Goal: Entertainment & Leisure: Consume media (video, audio)

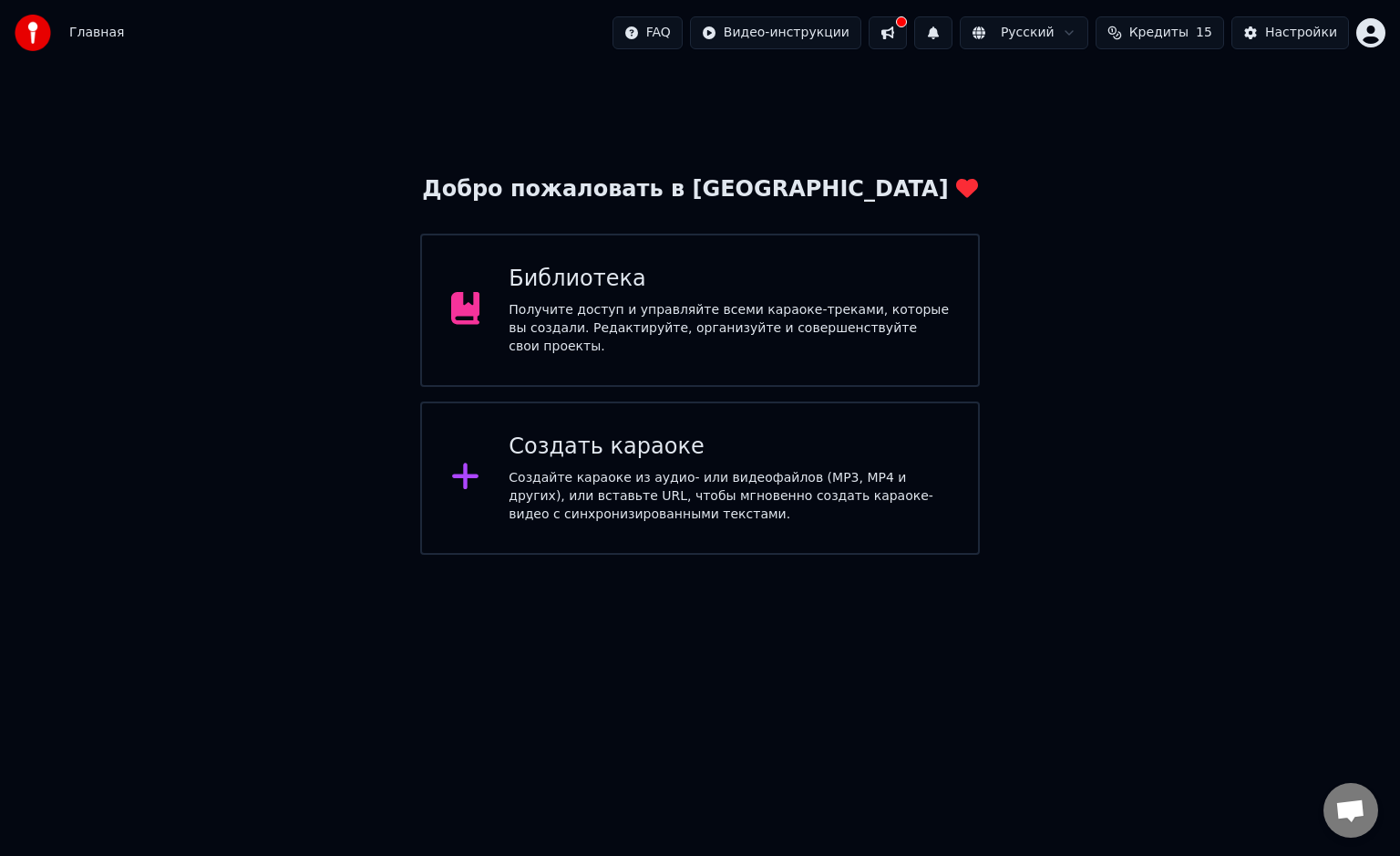
click at [796, 433] on div "Создать караоке" at bounding box center [729, 447] width 441 height 29
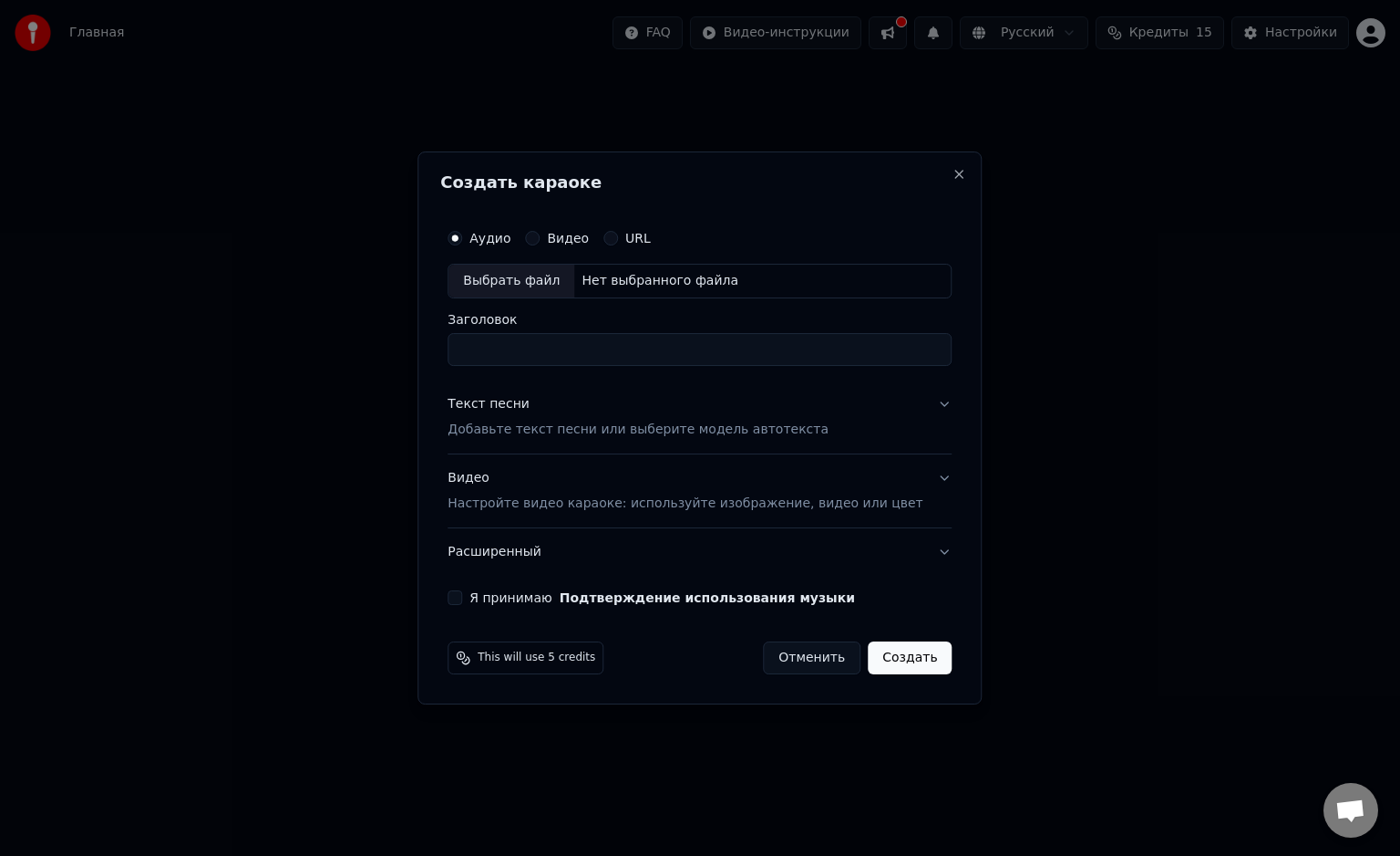
click at [668, 274] on div "Нет выбранного файла" at bounding box center [660, 281] width 172 height 19
type input "**********"
click at [919, 405] on button "Текст песни Добавьте текст песни или выберите модель автотекста" at bounding box center [700, 417] width 504 height 73
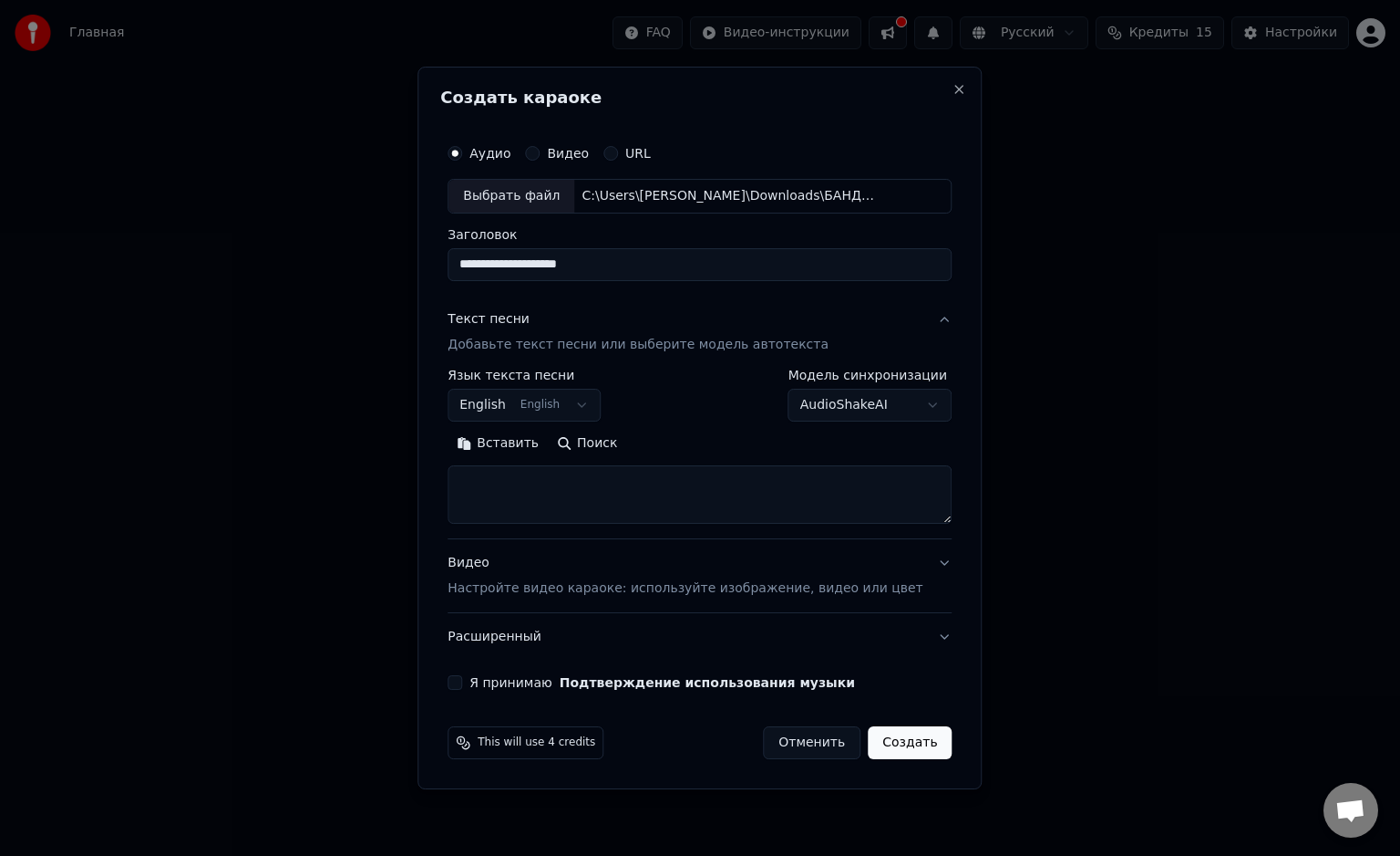
click at [560, 410] on body "**********" at bounding box center [700, 278] width 1400 height 555
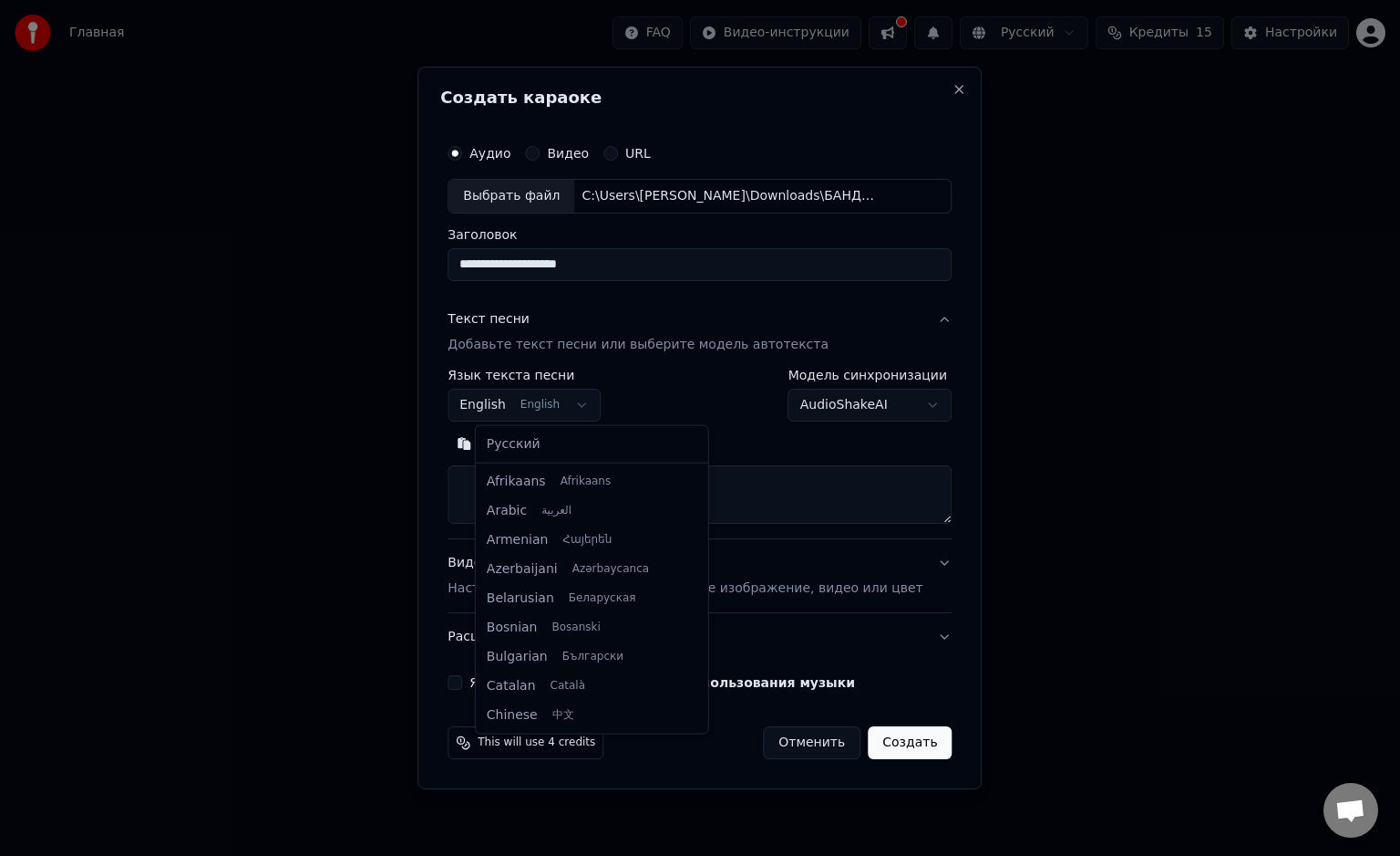
scroll to position [146, 0]
select select "**"
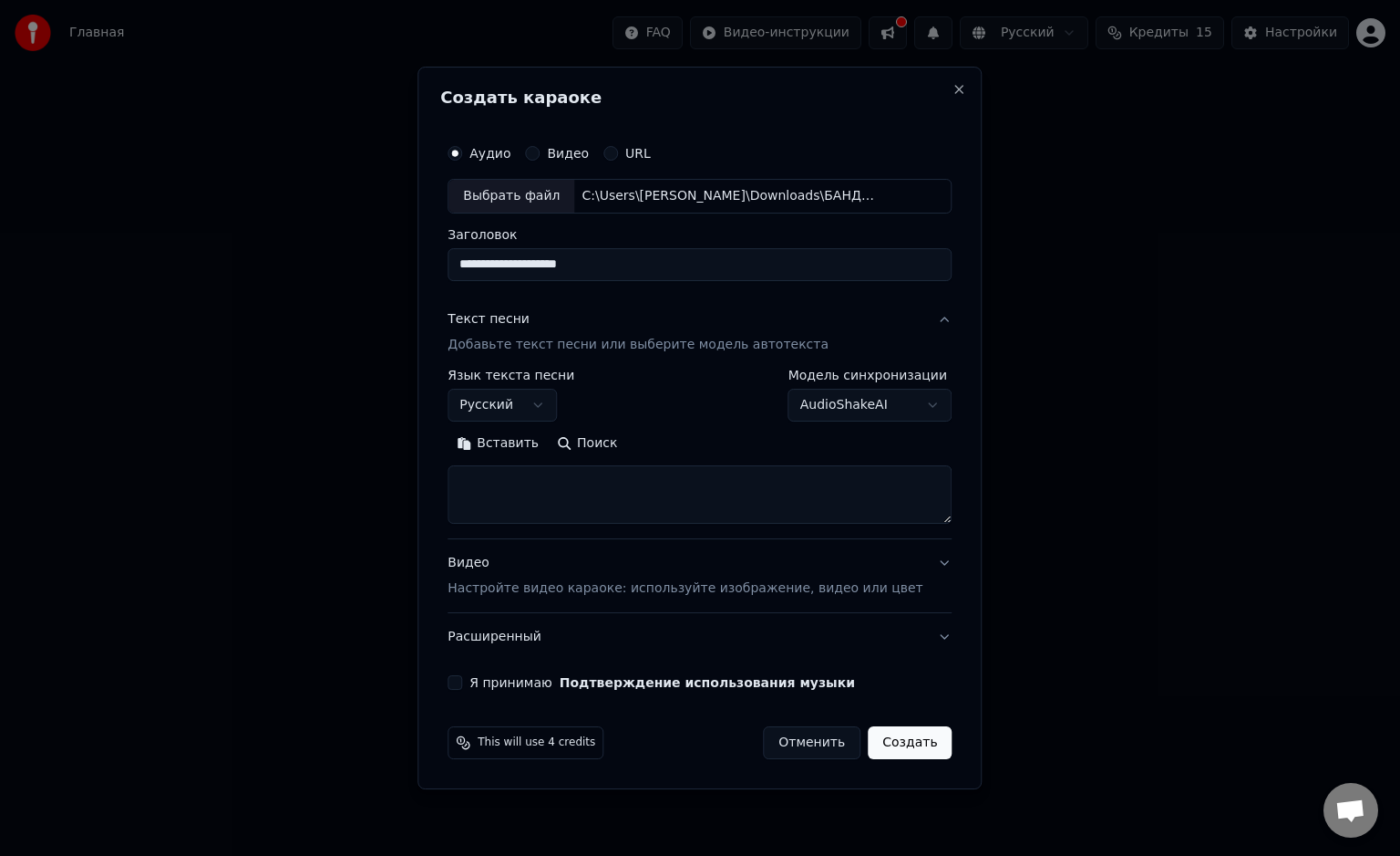
click at [846, 392] on body "**********" at bounding box center [700, 278] width 1400 height 555
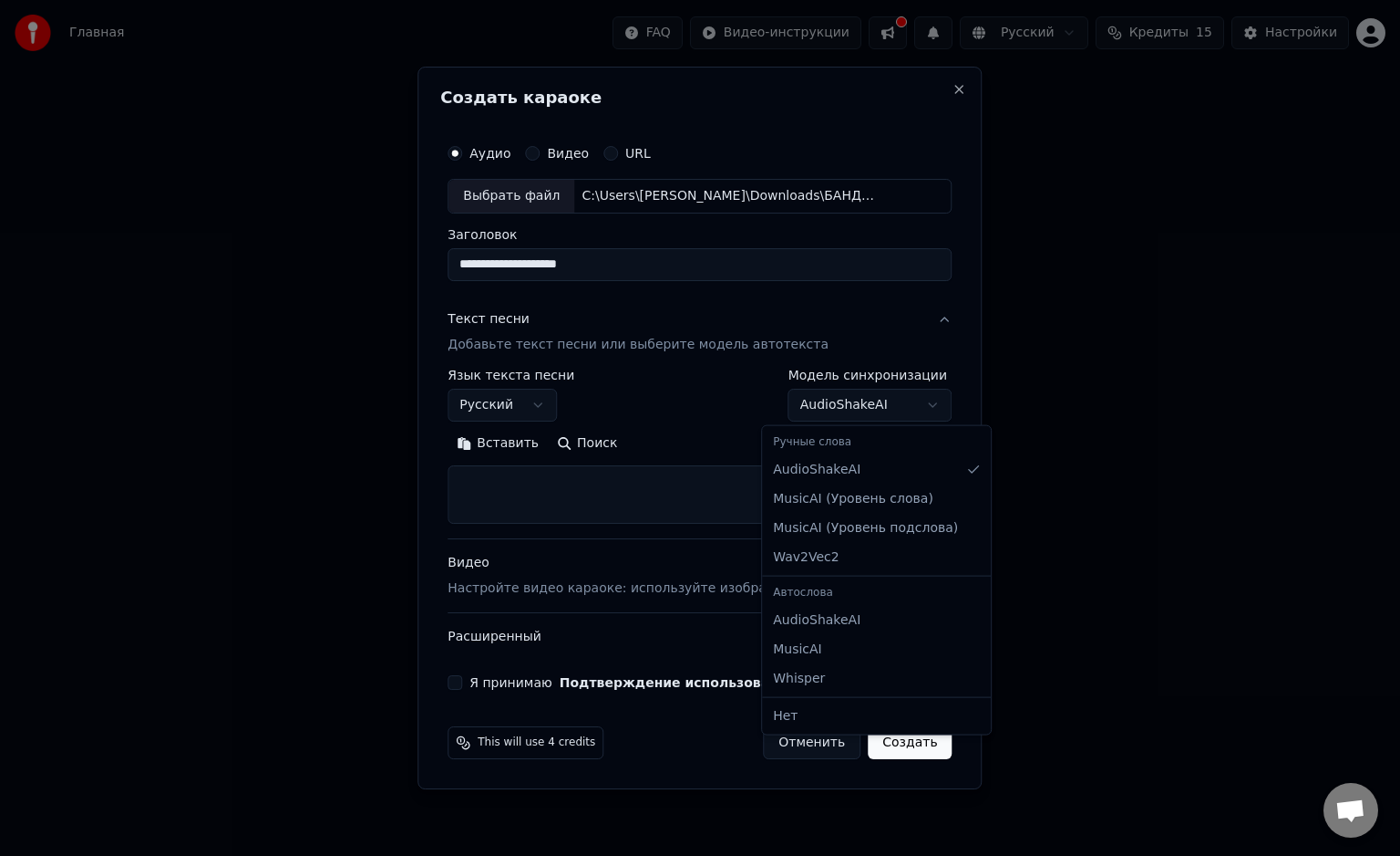
select select "**********"
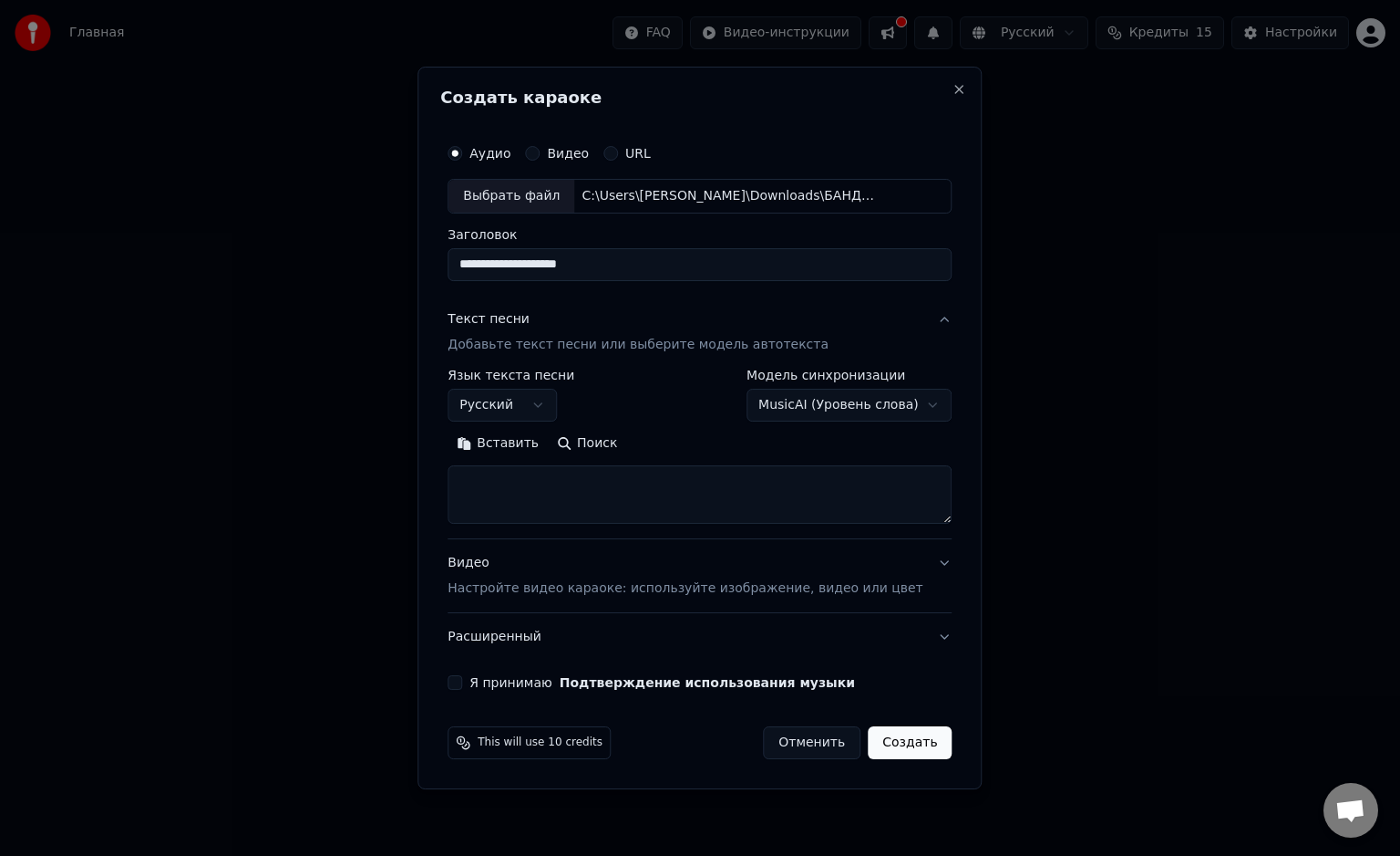
click at [580, 481] on textarea at bounding box center [700, 494] width 504 height 58
click at [544, 445] on button "Вставить" at bounding box center [497, 443] width 100 height 29
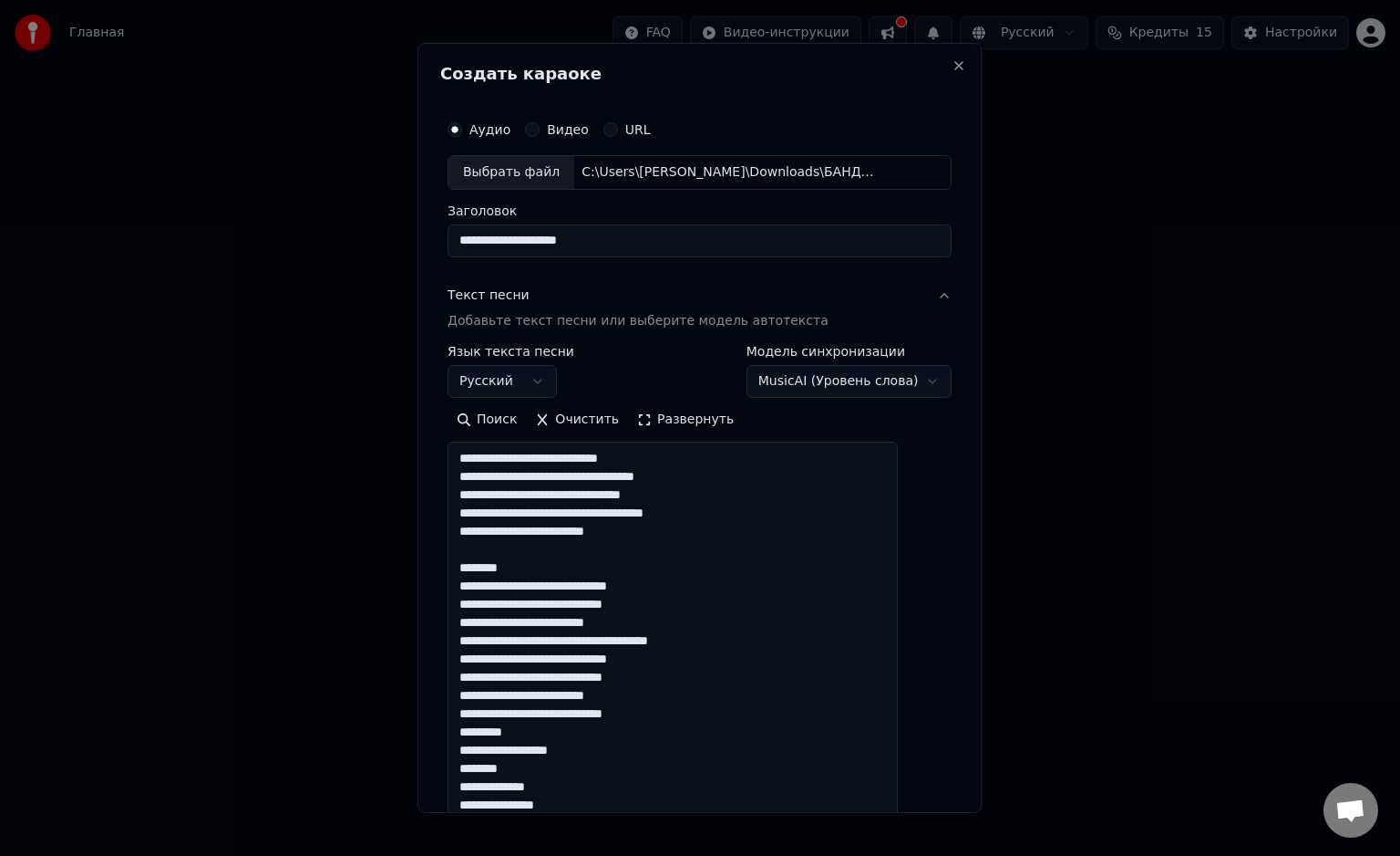
drag, startPoint x: 919, startPoint y: 518, endPoint x: 704, endPoint y: 615, distance: 235.9
click at [912, 555] on body "**********" at bounding box center [700, 278] width 1400 height 555
click at [559, 565] on textarea at bounding box center [672, 642] width 450 height 403
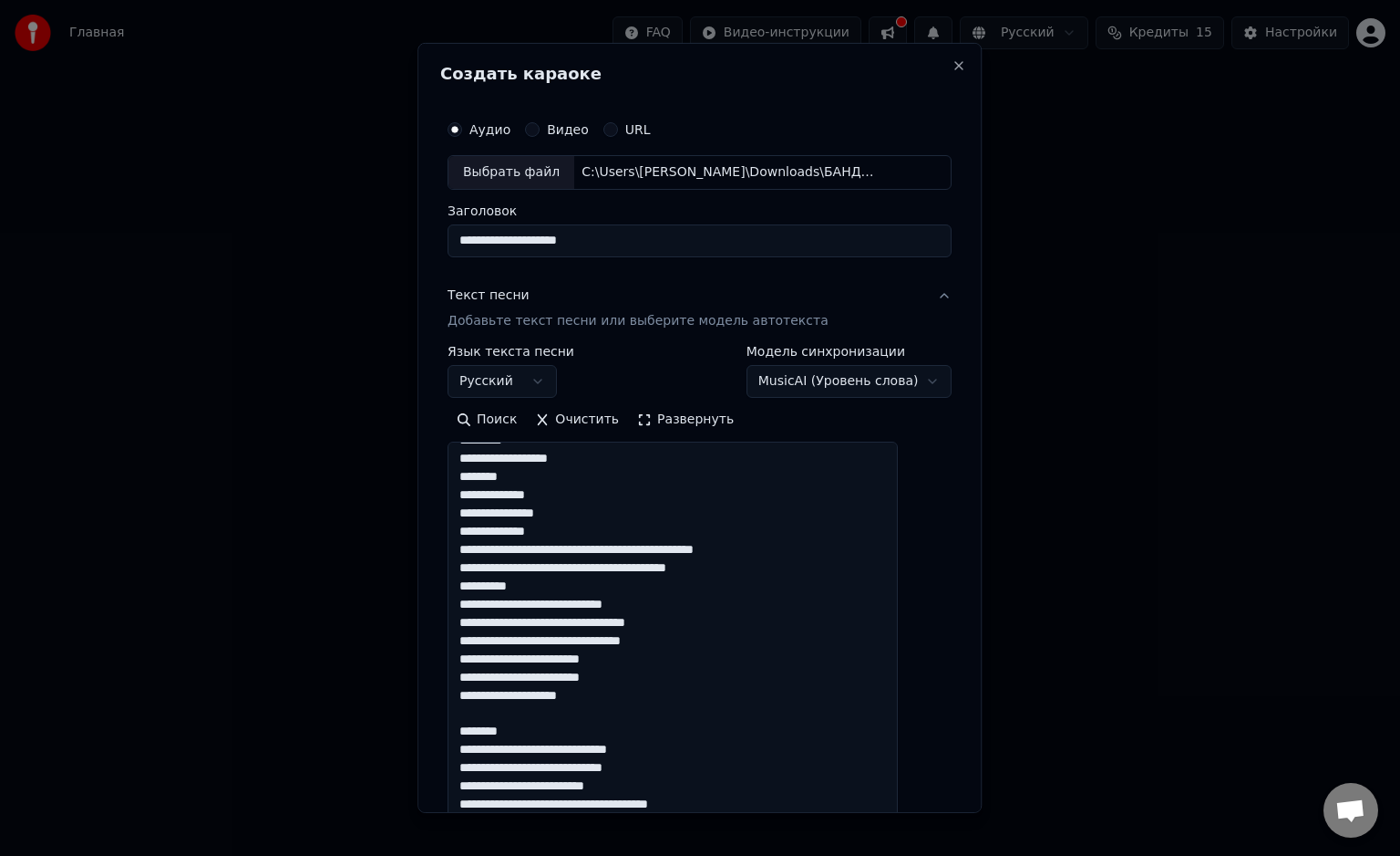
scroll to position [182, 0]
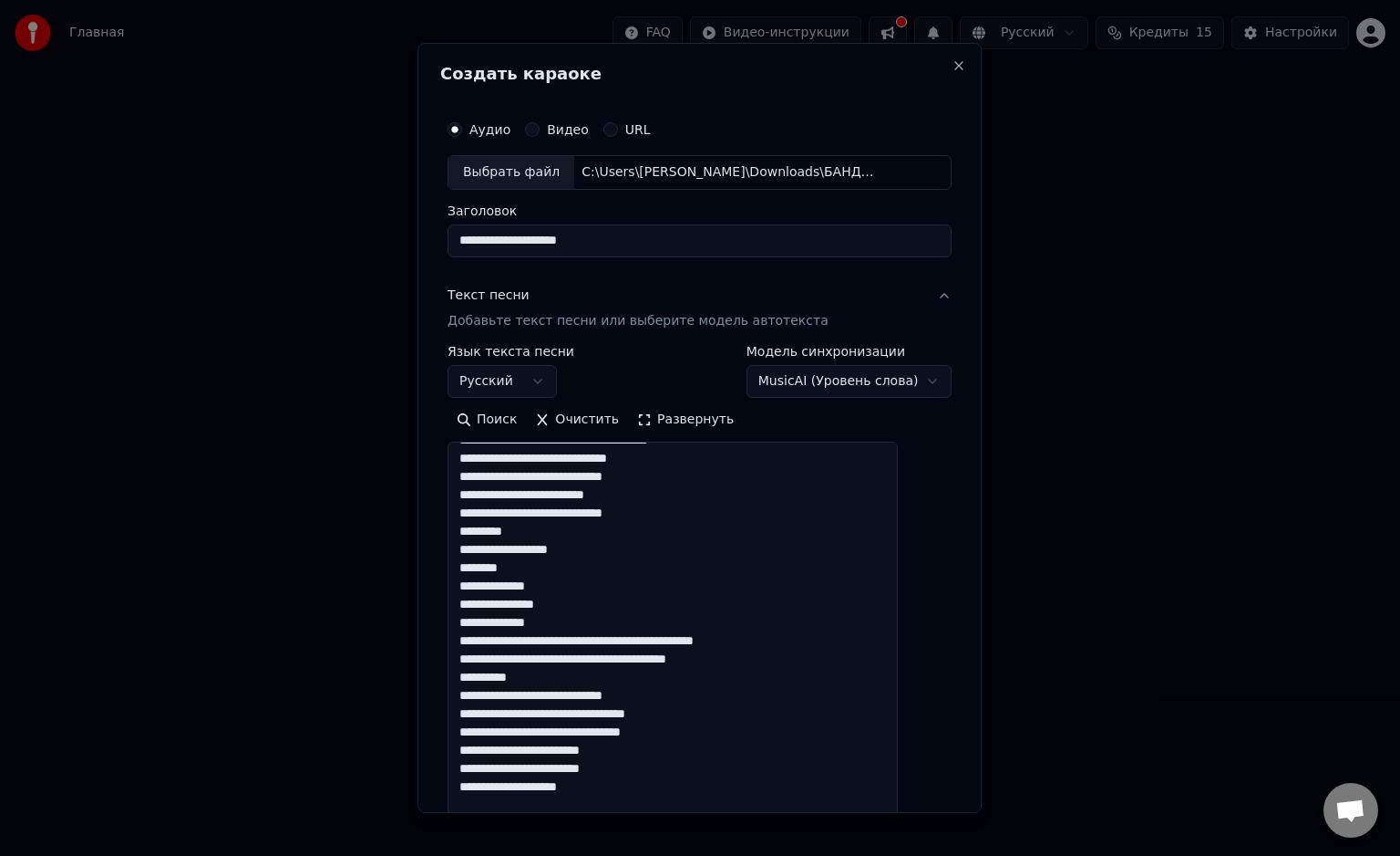
drag, startPoint x: 476, startPoint y: 549, endPoint x: 642, endPoint y: 682, distance: 212.7
click at [642, 682] on textarea at bounding box center [672, 642] width 450 height 403
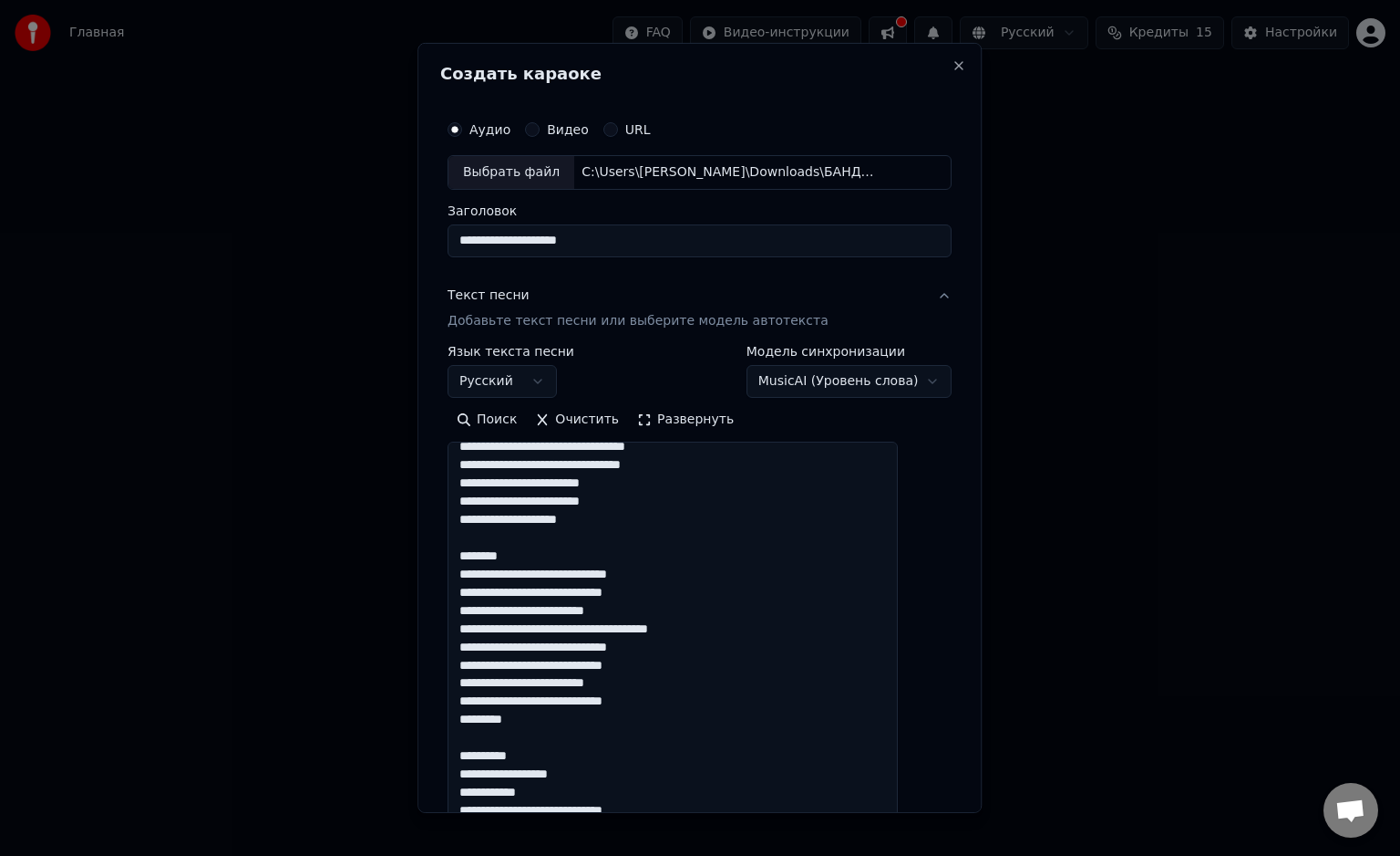
scroll to position [364, 0]
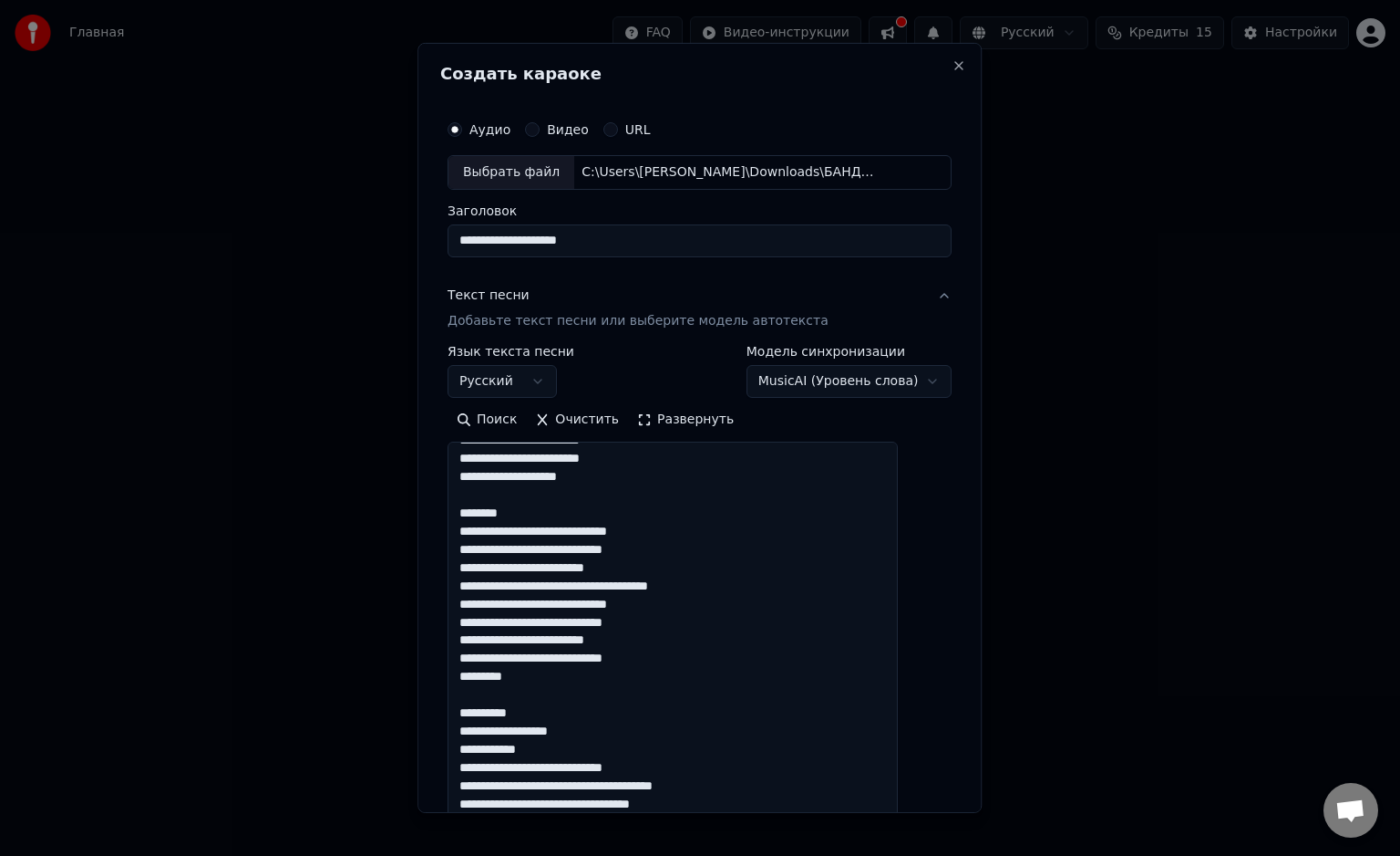
drag, startPoint x: 530, startPoint y: 507, endPoint x: 479, endPoint y: 510, distance: 51.1
click at [479, 510] on textarea at bounding box center [672, 642] width 450 height 403
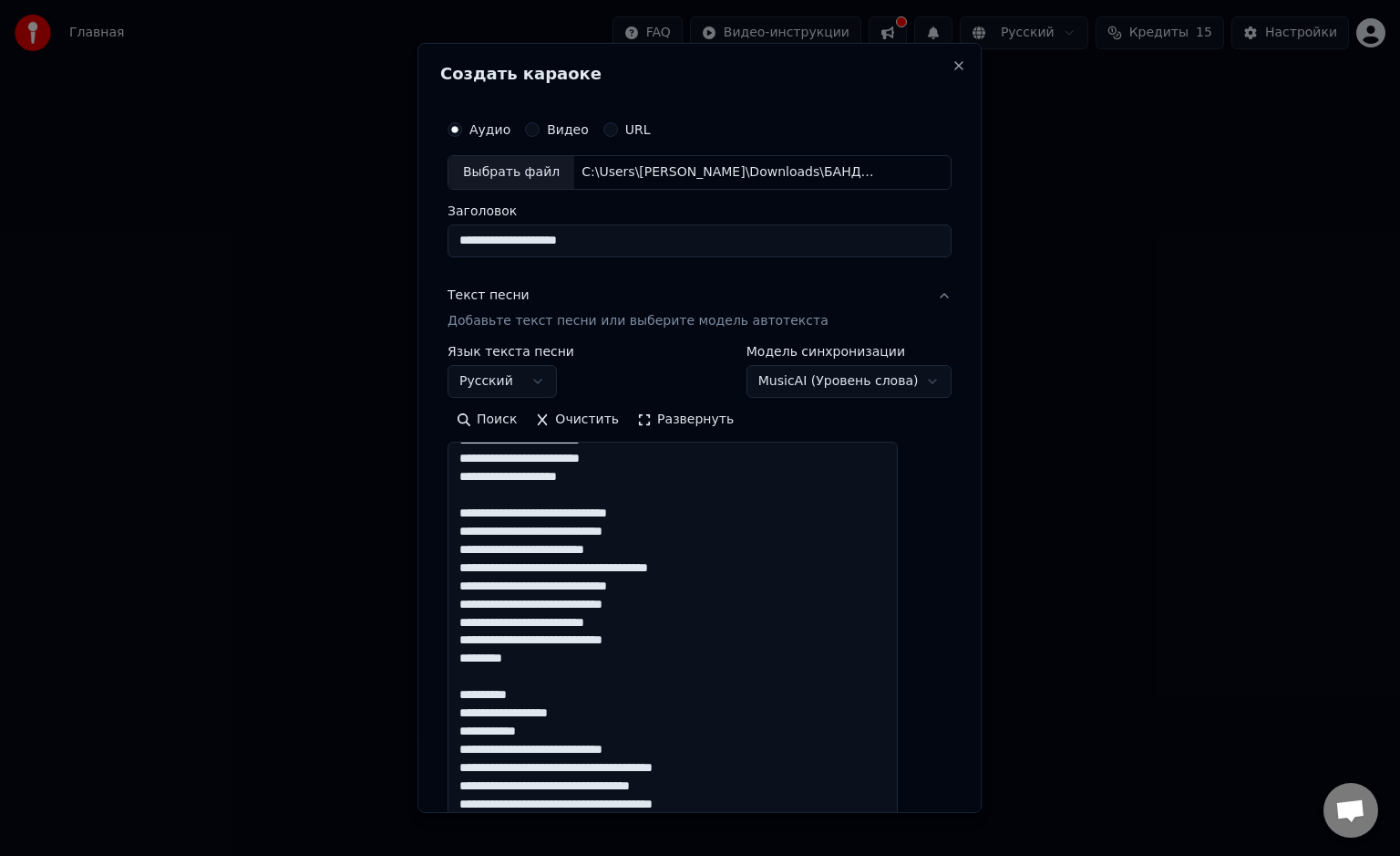
scroll to position [456, 0]
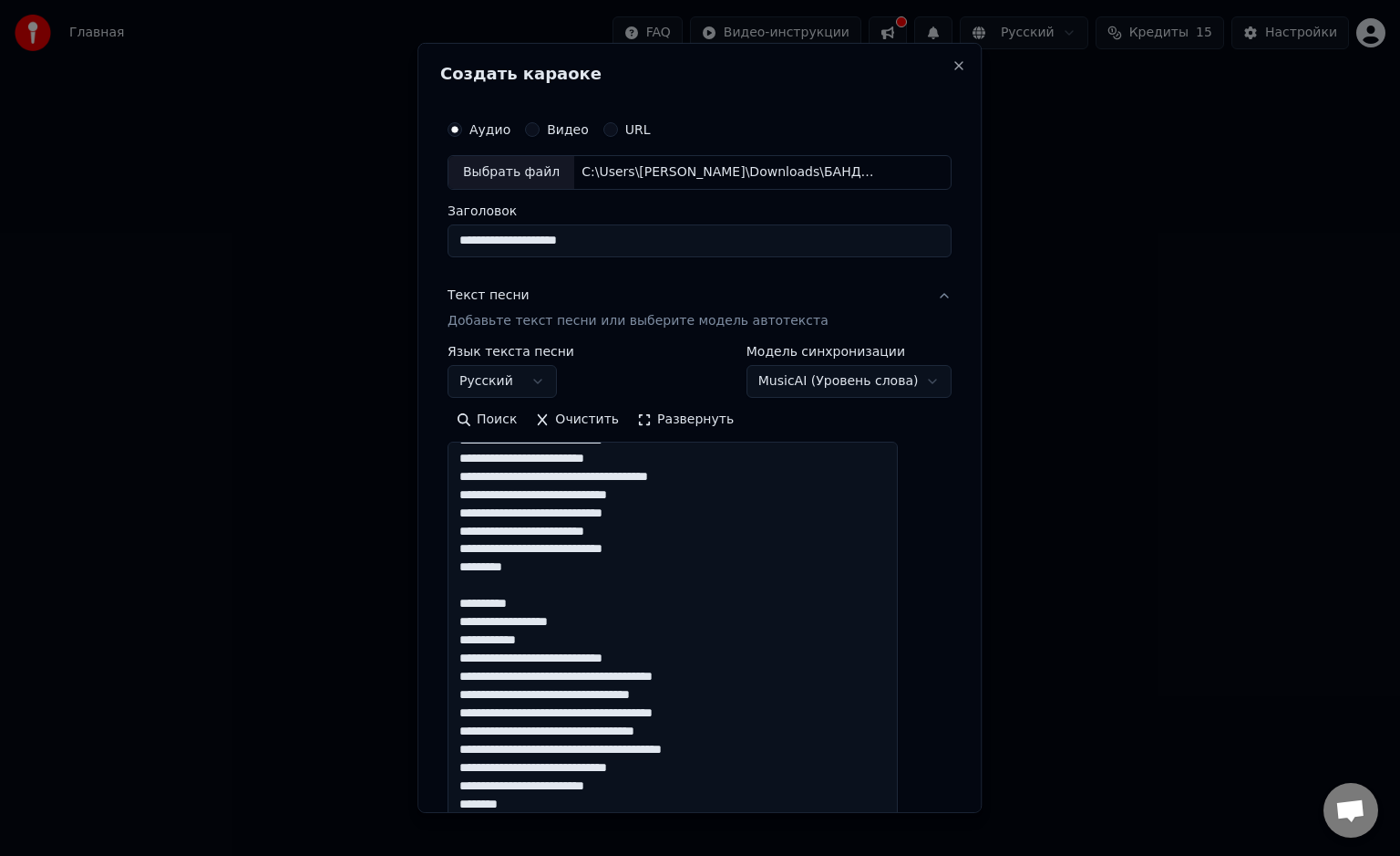
click at [548, 608] on textarea at bounding box center [672, 642] width 450 height 403
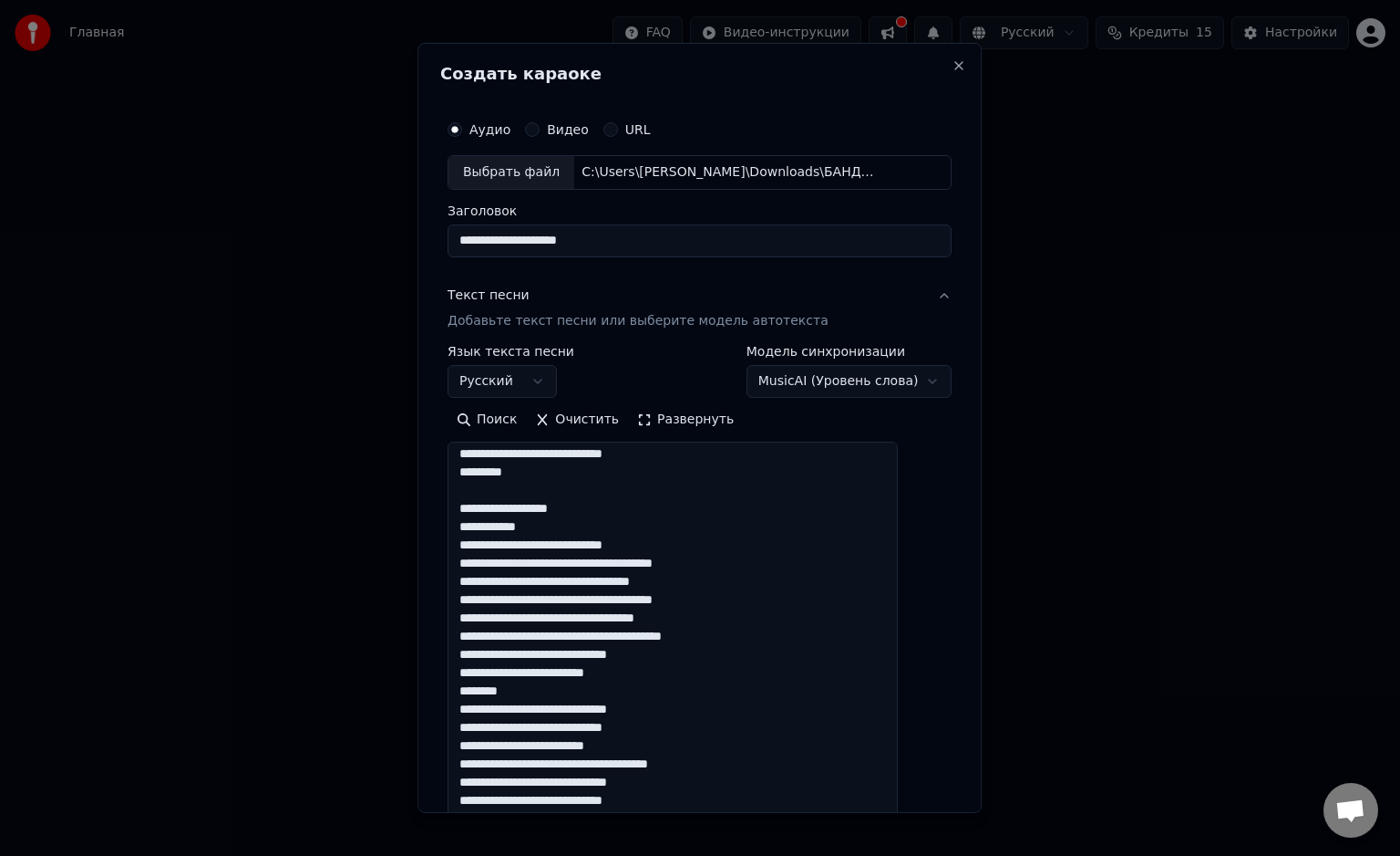
scroll to position [578, 0]
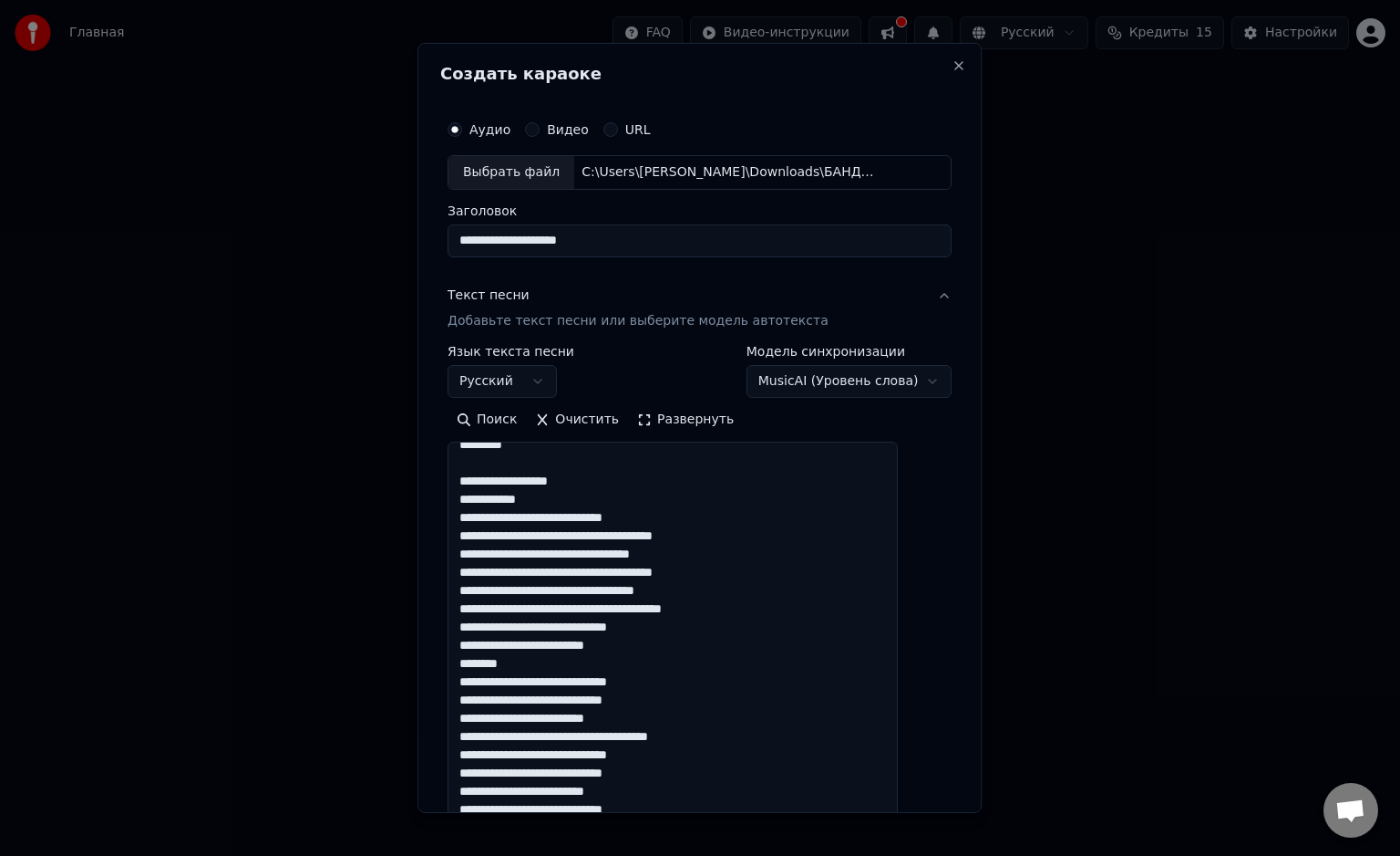
drag, startPoint x: 547, startPoint y: 664, endPoint x: 476, endPoint y: 667, distance: 71.1
click at [477, 668] on textarea at bounding box center [672, 642] width 450 height 403
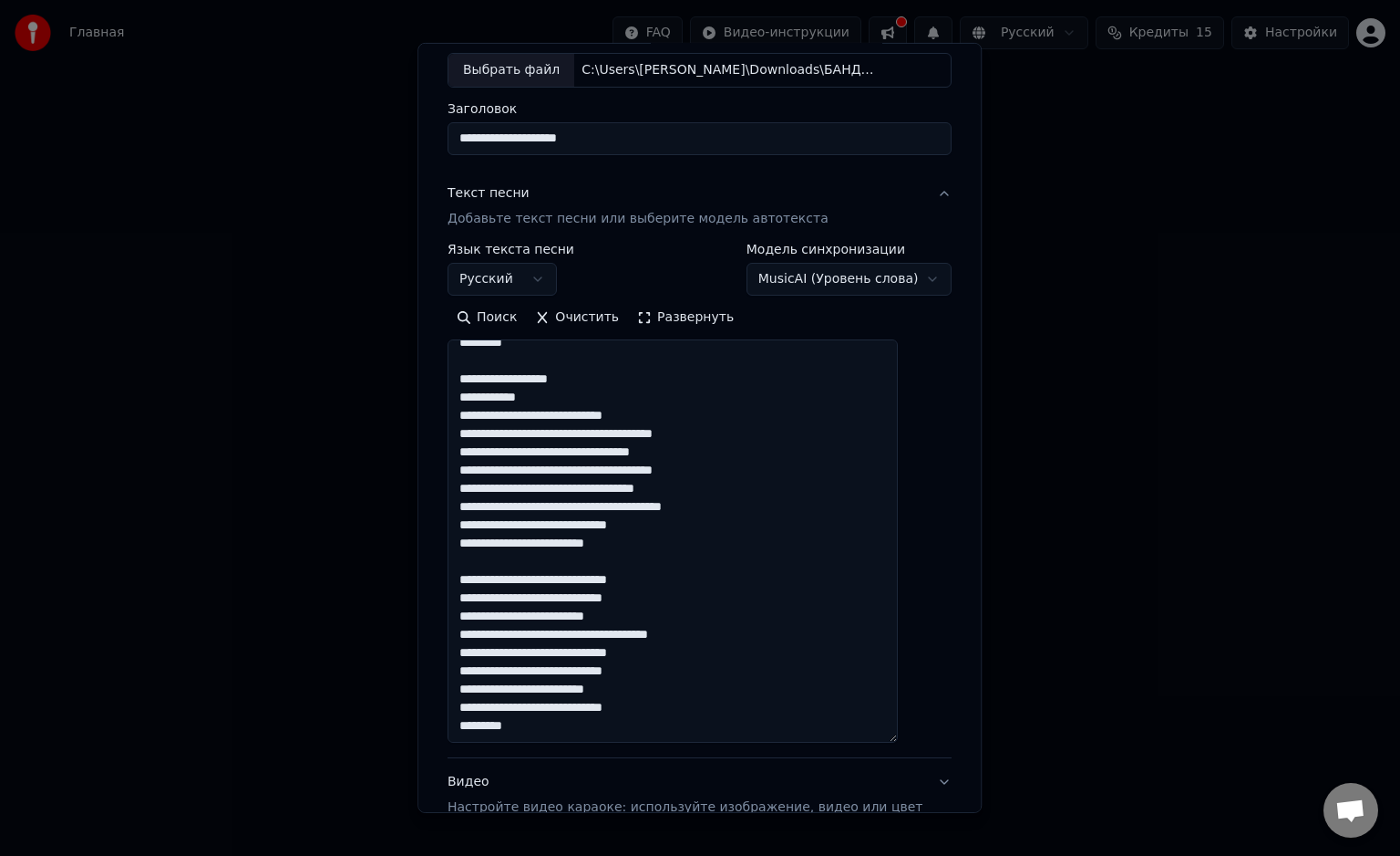
scroll to position [295, 0]
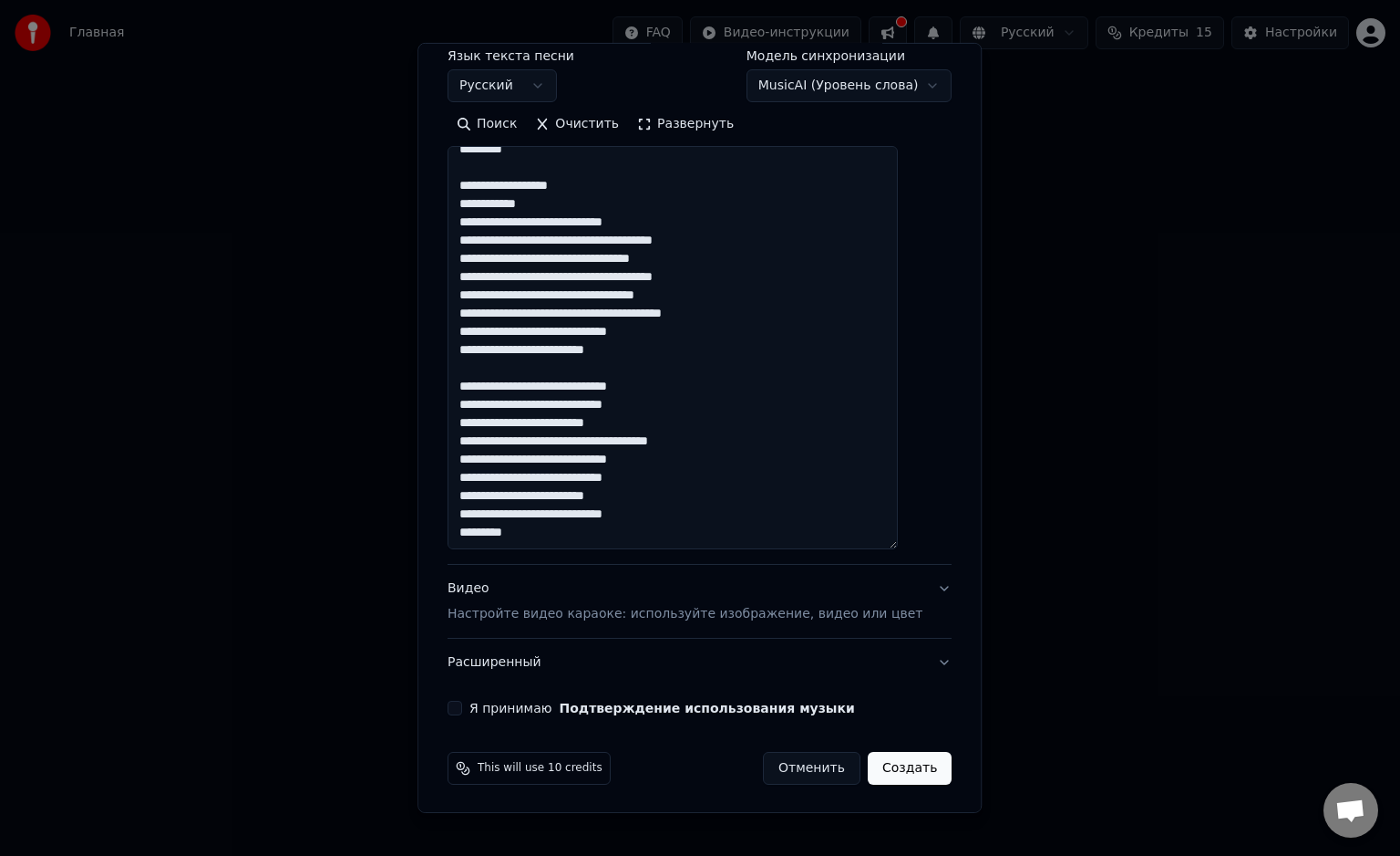
type textarea "**********"
click at [908, 584] on button "Видео Настройте видео караоке: используйте изображение, видео или цвет" at bounding box center [700, 601] width 504 height 73
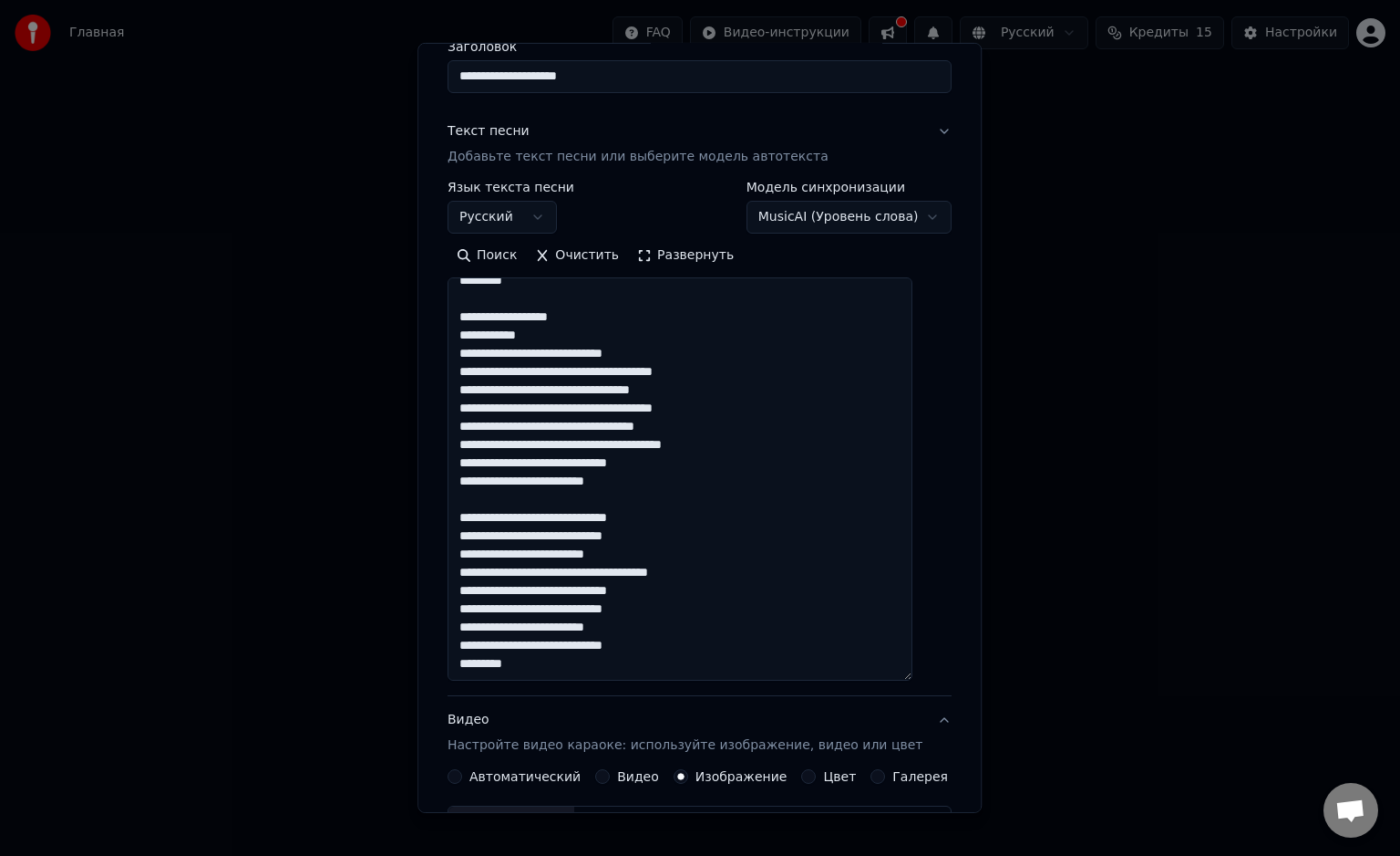
scroll to position [140, 0]
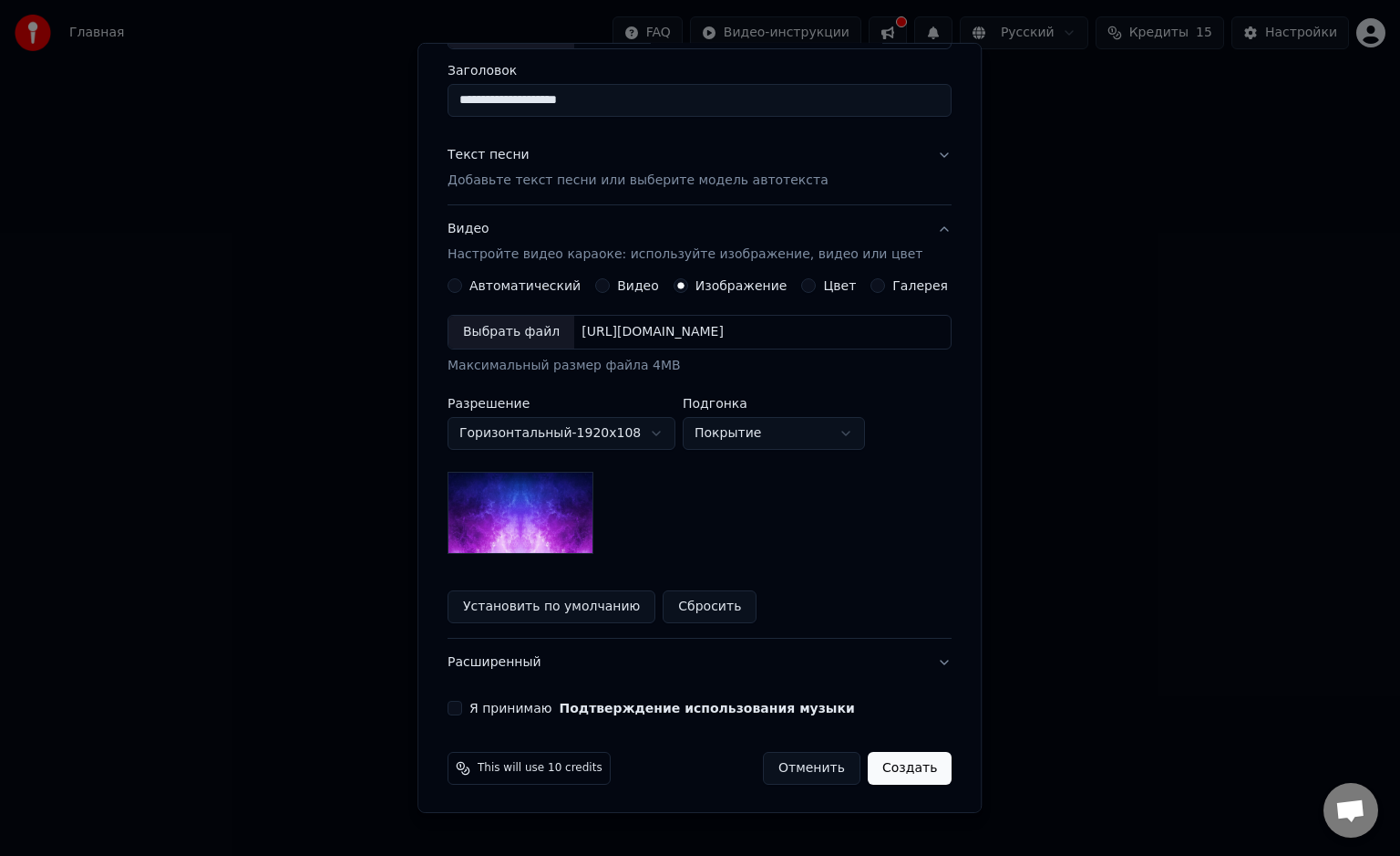
click at [729, 280] on label "Изображение" at bounding box center [742, 286] width 92 height 13
click at [688, 280] on button "Изображение" at bounding box center [681, 286] width 15 height 15
click at [612, 340] on div "Выбрать файл [URL][DOMAIN_NAME]" at bounding box center [700, 332] width 504 height 35
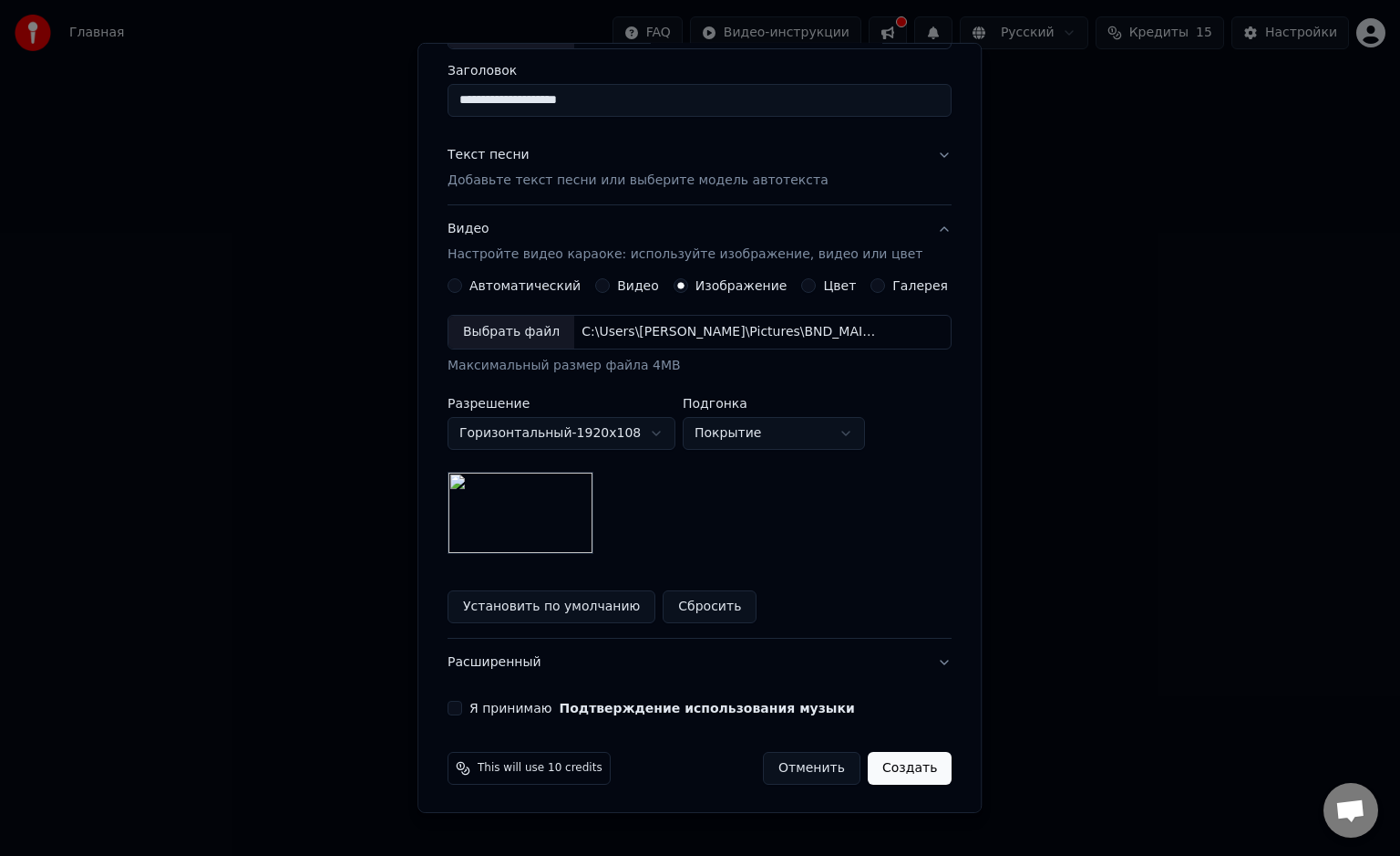
click at [481, 706] on div "Я принимаю Подтверждение использования музыки" at bounding box center [700, 708] width 504 height 15
click at [462, 704] on button "Я принимаю Подтверждение использования музыки" at bounding box center [455, 708] width 15 height 15
click at [882, 778] on button "Создать" at bounding box center [910, 767] width 84 height 33
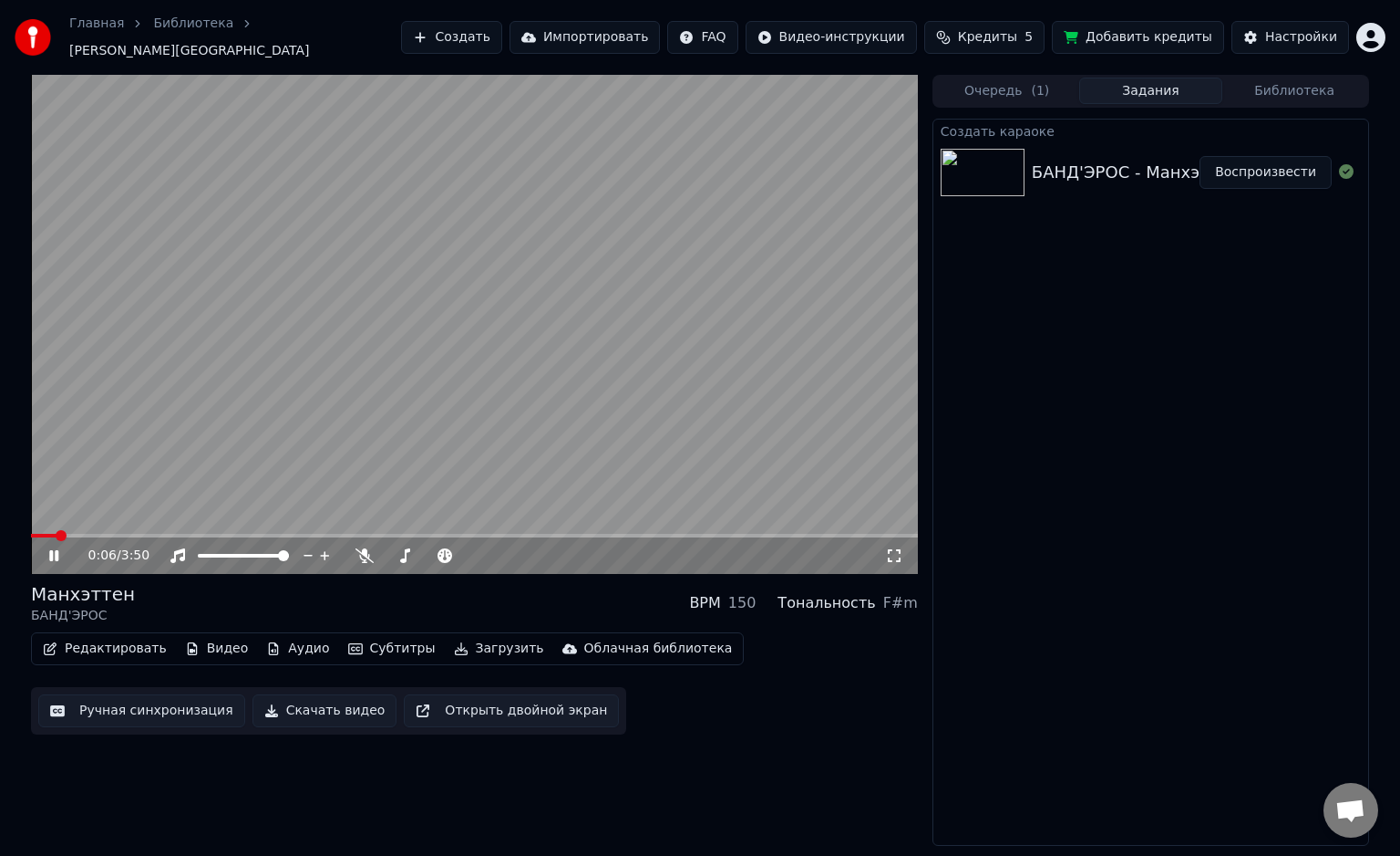
click at [101, 534] on span at bounding box center [474, 535] width 887 height 4
click at [144, 534] on span at bounding box center [474, 535] width 887 height 4
click at [372, 549] on icon at bounding box center [365, 556] width 19 height 15
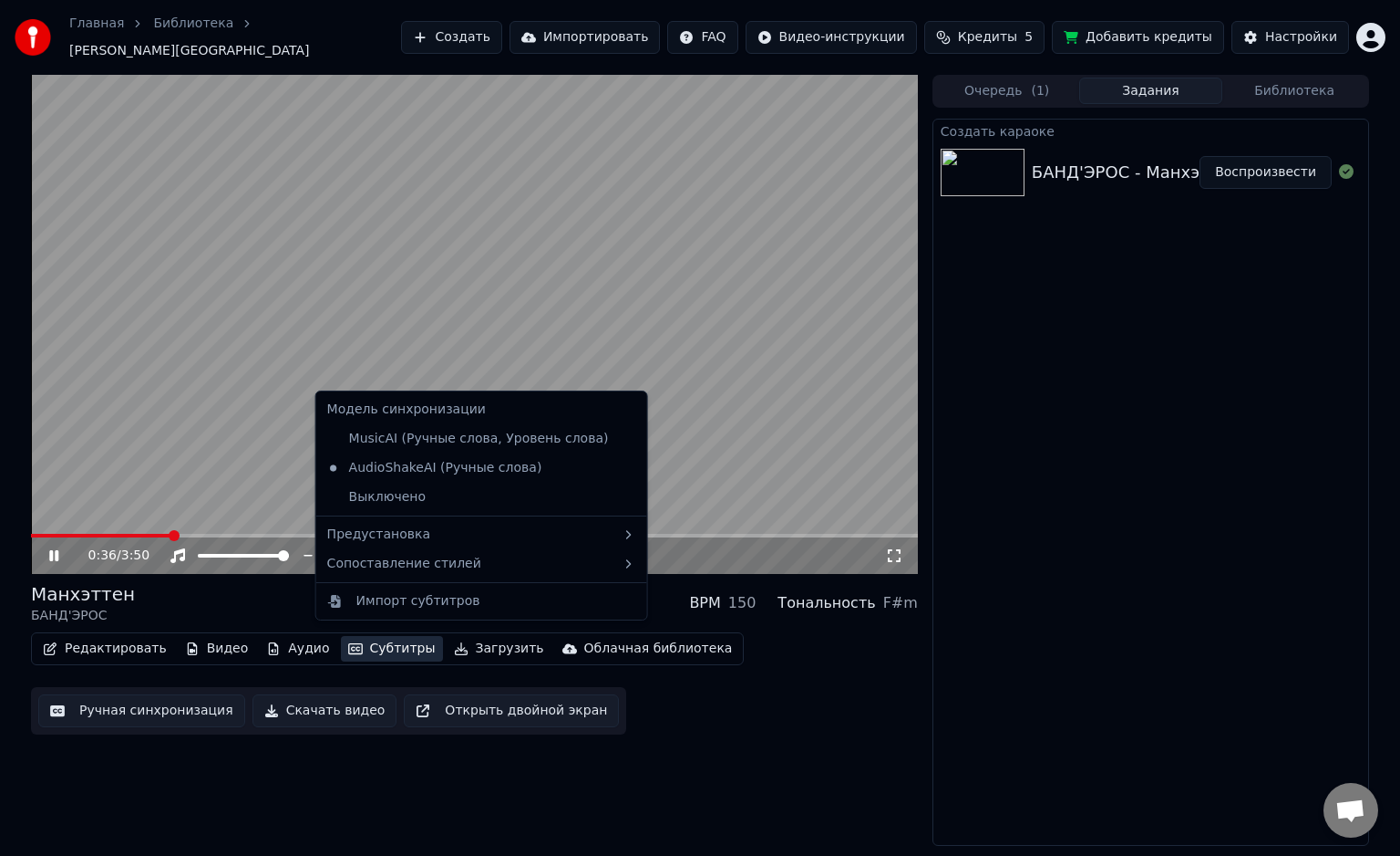
click at [372, 638] on button "Субтитры" at bounding box center [391, 648] width 102 height 25
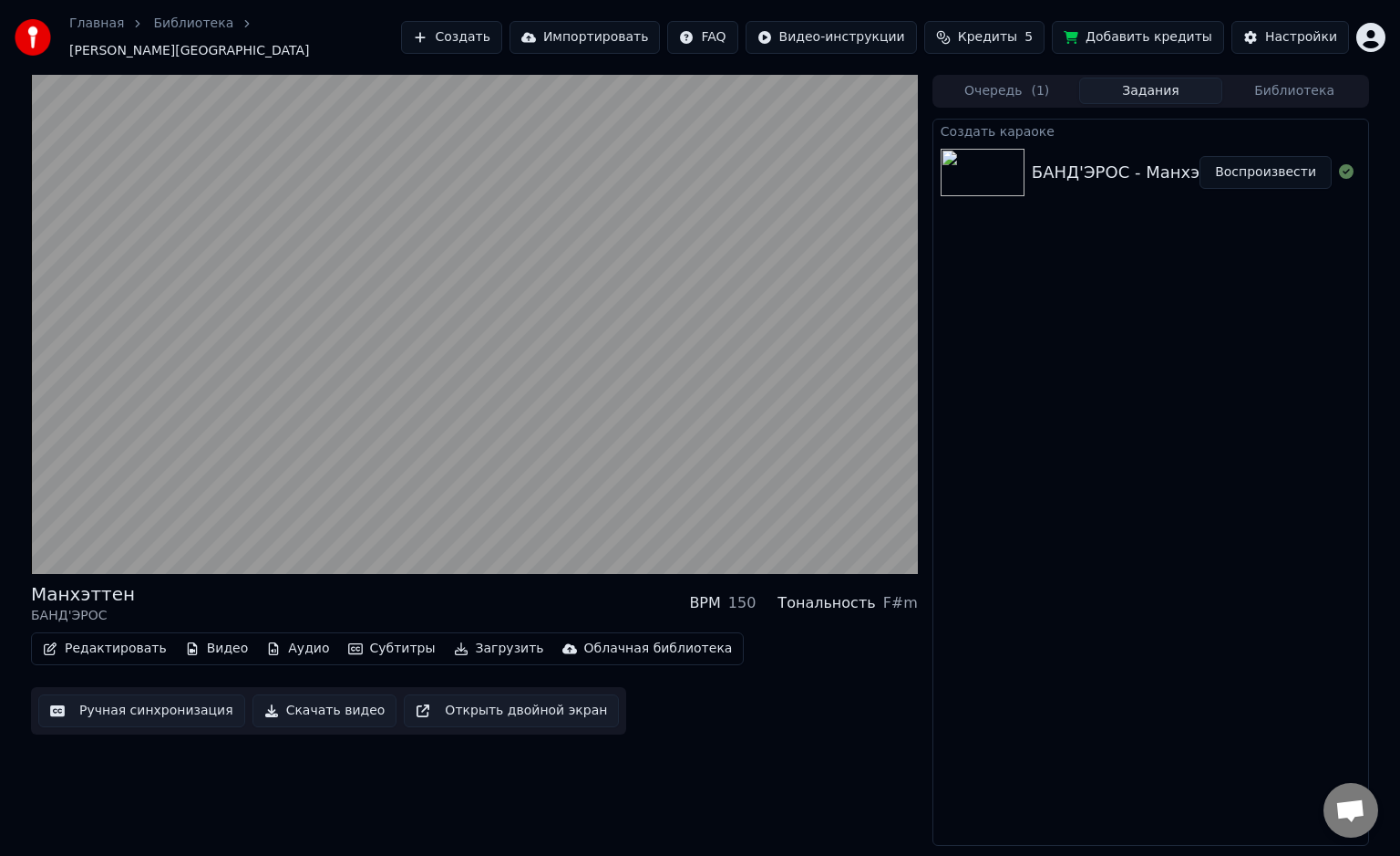
click at [727, 759] on div "Манхэттен БАНД'ЭРОС BPM 150 Тональность F#m Редактировать Видео Аудио Субтитры …" at bounding box center [474, 460] width 887 height 771
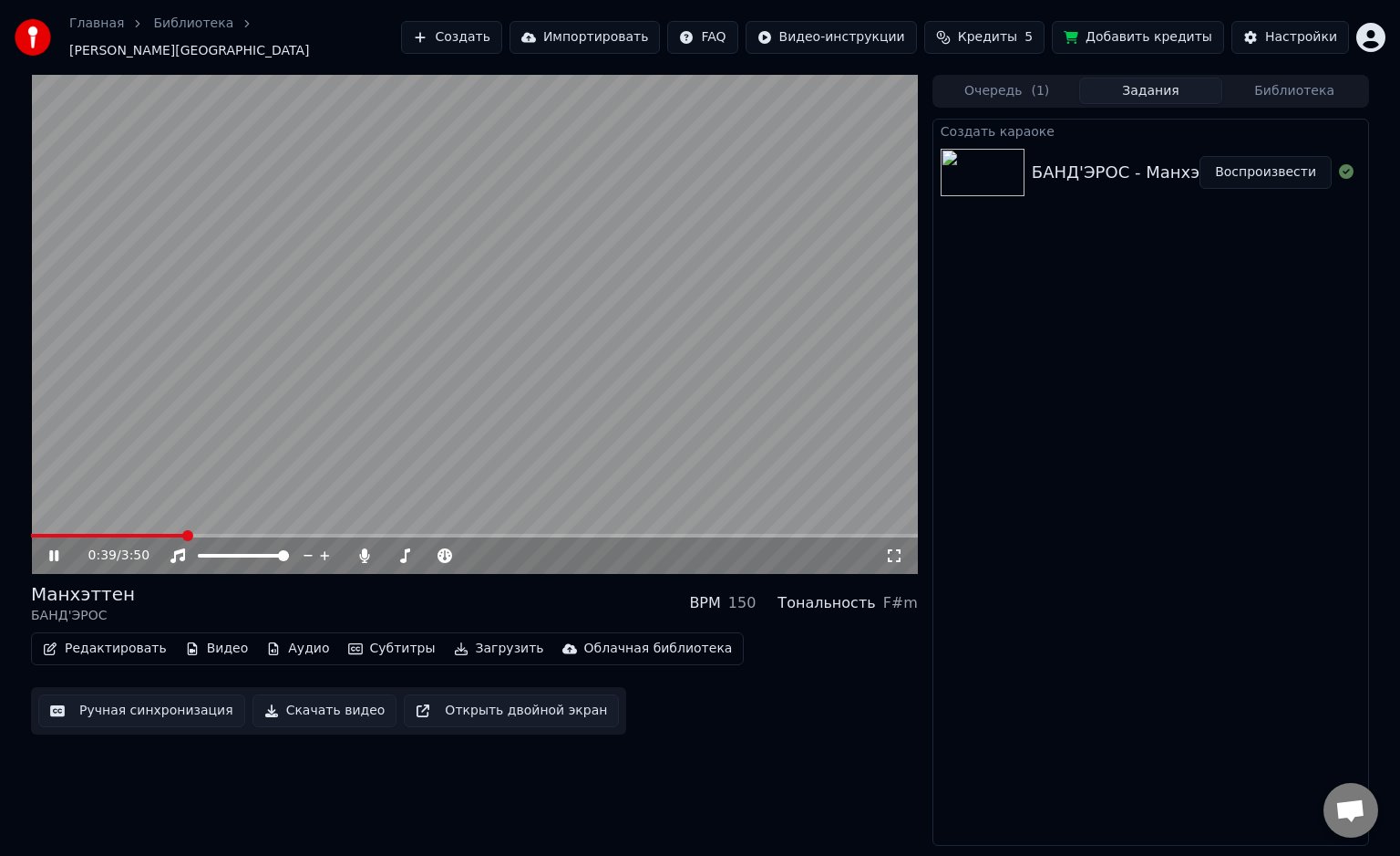
click at [224, 534] on span at bounding box center [474, 535] width 887 height 4
click at [283, 521] on video at bounding box center [474, 324] width 887 height 499
click at [287, 534] on span at bounding box center [474, 535] width 887 height 4
click at [354, 443] on video at bounding box center [474, 324] width 887 height 499
click at [326, 534] on span at bounding box center [474, 535] width 887 height 4
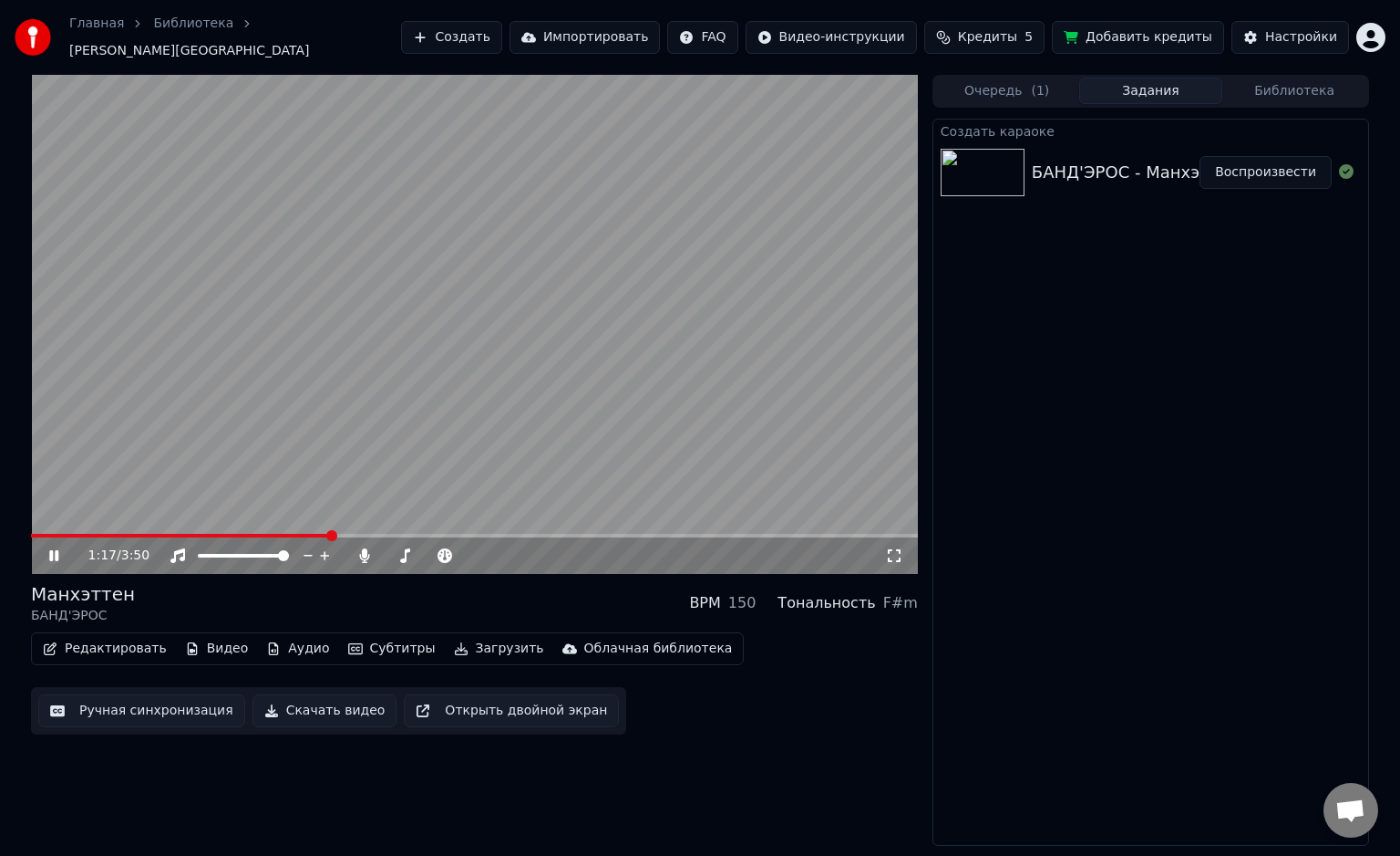
click at [385, 523] on video at bounding box center [474, 324] width 887 height 499
click at [390, 534] on span at bounding box center [474, 535] width 887 height 4
click at [444, 450] on video at bounding box center [474, 324] width 887 height 499
click at [120, 648] on button "Редактировать" at bounding box center [105, 648] width 138 height 25
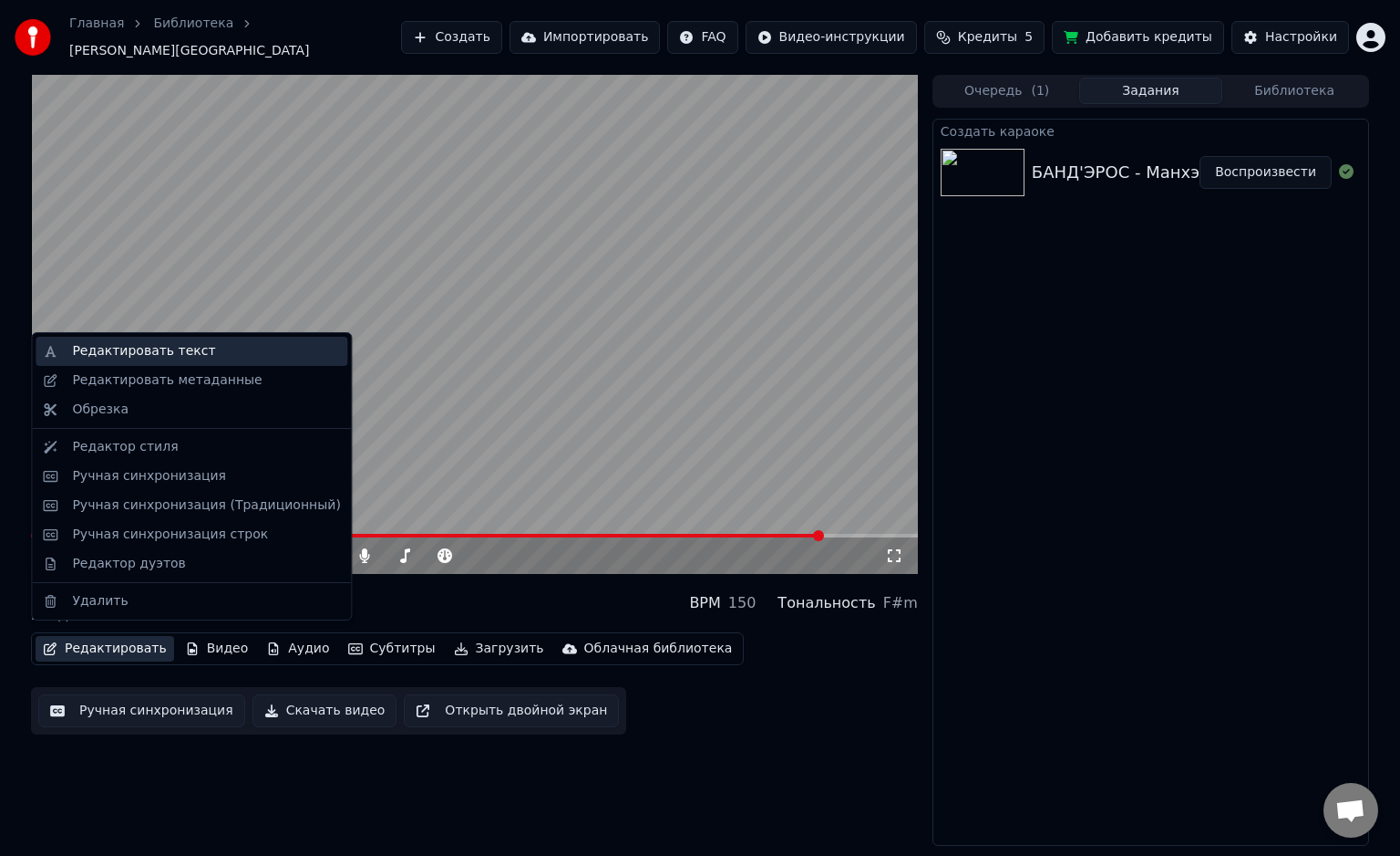
click at [208, 358] on div "Редактировать текст" at bounding box center [205, 351] width 268 height 19
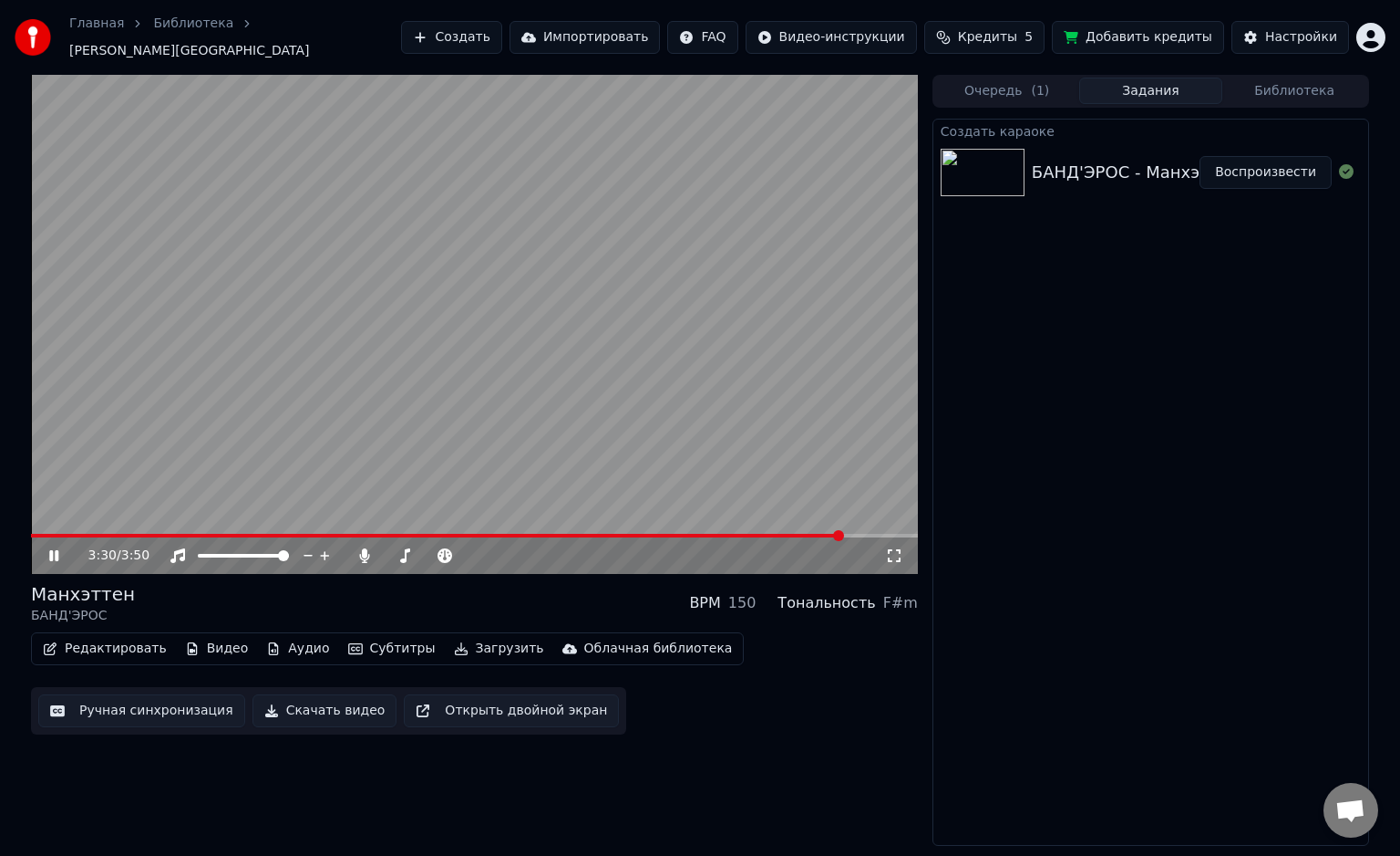
click at [751, 534] on span at bounding box center [437, 535] width 813 height 4
click at [115, 645] on button "Редактировать" at bounding box center [105, 648] width 138 height 25
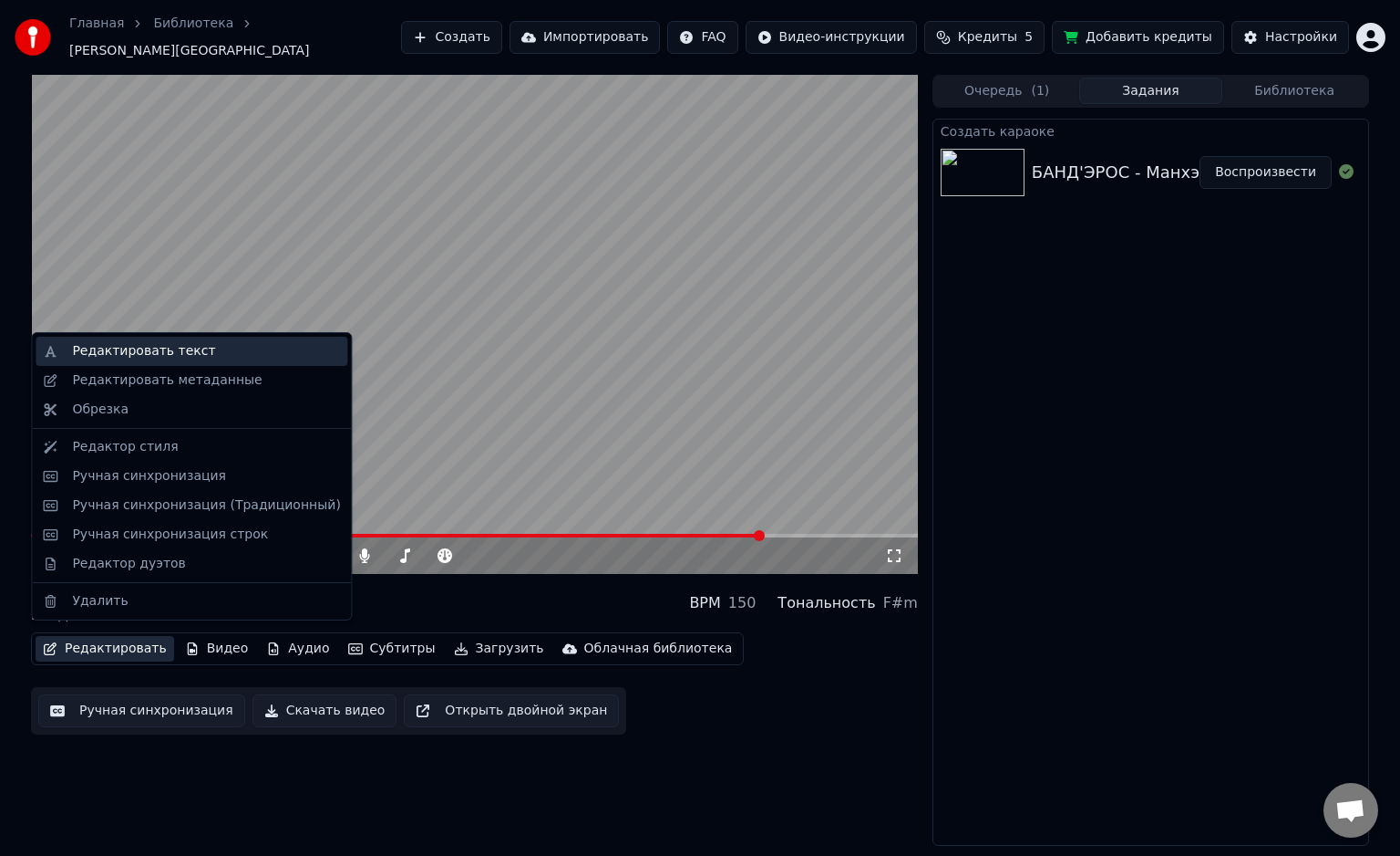
click at [148, 354] on div "Редактировать текст" at bounding box center [143, 351] width 143 height 19
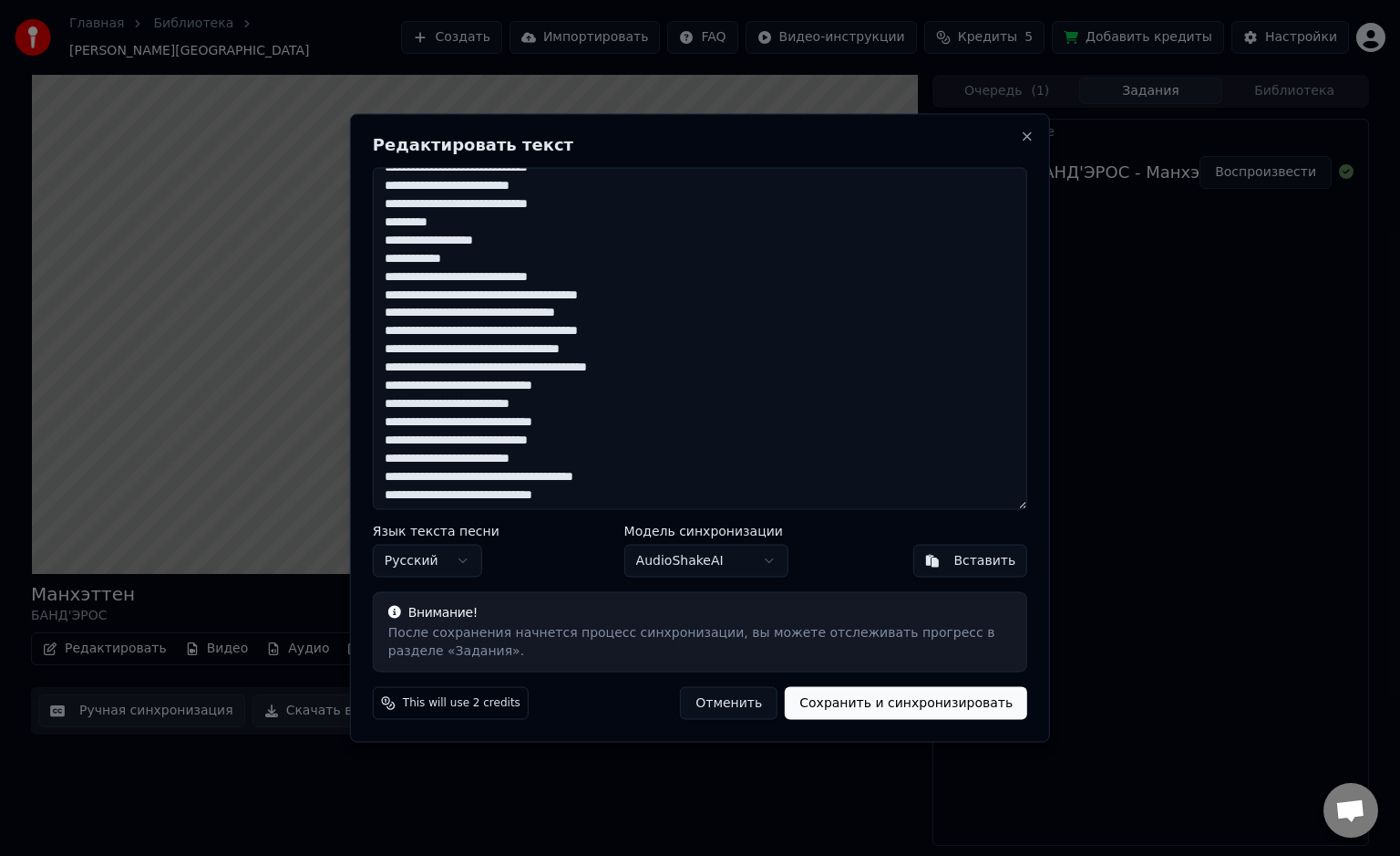
scroll to position [549, 0]
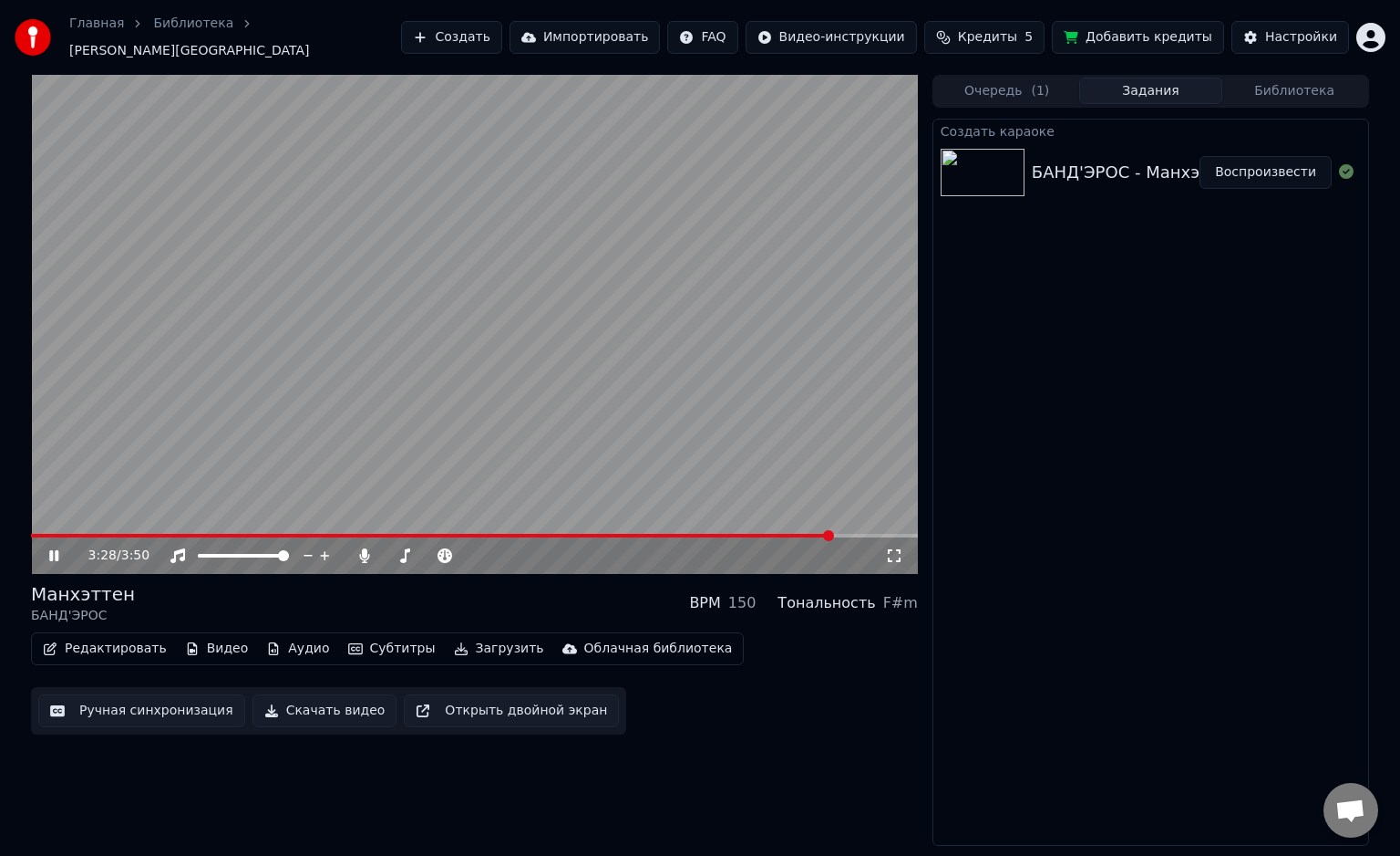
click at [846, 524] on div "3:28 / 3:50" at bounding box center [474, 324] width 887 height 499
click at [853, 537] on div "3:28 / 3:50" at bounding box center [474, 555] width 887 height 36
click at [779, 534] on span at bounding box center [404, 535] width 748 height 4
click at [727, 534] on span at bounding box center [404, 535] width 748 height 4
drag, startPoint x: 649, startPoint y: 460, endPoint x: 640, endPoint y: 457, distance: 9.5
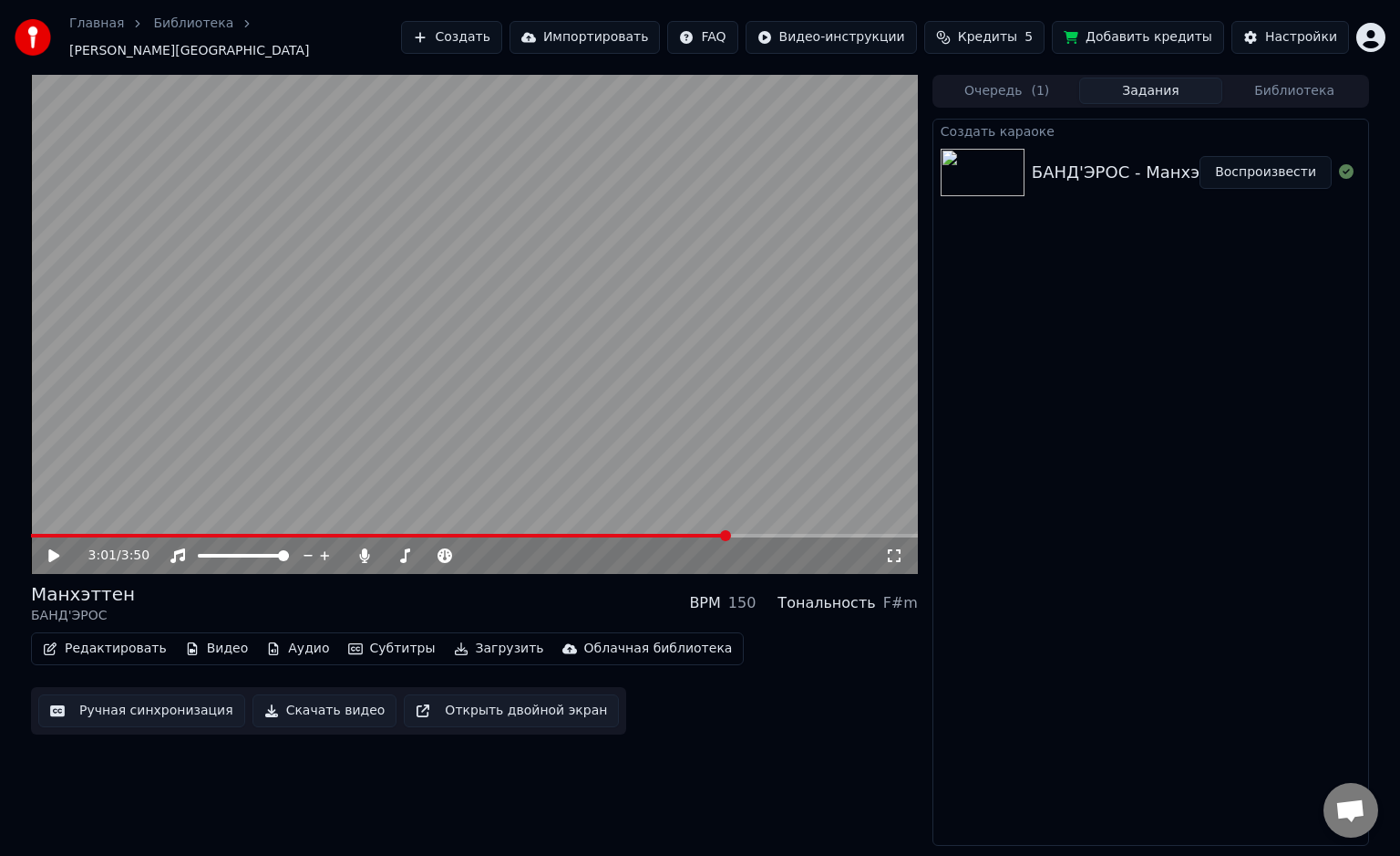
click at [640, 457] on video at bounding box center [474, 324] width 887 height 499
click at [136, 642] on button "Редактировать" at bounding box center [105, 648] width 138 height 25
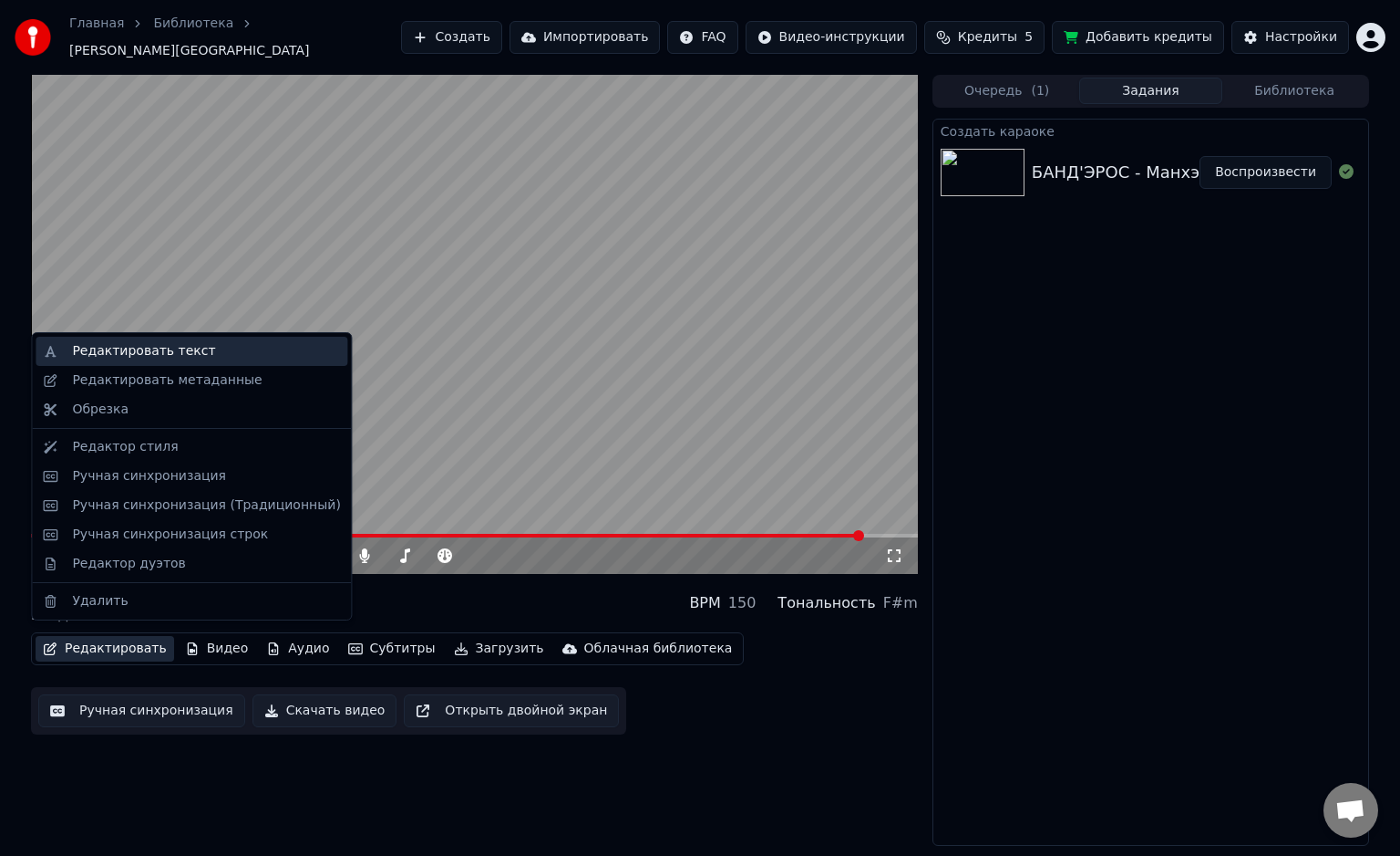
click at [157, 348] on div "Редактировать текст" at bounding box center [143, 351] width 143 height 19
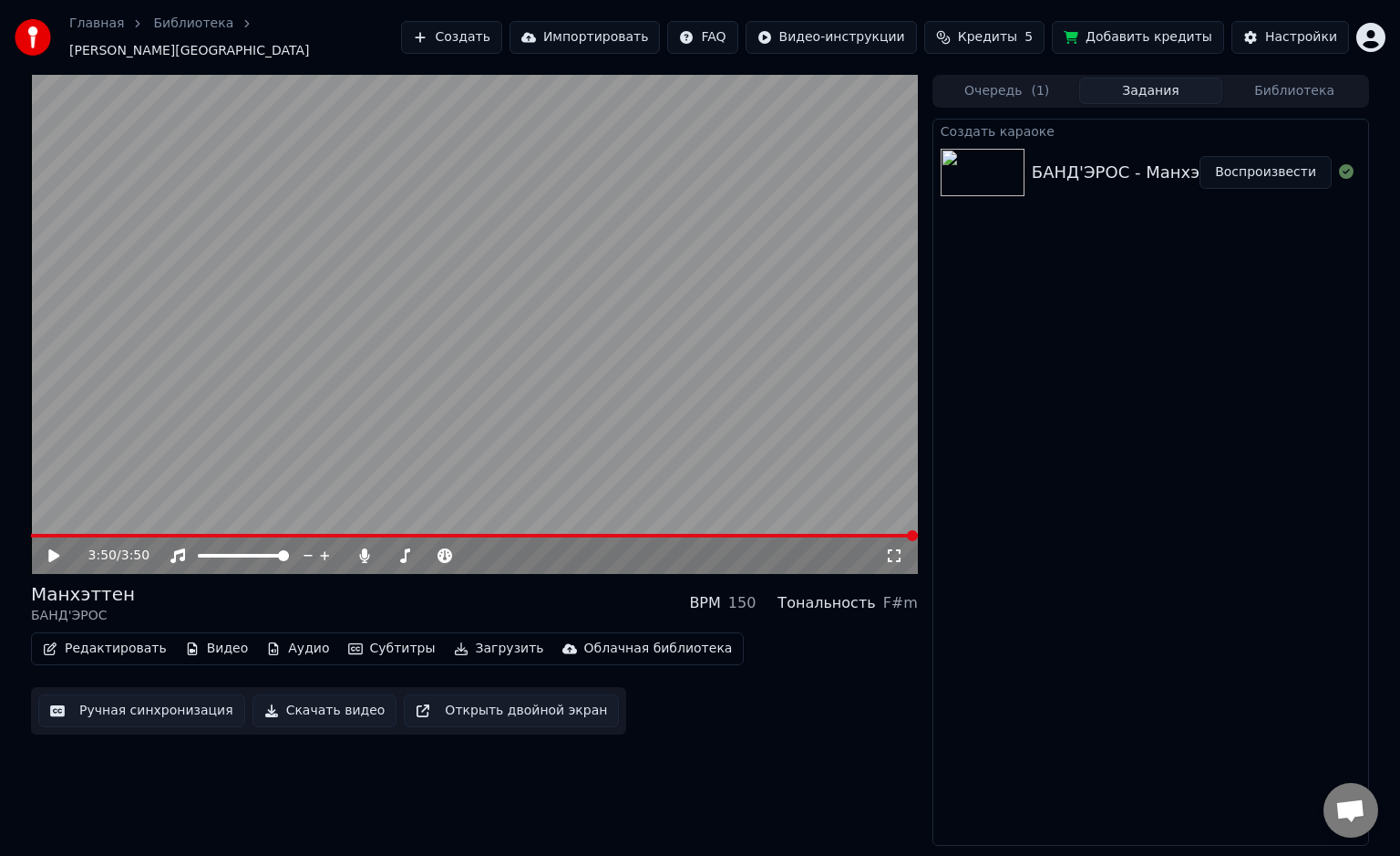
click at [786, 534] on span at bounding box center [474, 535] width 887 height 4
click at [102, 637] on button "Редактировать" at bounding box center [105, 648] width 138 height 25
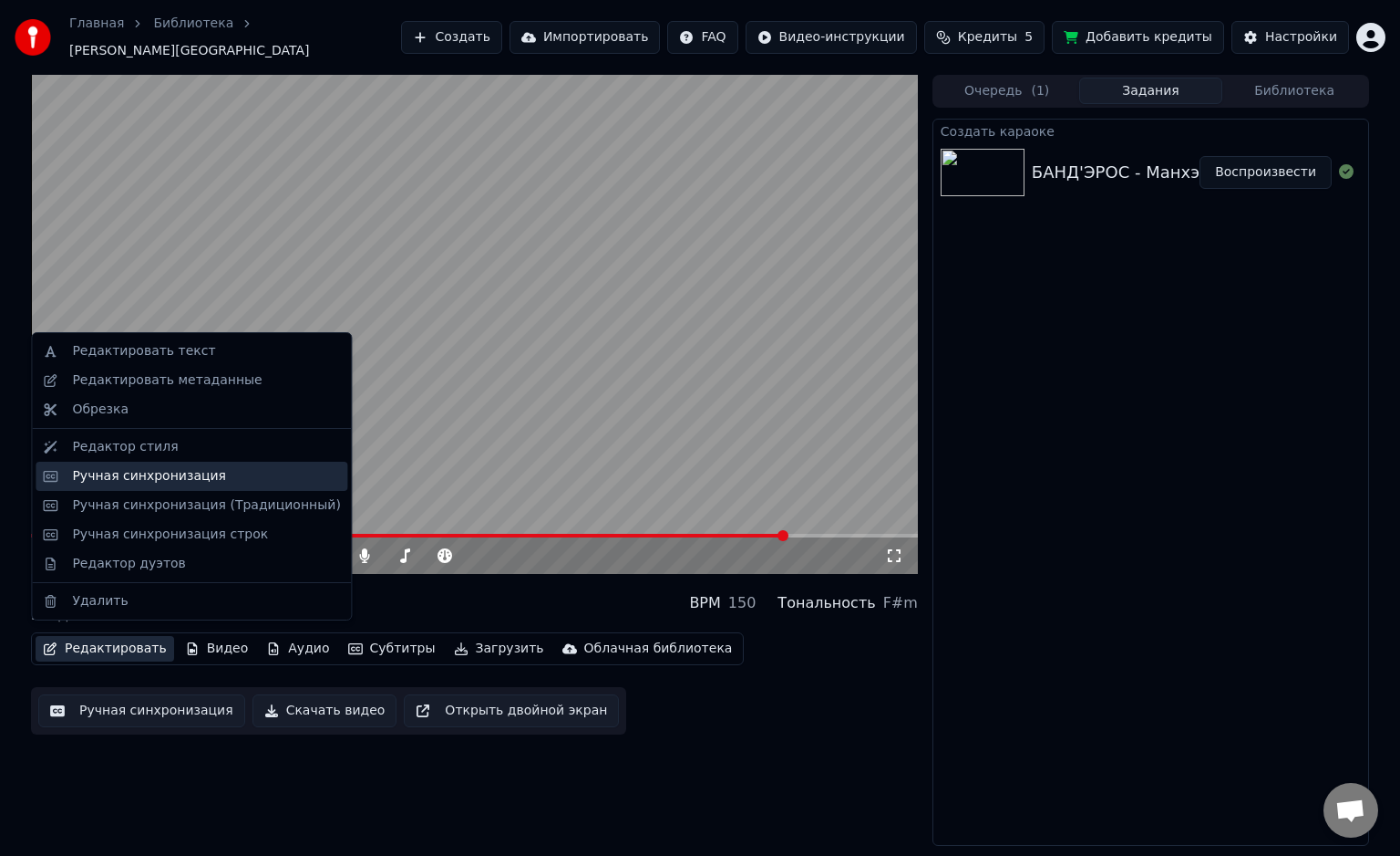
click at [182, 474] on div "Ручная синхронизация" at bounding box center [148, 477] width 154 height 19
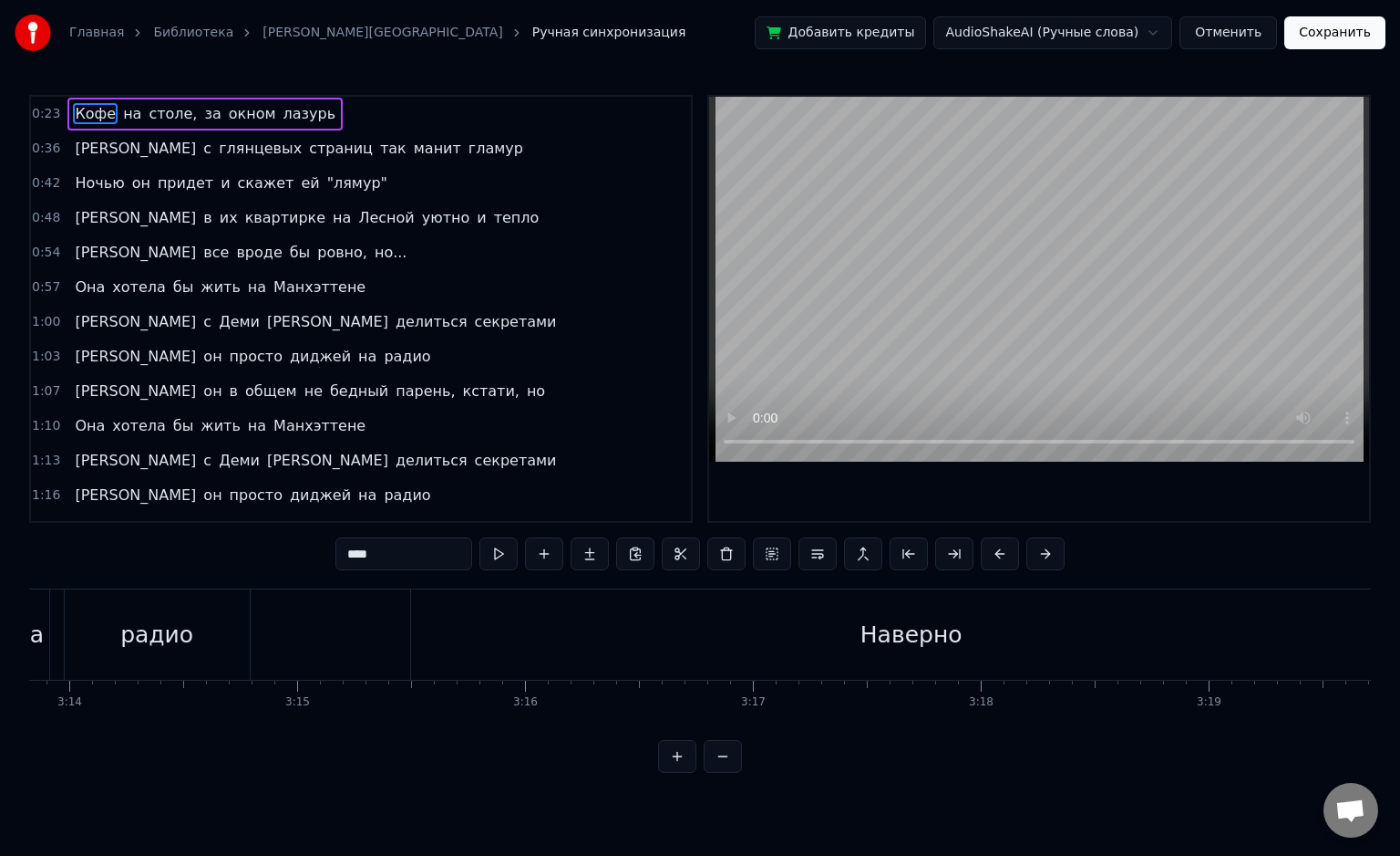
scroll to position [0, 44092]
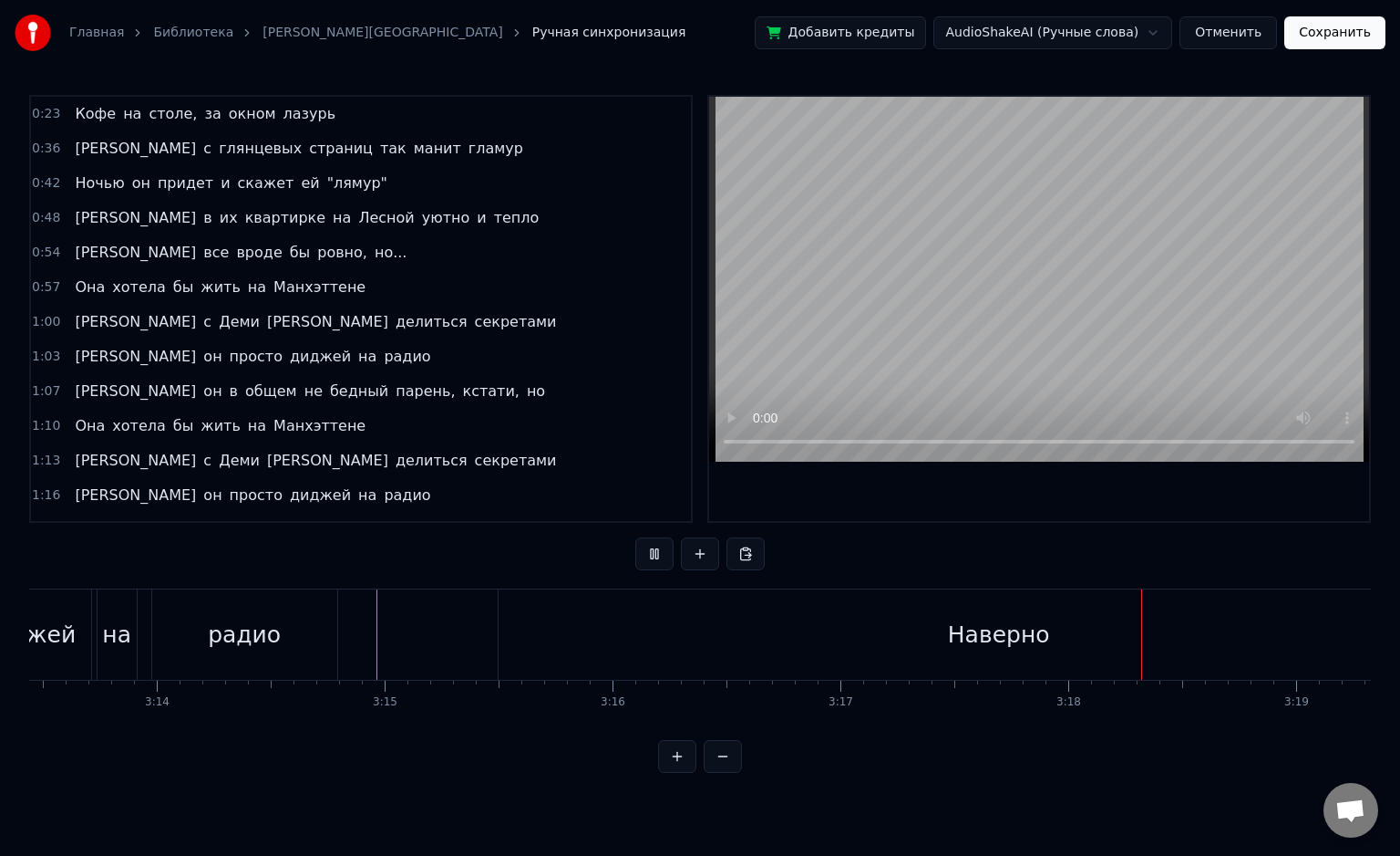
drag, startPoint x: 1153, startPoint y: 732, endPoint x: 1170, endPoint y: 733, distance: 17.0
click at [1168, 733] on html "Главная Библиотека Манхэттен • БАНД'ЭРОС Ручная синхронизация Добавить кредиты …" at bounding box center [700, 401] width 1400 height 802
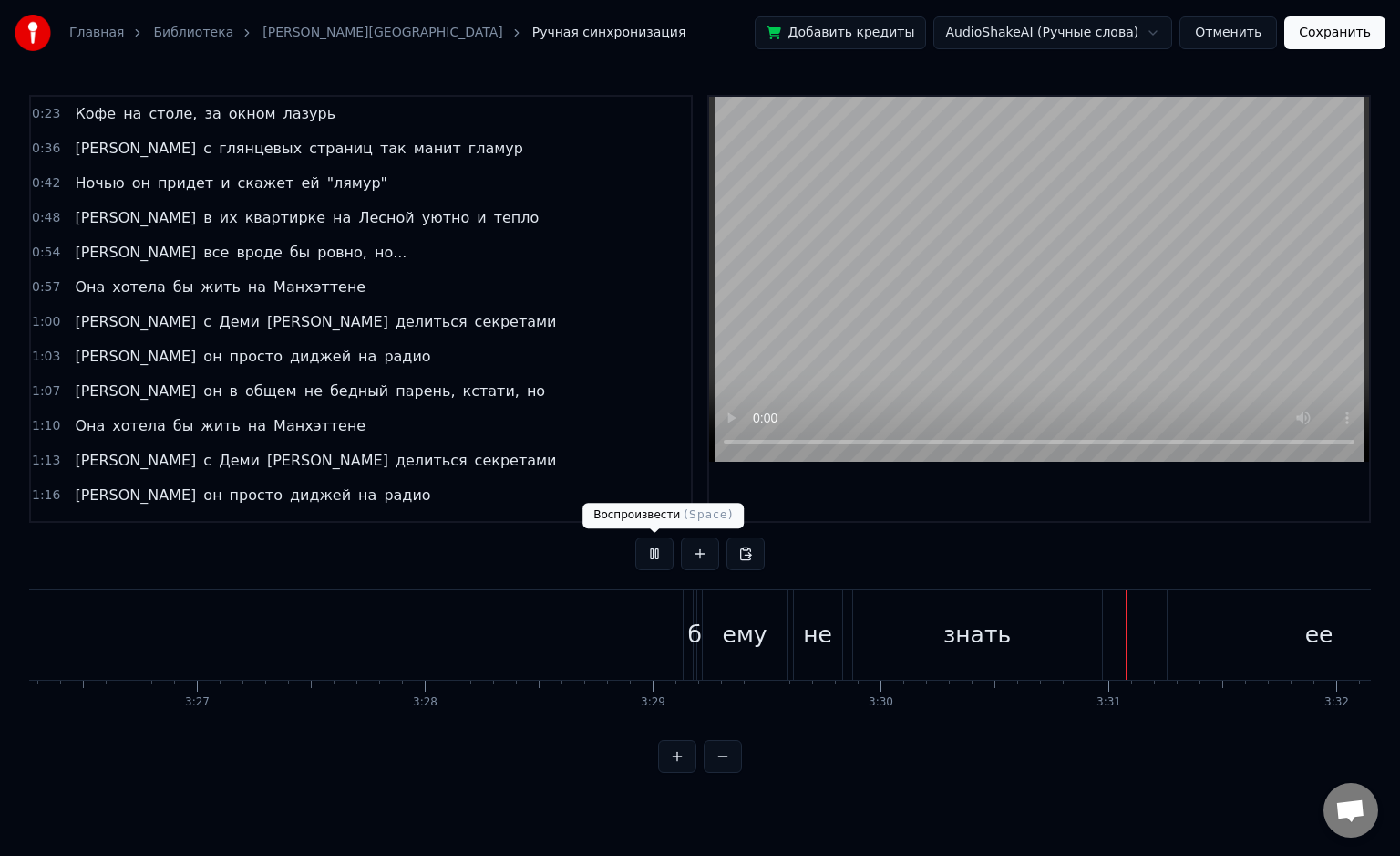
click at [649, 560] on button at bounding box center [654, 553] width 38 height 33
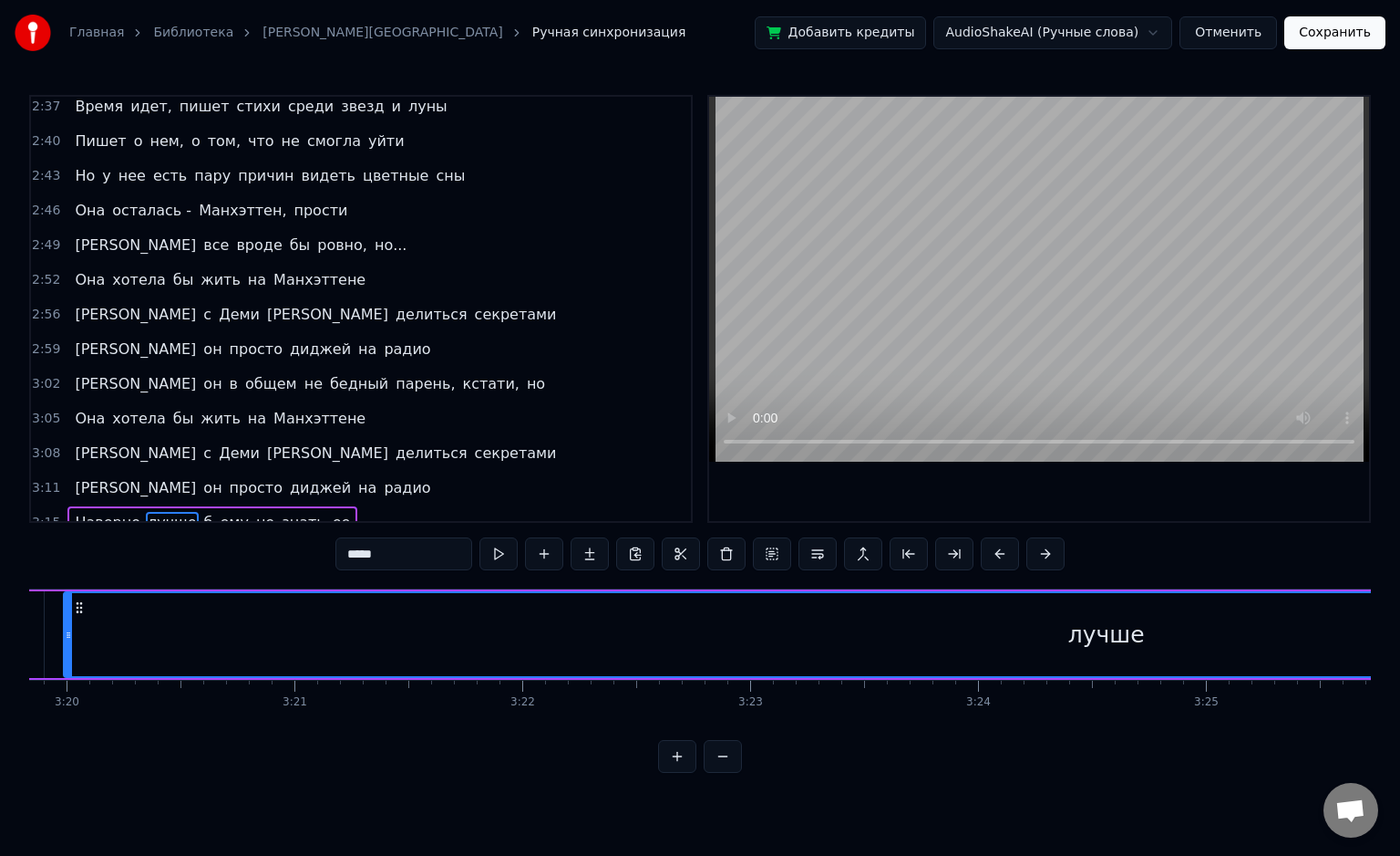
scroll to position [0, 45493]
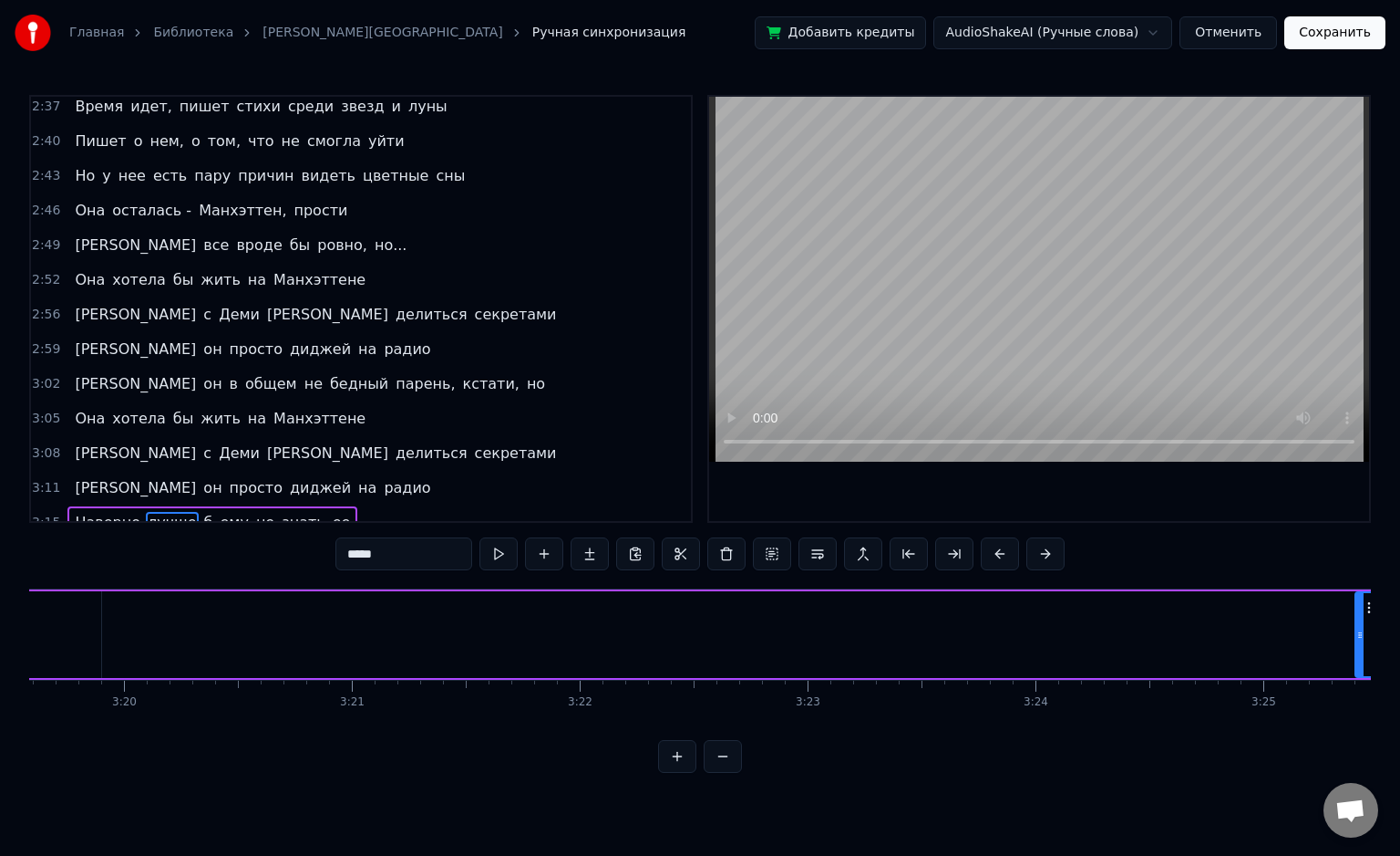
drag, startPoint x: 125, startPoint y: 635, endPoint x: 1316, endPoint y: 642, distance: 1191.0
click at [1382, 628] on div "Главная Библиотека Манхэттен • БАНД'ЭРОС Ручная синхронизация Добавить кредиты …" at bounding box center [700, 386] width 1400 height 773
click at [1153, 657] on div "Наверно лучше б ему не знать ее" at bounding box center [1048, 635] width 3901 height 91
click at [940, 649] on div "Наверно лучше б ему не знать ее" at bounding box center [1045, 635] width 3901 height 91
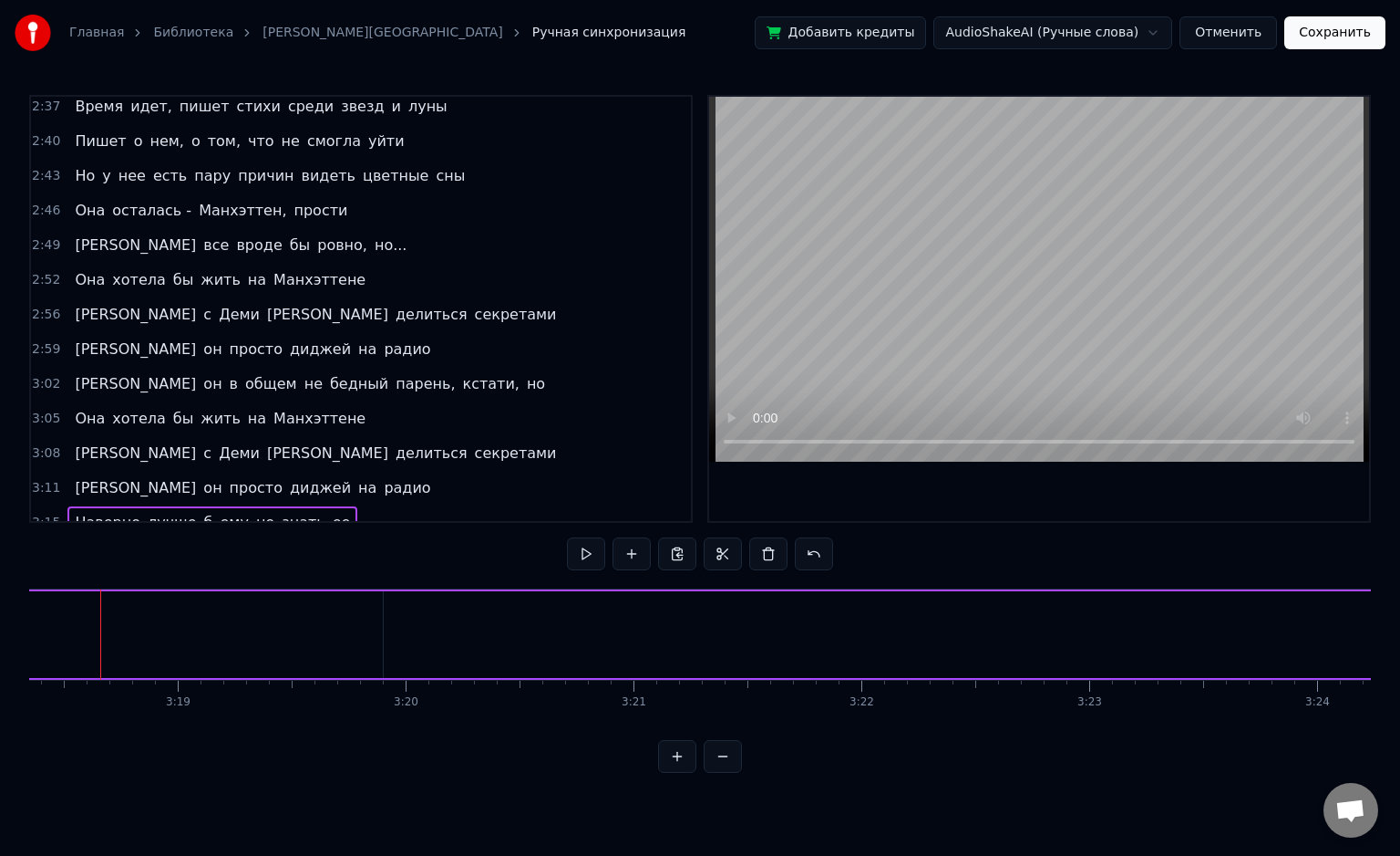
scroll to position [0, 45190]
click at [1023, 649] on div "Наверно лучше б ему не знать ее" at bounding box center [1351, 635] width 3901 height 91
drag, startPoint x: 743, startPoint y: 649, endPoint x: 955, endPoint y: 644, distance: 212.1
click at [954, 644] on div "Наверно" at bounding box center [518, 635] width 1001 height 87
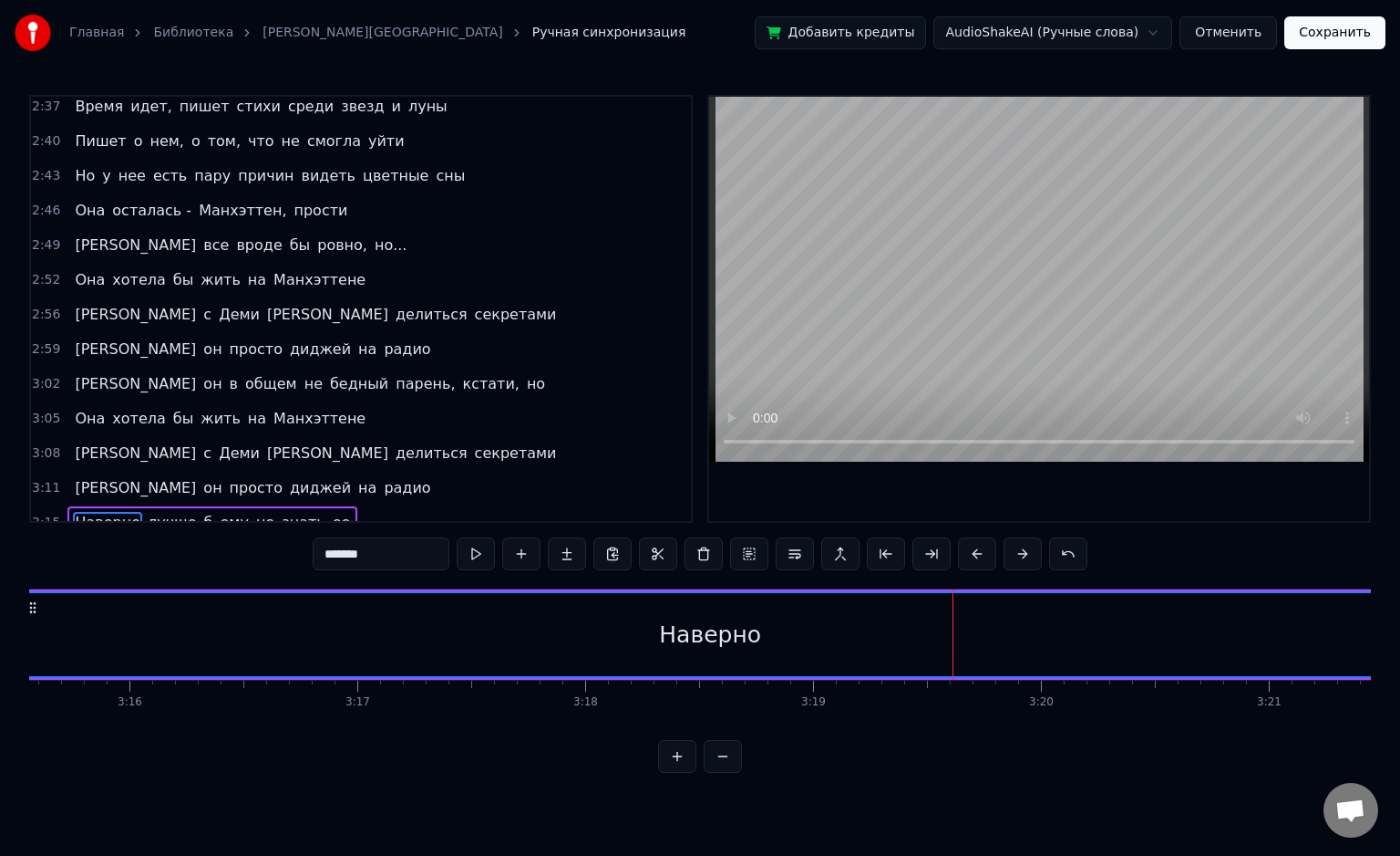
drag, startPoint x: 1014, startPoint y: 645, endPoint x: 1400, endPoint y: 630, distance: 386.3
click at [1400, 630] on div "Главная Библиотека Манхэттен • БАНД'ЭРОС Ручная синхронизация Добавить кредиты …" at bounding box center [700, 386] width 1400 height 773
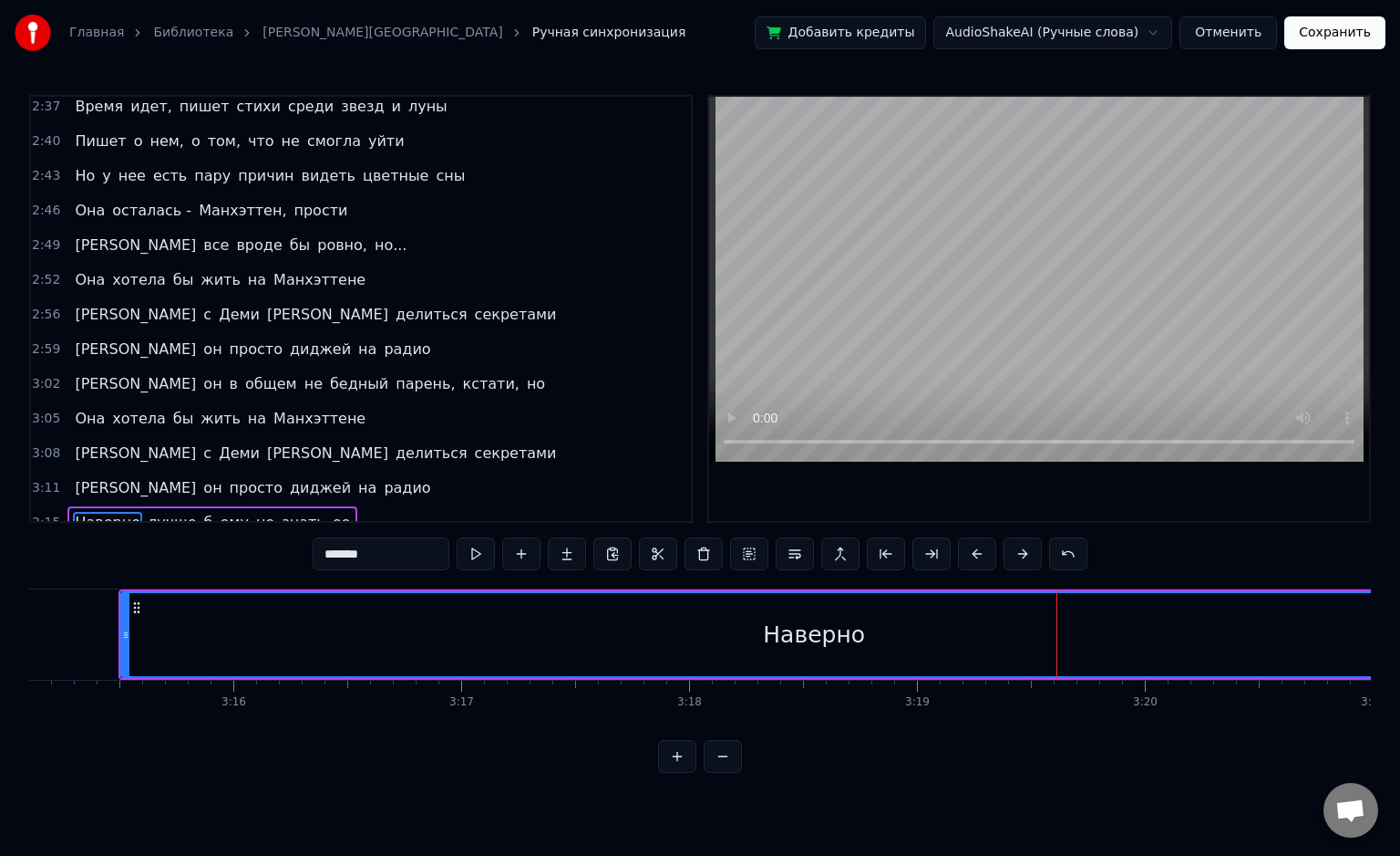
scroll to position [0, 44384]
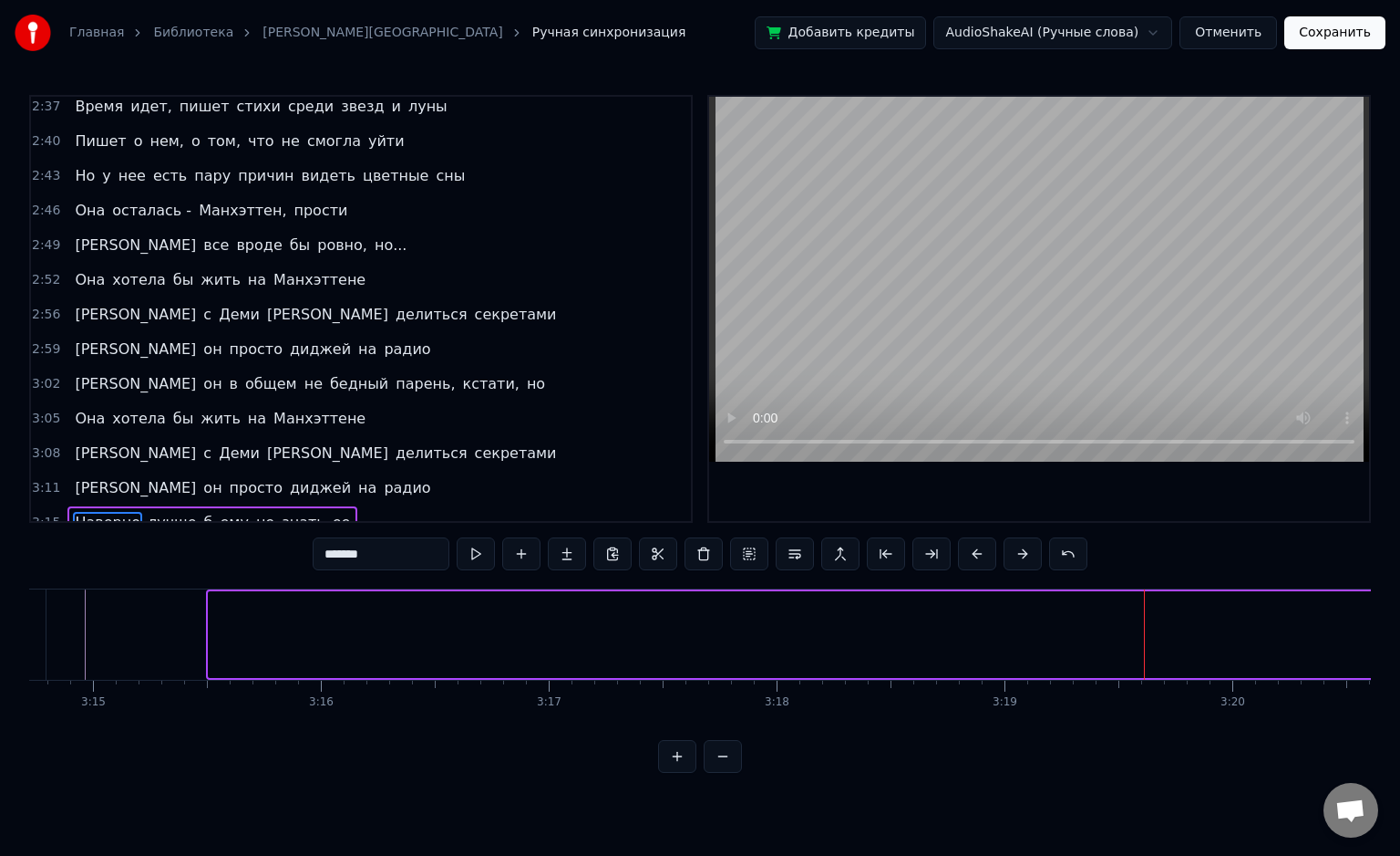
drag, startPoint x: 211, startPoint y: 636, endPoint x: 1400, endPoint y: 617, distance: 1189.2
click at [1400, 617] on div "Главная Библиотека Манхэттен • БАНД'ЭРОС Ручная синхронизация Добавить кредиты …" at bounding box center [700, 386] width 1400 height 773
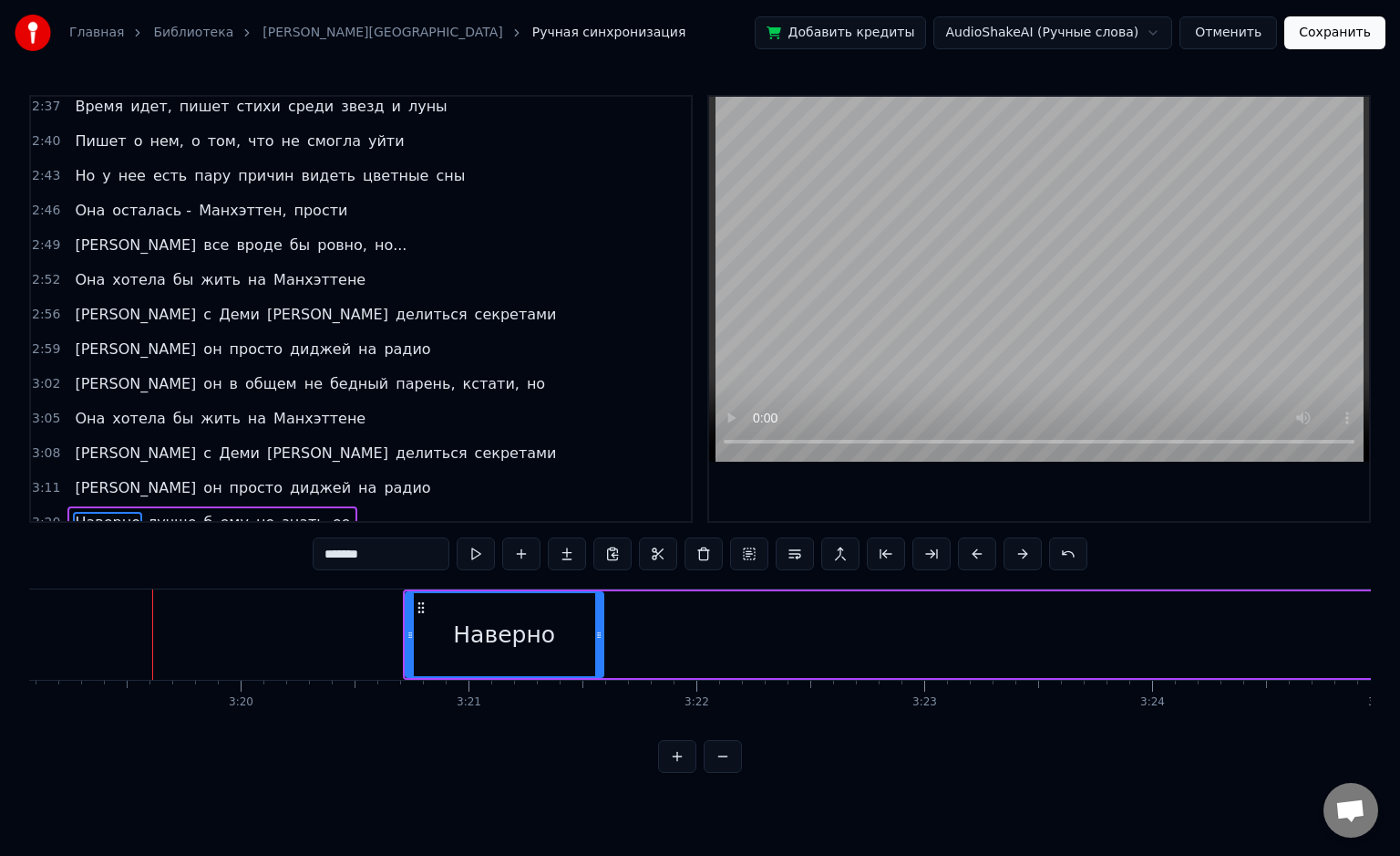
scroll to position [0, 45231]
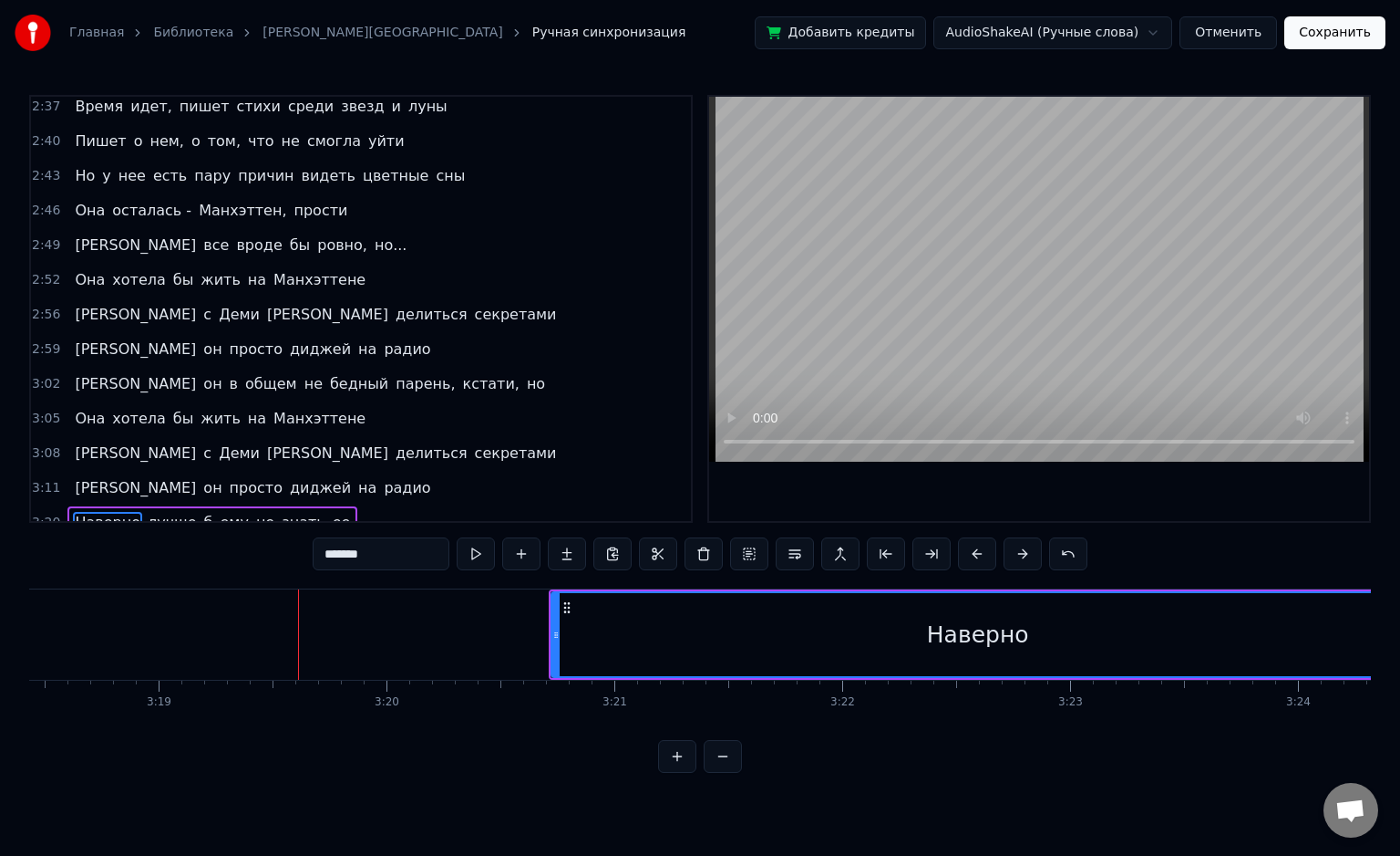
drag, startPoint x: 744, startPoint y: 647, endPoint x: 757, endPoint y: 638, distance: 15.8
click at [1393, 645] on div "Главная Библиотека Манхэттен • БАНД'ЭРОС Ручная синхронизация Добавить кредиты …" at bounding box center [700, 386] width 1400 height 773
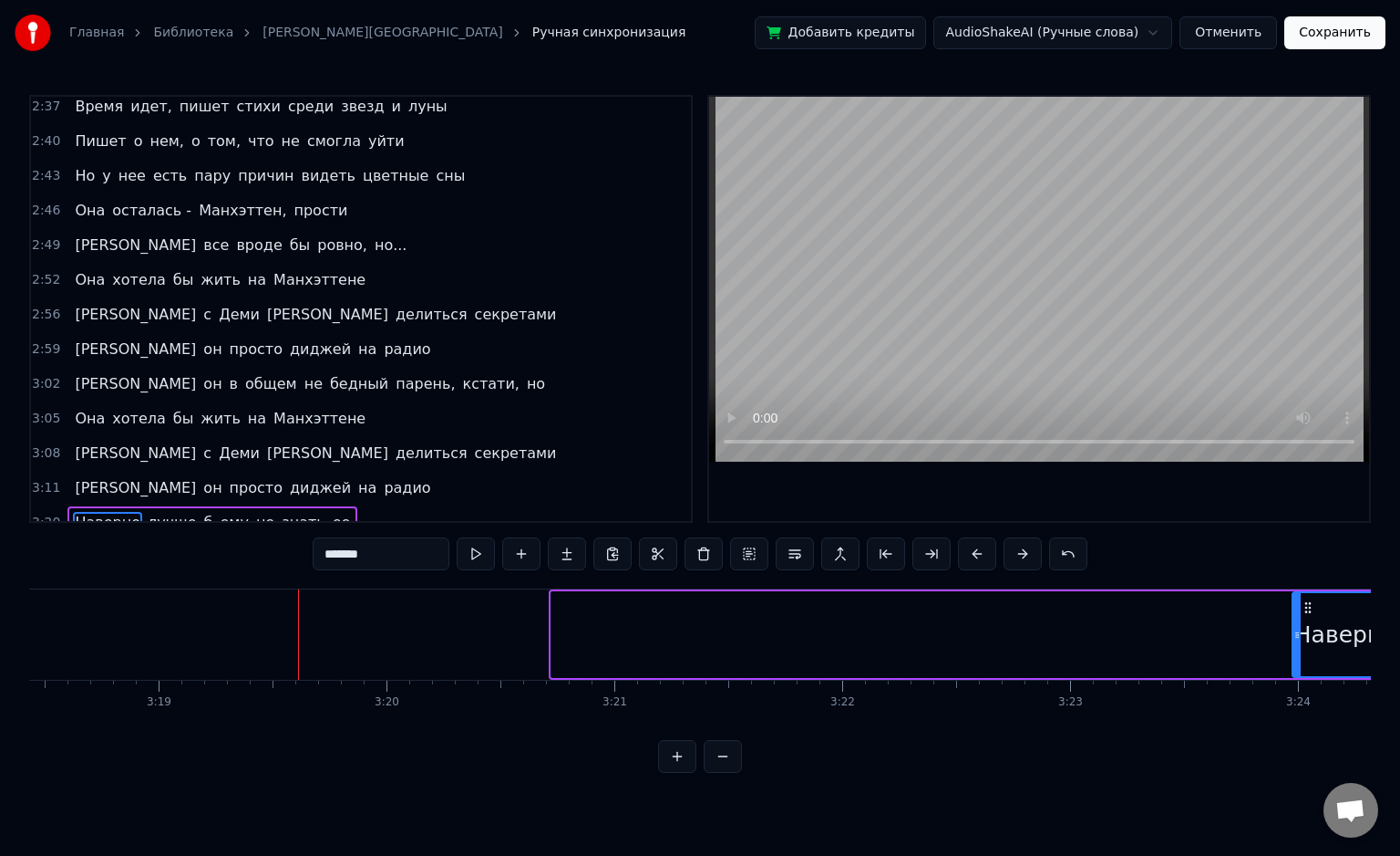
drag, startPoint x: 553, startPoint y: 647, endPoint x: 1302, endPoint y: 635, distance: 749.1
click at [1301, 635] on div at bounding box center [1297, 635] width 7 height 83
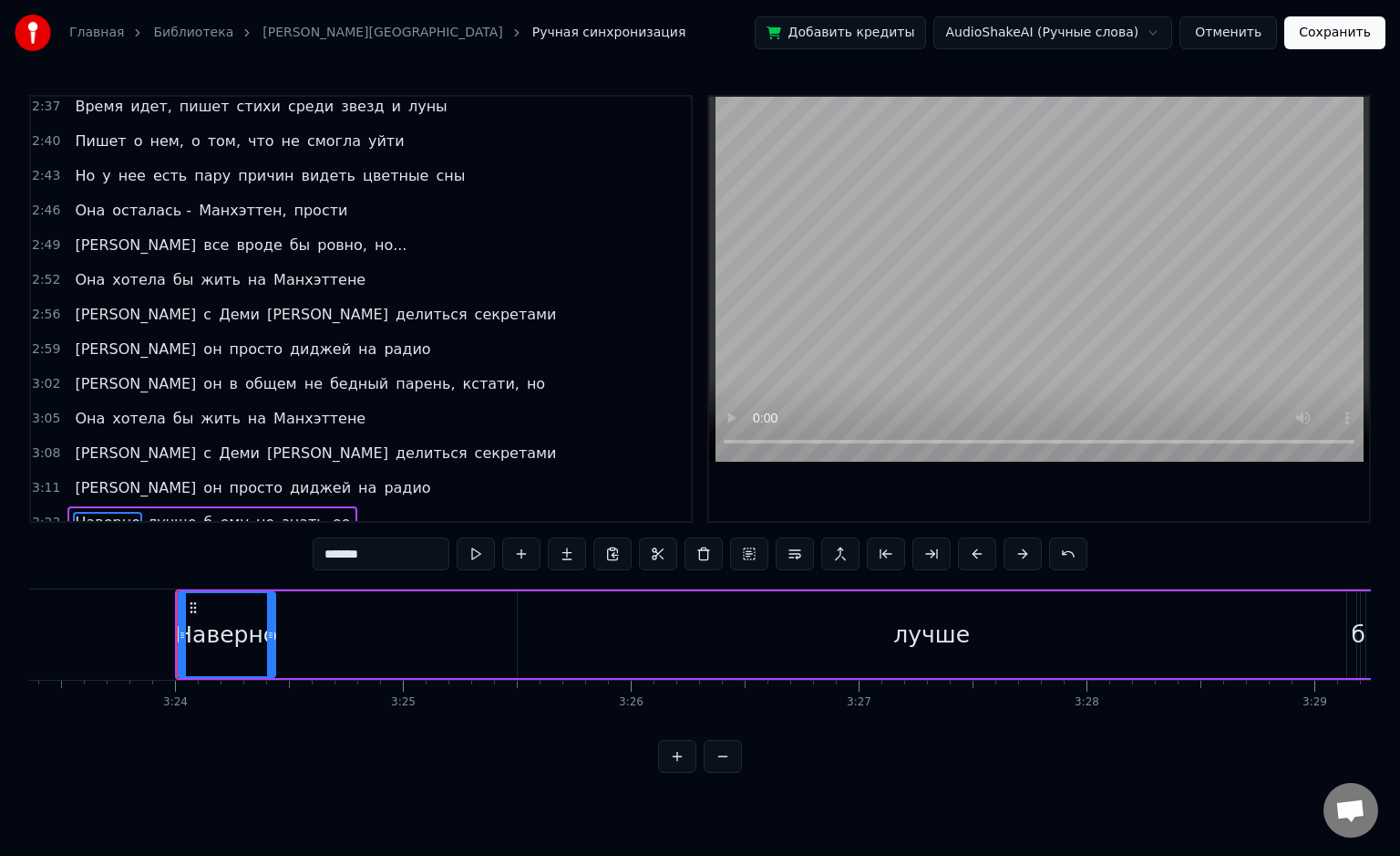
scroll to position [0, 46338]
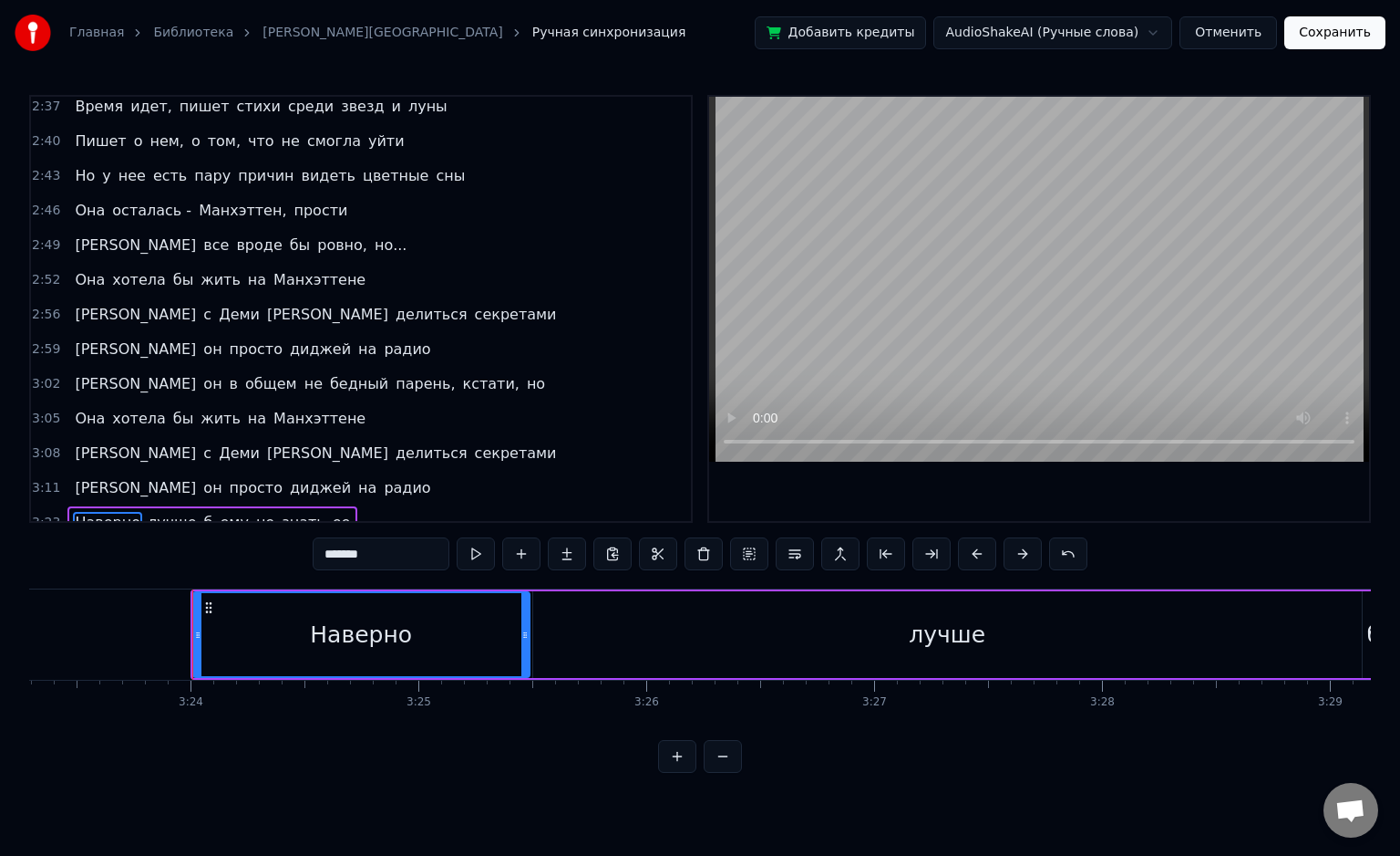
drag, startPoint x: 287, startPoint y: 638, endPoint x: 530, endPoint y: 658, distance: 243.8
click at [529, 658] on div at bounding box center [525, 635] width 7 height 83
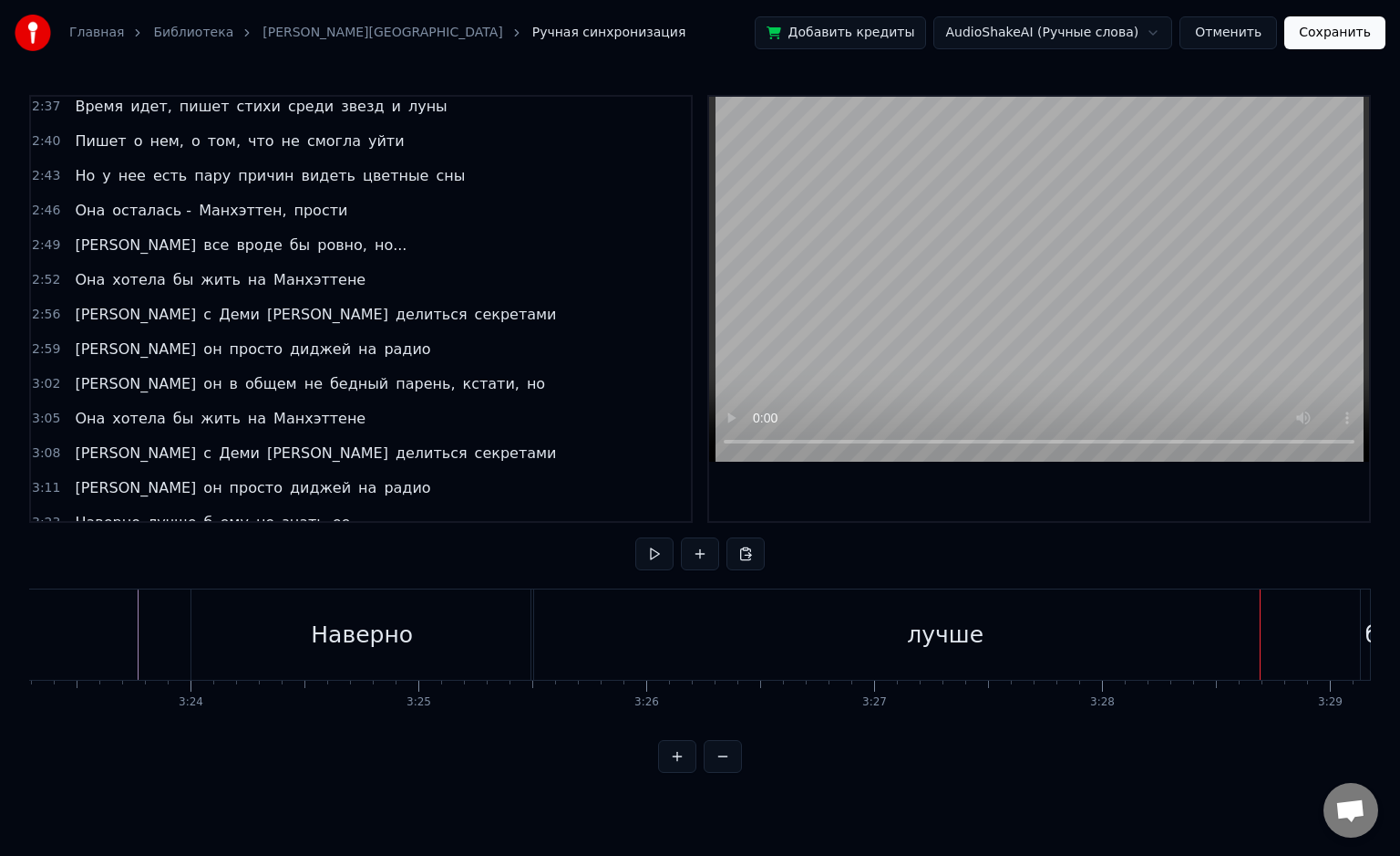
click at [536, 644] on div "лучше" at bounding box center [945, 635] width 828 height 91
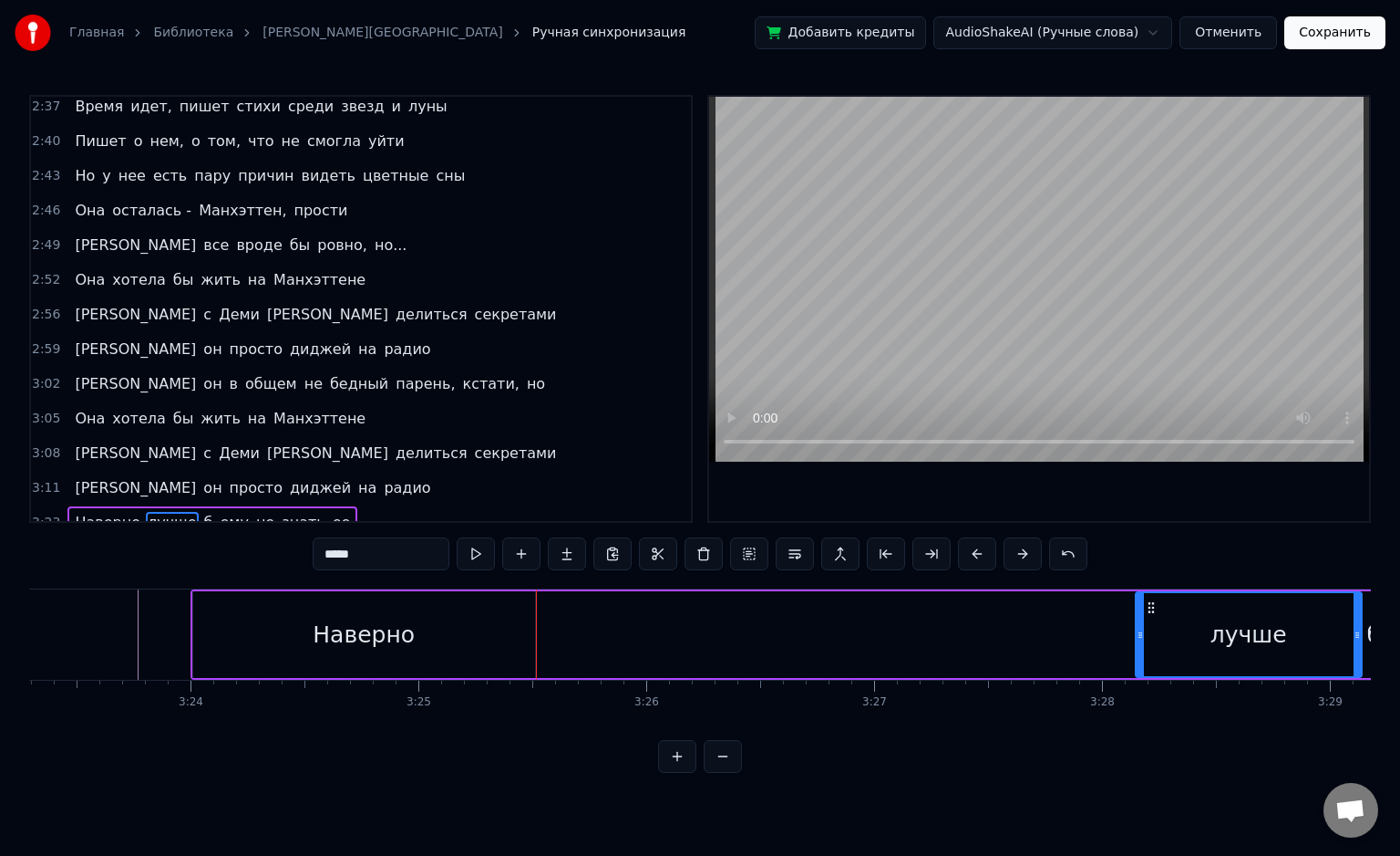
drag, startPoint x: 535, startPoint y: 641, endPoint x: 1137, endPoint y: 672, distance: 602.8
click at [1137, 672] on div at bounding box center [1140, 635] width 7 height 83
click at [339, 637] on div "Наверно" at bounding box center [363, 635] width 102 height 35
type input "*******"
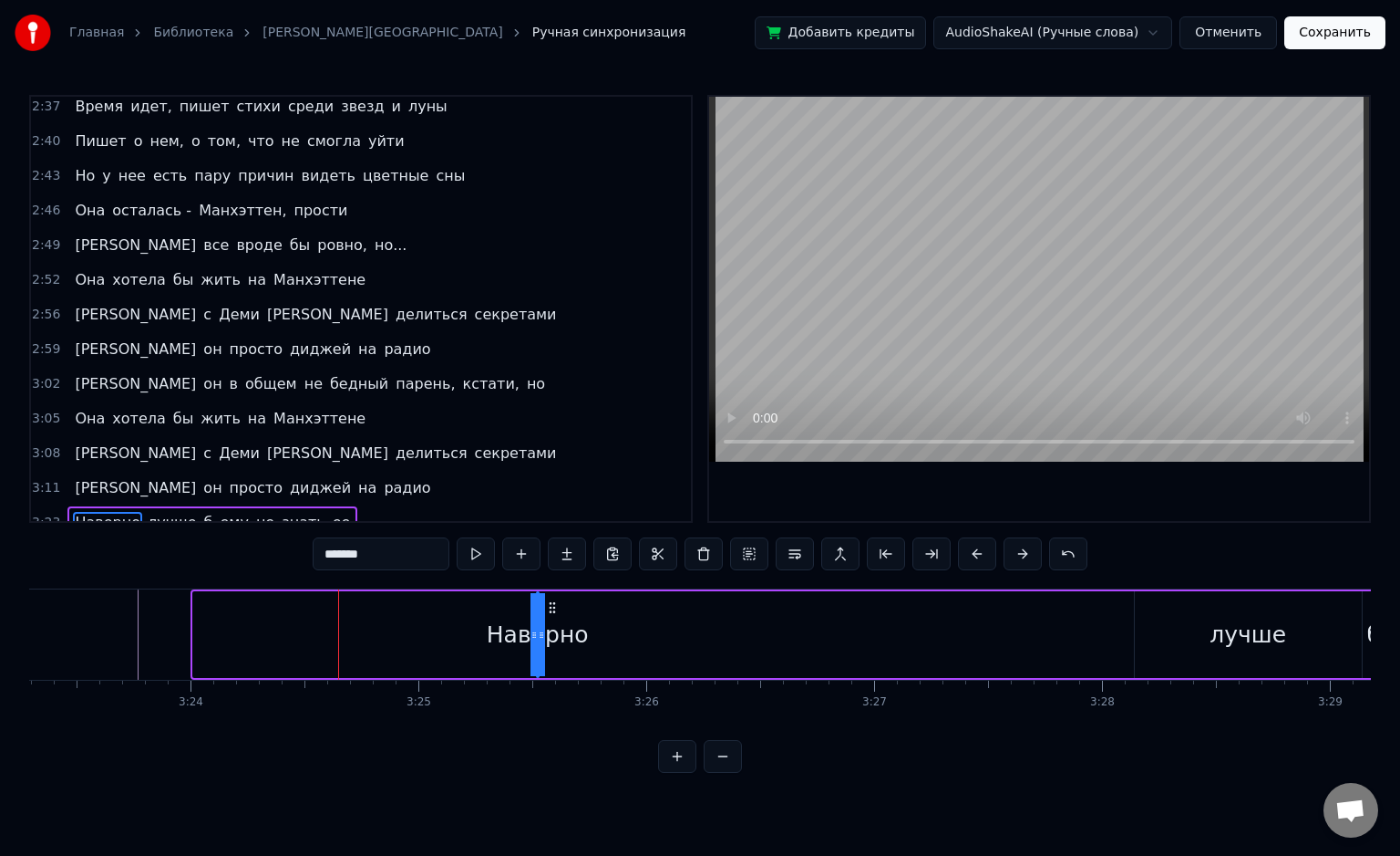
drag, startPoint x: 194, startPoint y: 637, endPoint x: 597, endPoint y: 645, distance: 403.1
click at [964, 652] on div "Наверно лучше б ему не знать ее" at bounding box center [1172, 635] width 1963 height 91
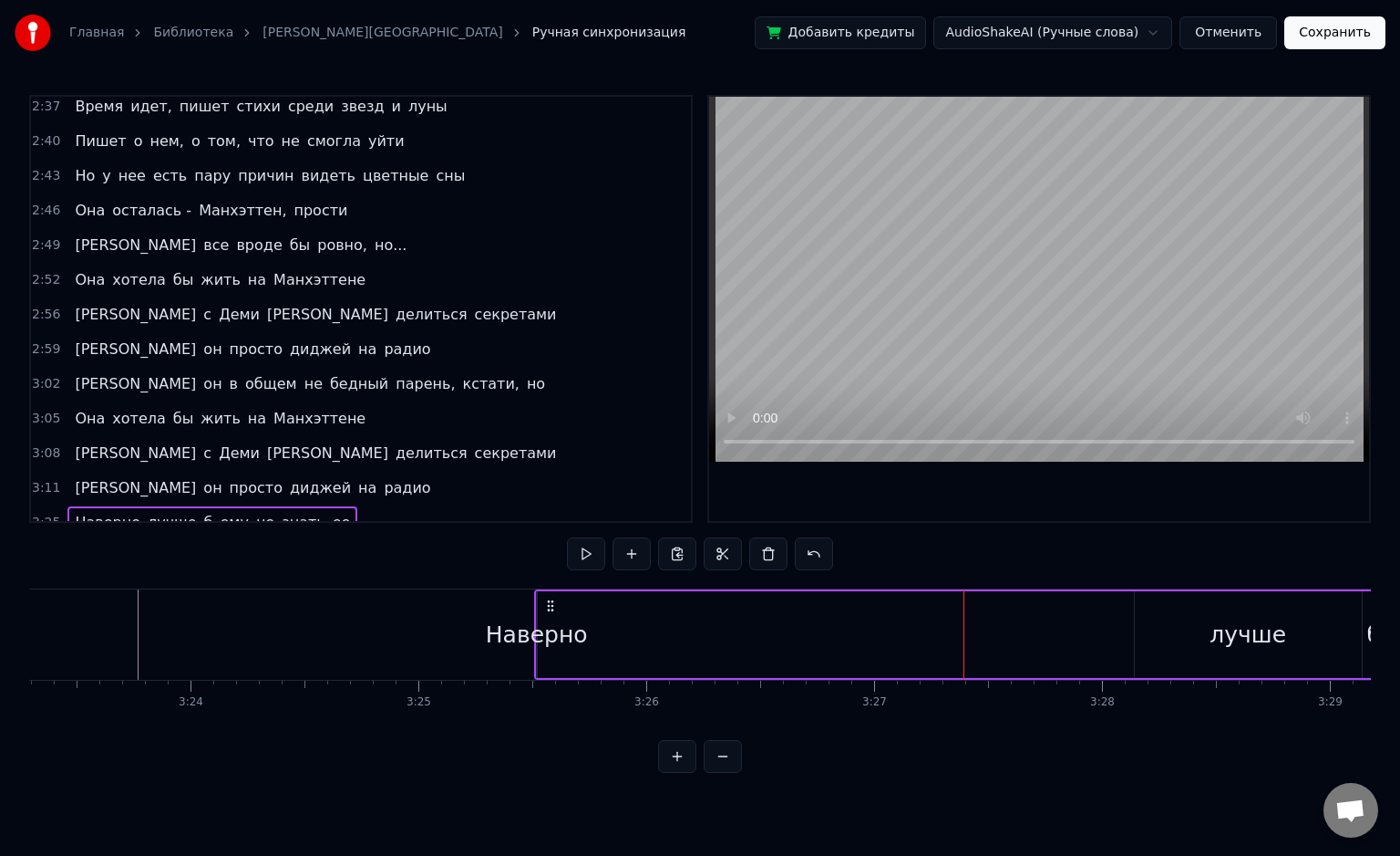
click at [551, 643] on div "Наверно" at bounding box center [536, 635] width 102 height 35
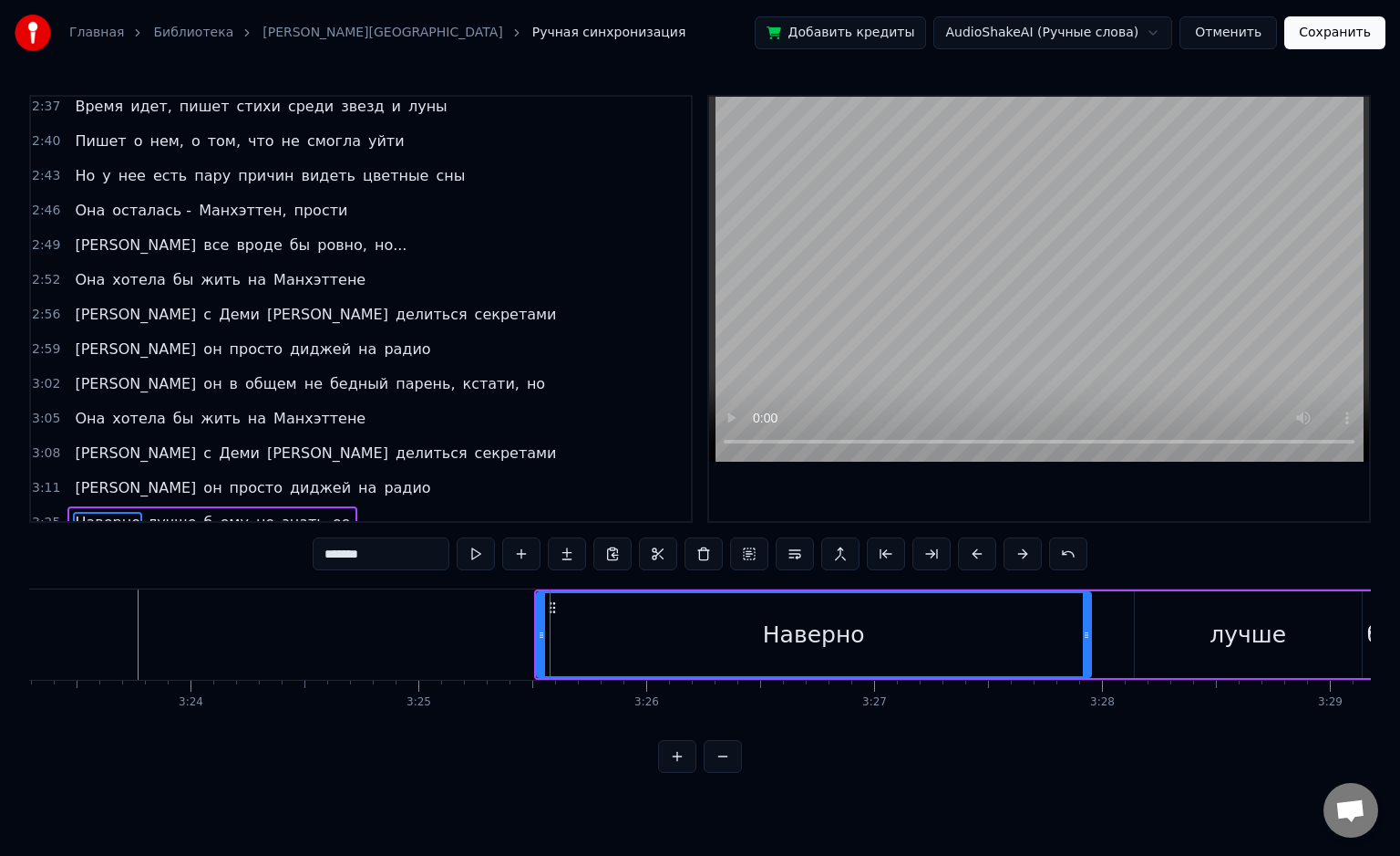
drag, startPoint x: 534, startPoint y: 642, endPoint x: 1091, endPoint y: 653, distance: 557.1
click at [1091, 653] on div "Наверно" at bounding box center [813, 635] width 556 height 87
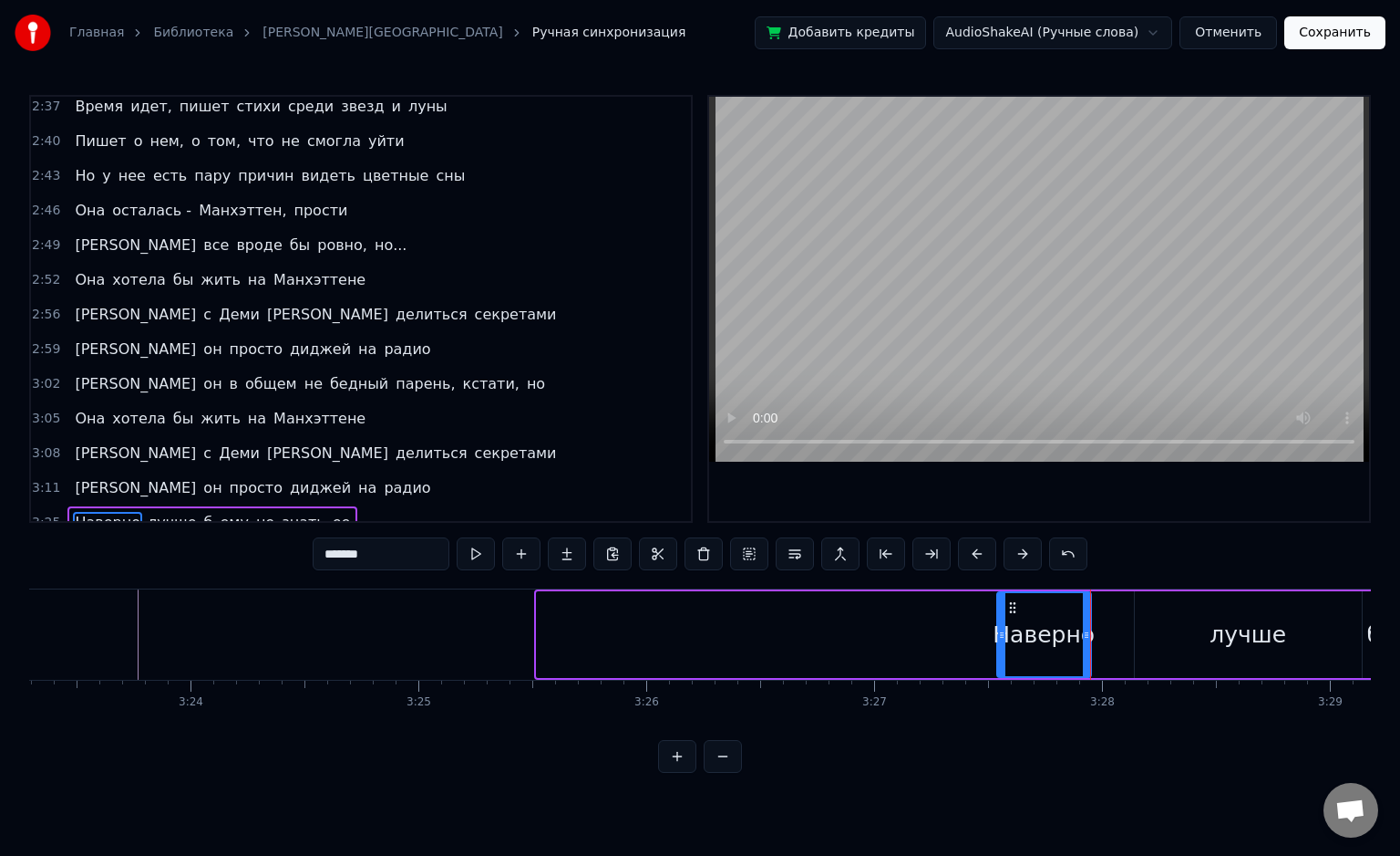
drag, startPoint x: 536, startPoint y: 642, endPoint x: 1011, endPoint y: 648, distance: 475.0
click at [998, 650] on div at bounding box center [1002, 635] width 7 height 83
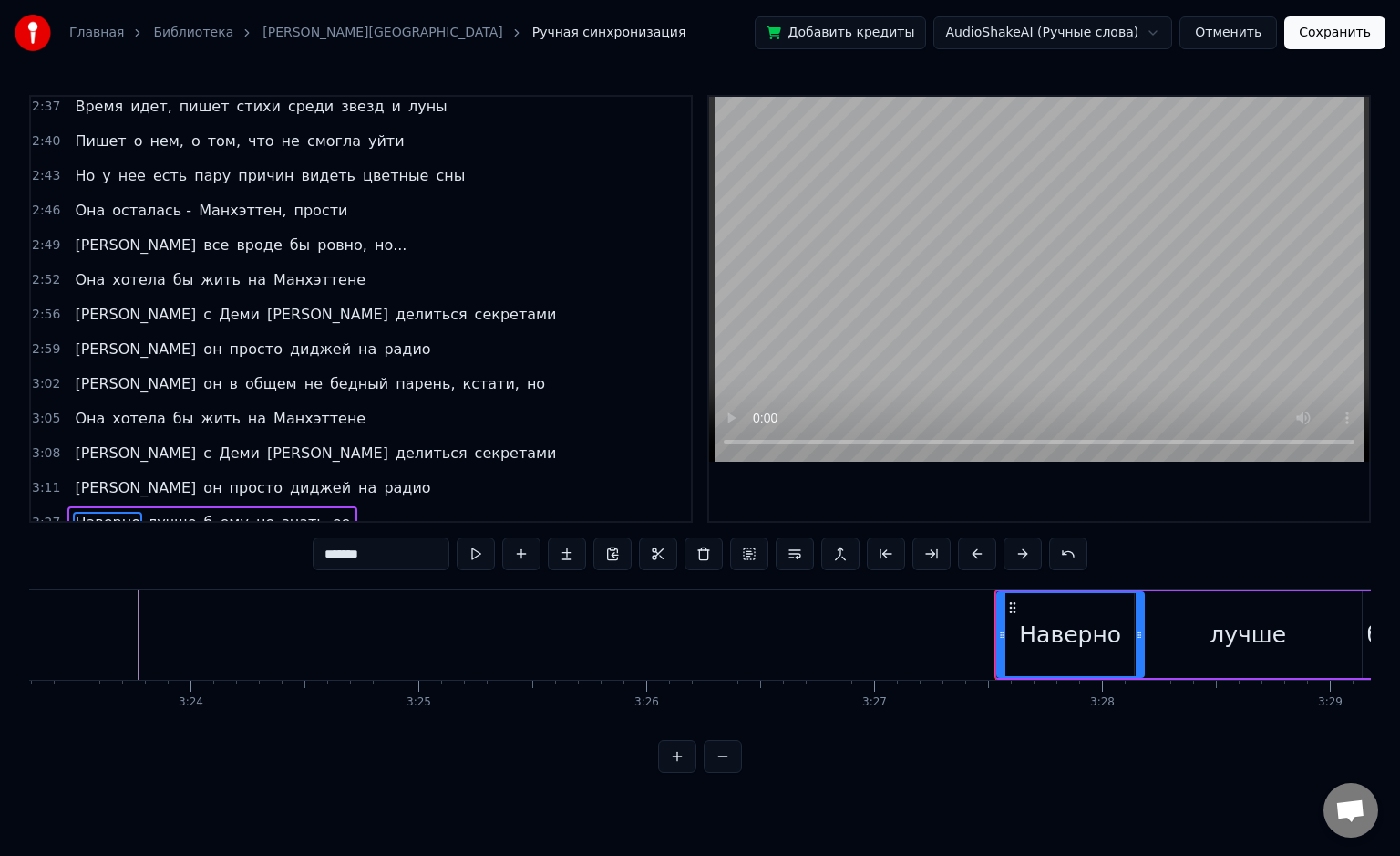
drag, startPoint x: 1085, startPoint y: 640, endPoint x: 1137, endPoint y: 642, distance: 52.0
click at [1137, 642] on div at bounding box center [1139, 635] width 7 height 83
drag, startPoint x: 1002, startPoint y: 638, endPoint x: 1076, endPoint y: 638, distance: 74.0
click at [1080, 639] on icon at bounding box center [1076, 635] width 7 height 15
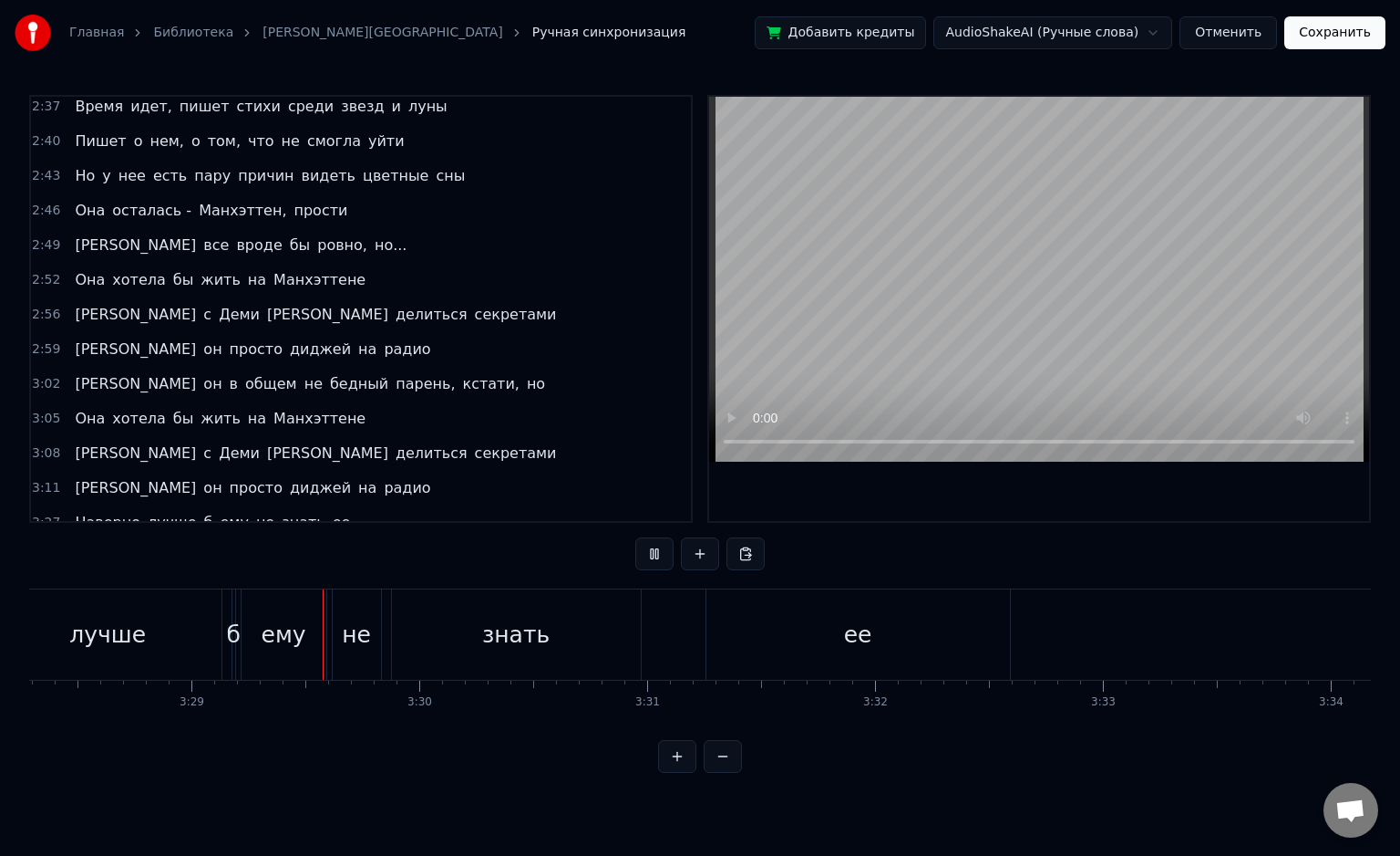
scroll to position [0, 47517]
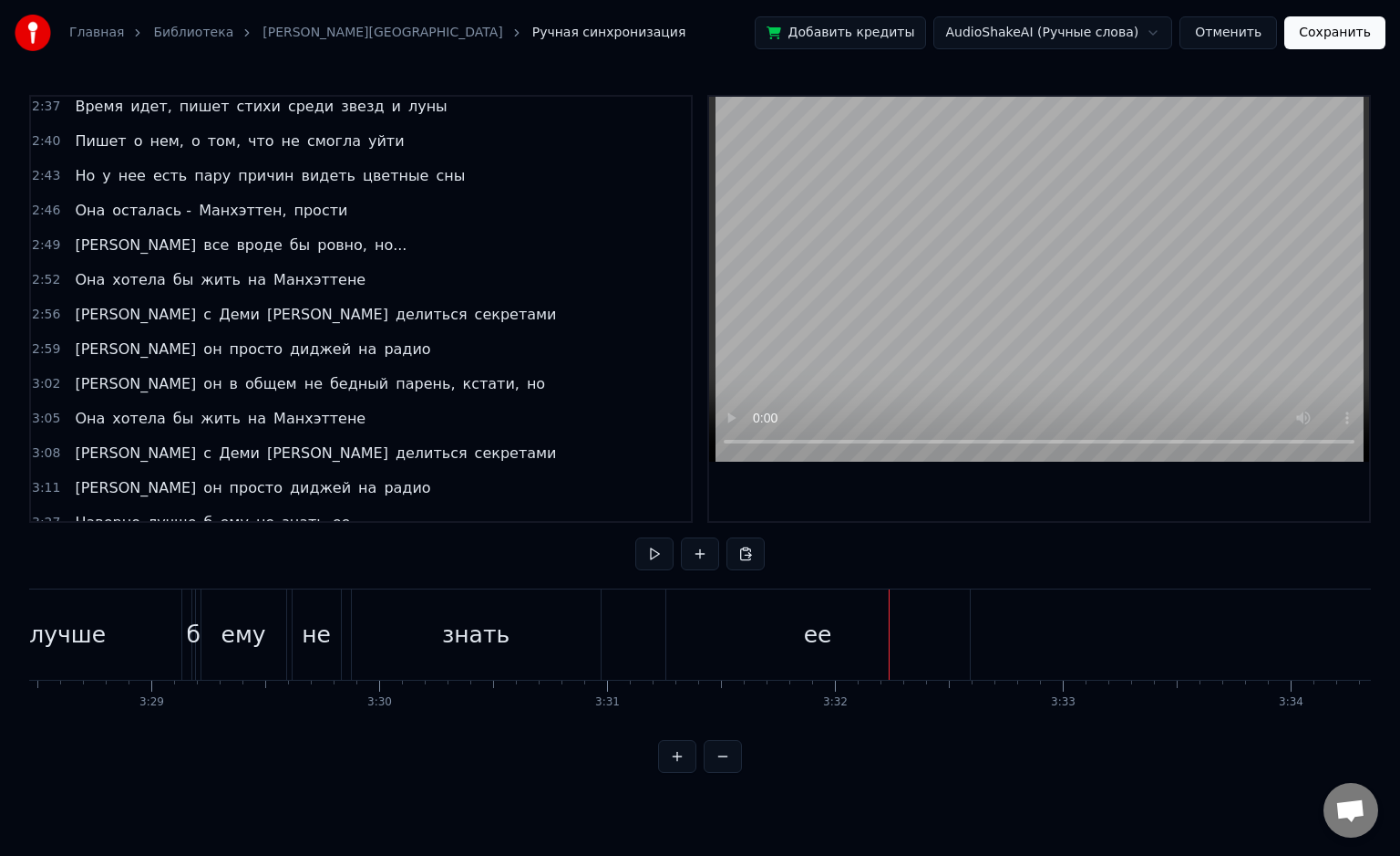
click at [520, 648] on div "знать" at bounding box center [476, 635] width 249 height 91
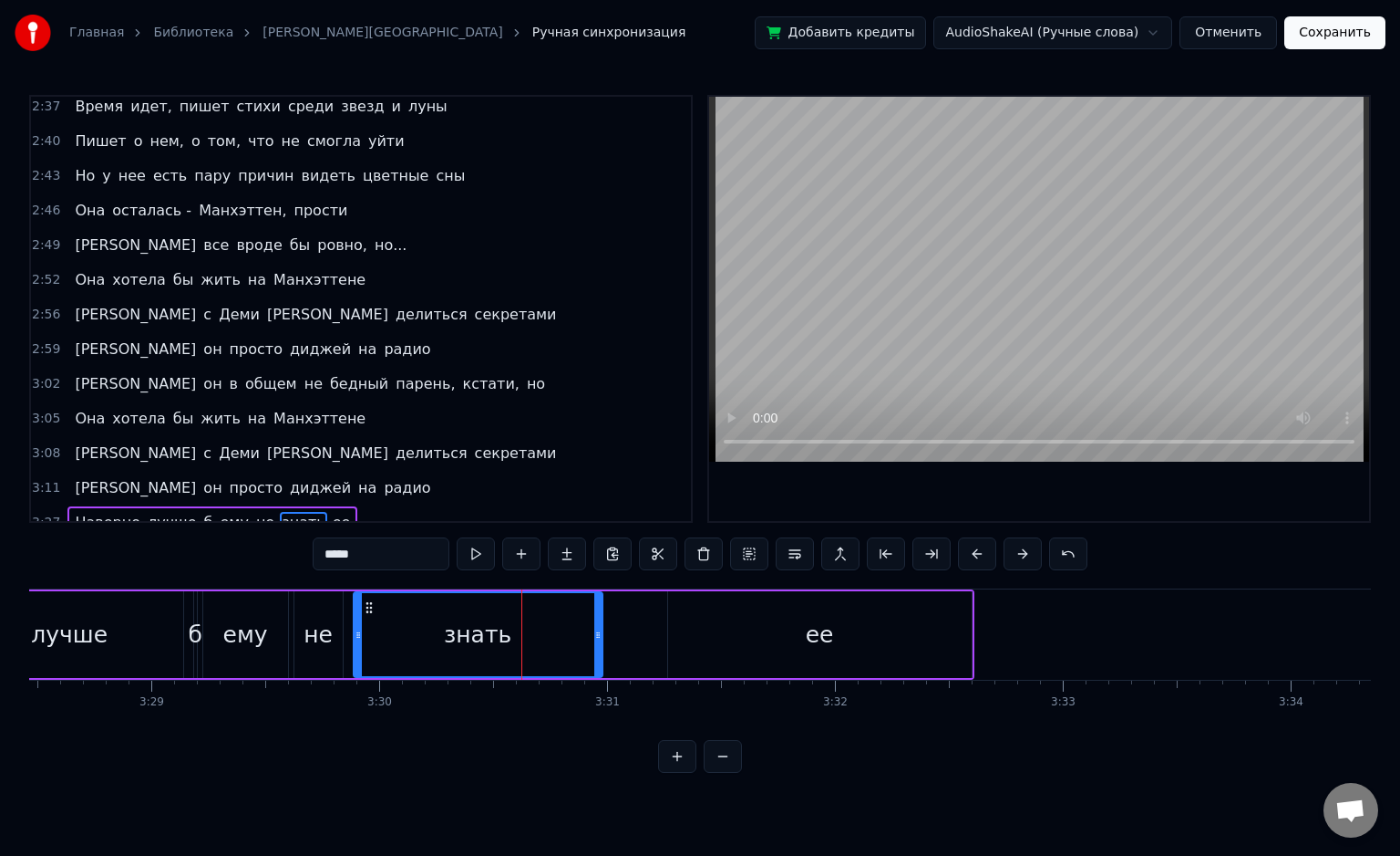
click at [642, 647] on div "Наверно лучше б ему не знать ее" at bounding box center [438, 635] width 1074 height 91
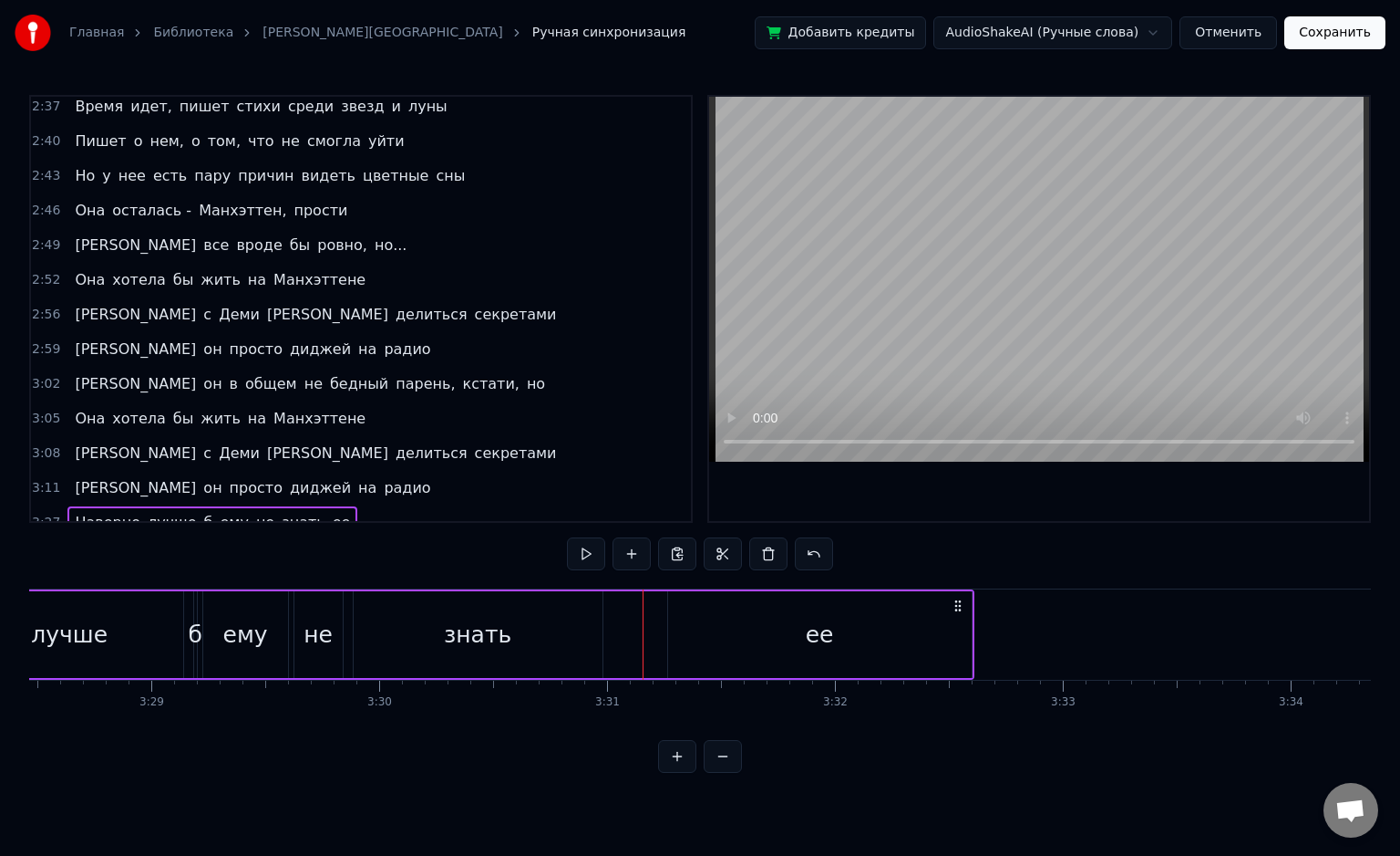
drag, startPoint x: 714, startPoint y: 656, endPoint x: 684, endPoint y: 655, distance: 30.0
click at [713, 656] on div "ее" at bounding box center [820, 635] width 304 height 87
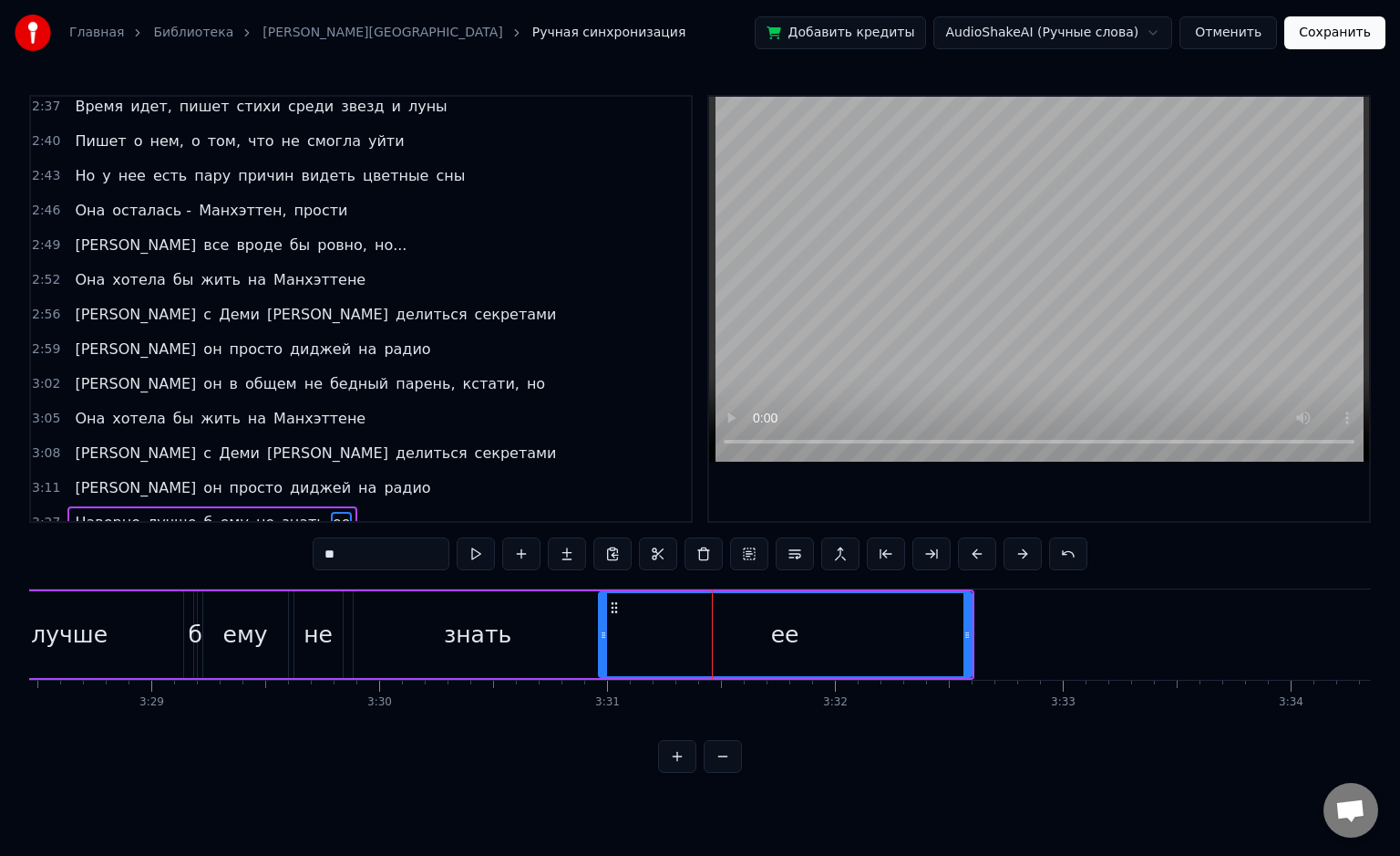
drag, startPoint x: 657, startPoint y: 648, endPoint x: 598, endPoint y: 653, distance: 59.2
click at [600, 653] on div at bounding box center [603, 635] width 7 height 83
drag, startPoint x: 969, startPoint y: 649, endPoint x: 703, endPoint y: 663, distance: 266.4
click at [703, 663] on div at bounding box center [705, 635] width 7 height 83
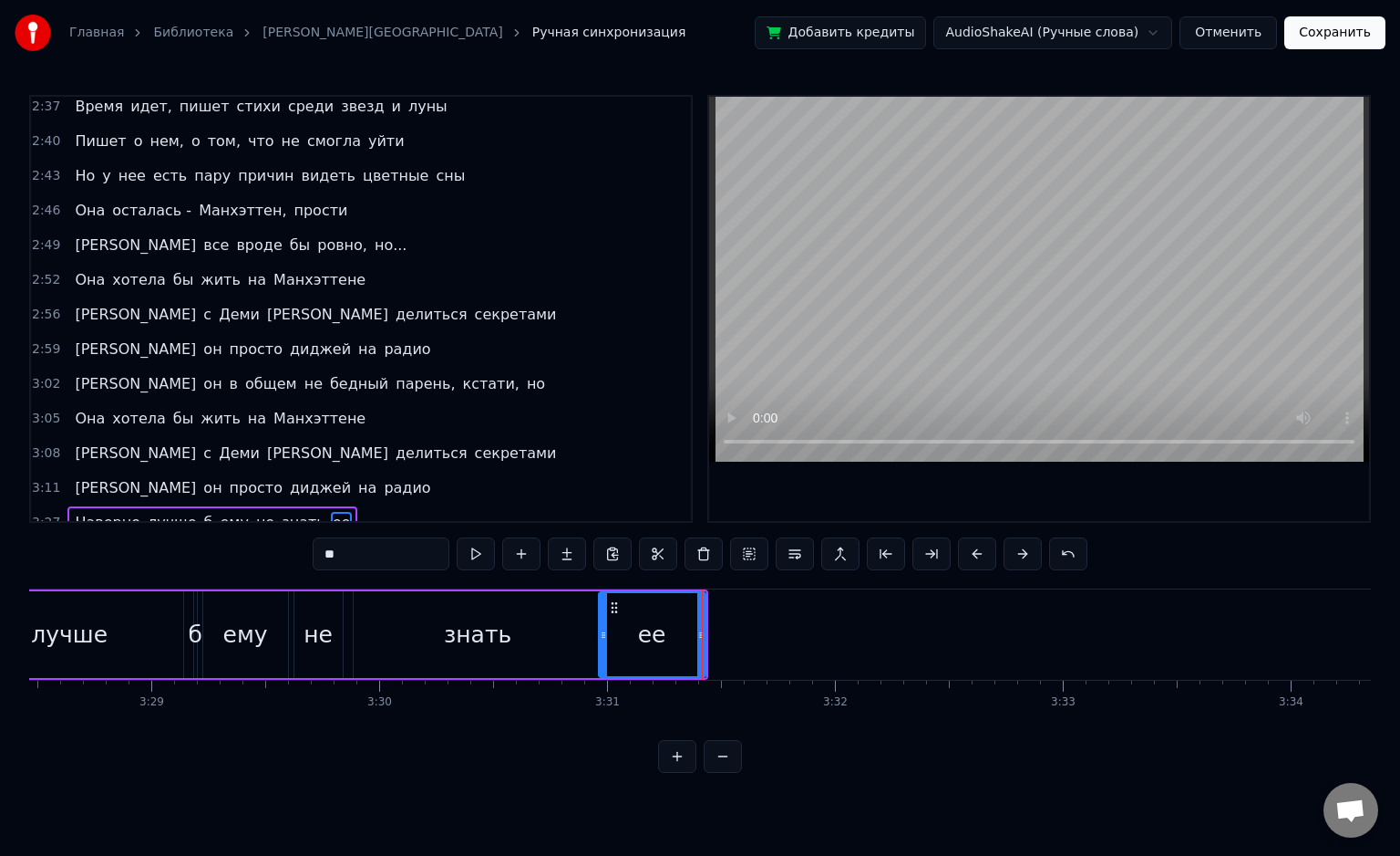
click at [482, 621] on div "знать" at bounding box center [477, 635] width 67 height 35
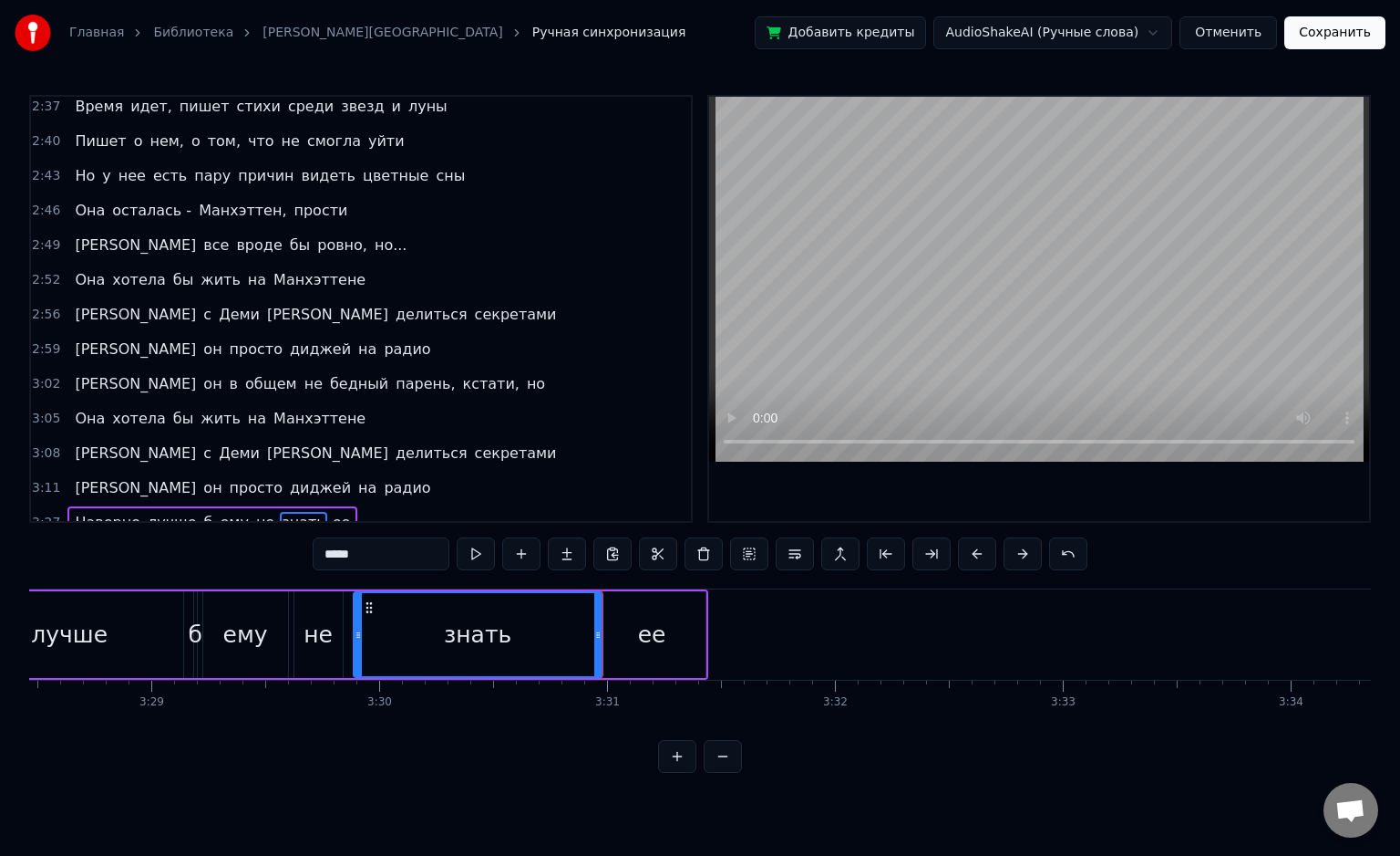
click at [507, 658] on div "знать" at bounding box center [478, 635] width 247 height 83
drag, startPoint x: 596, startPoint y: 641, endPoint x: 536, endPoint y: 649, distance: 60.5
click at [532, 649] on div at bounding box center [532, 635] width 7 height 83
click at [605, 646] on div "ее" at bounding box center [652, 635] width 106 height 87
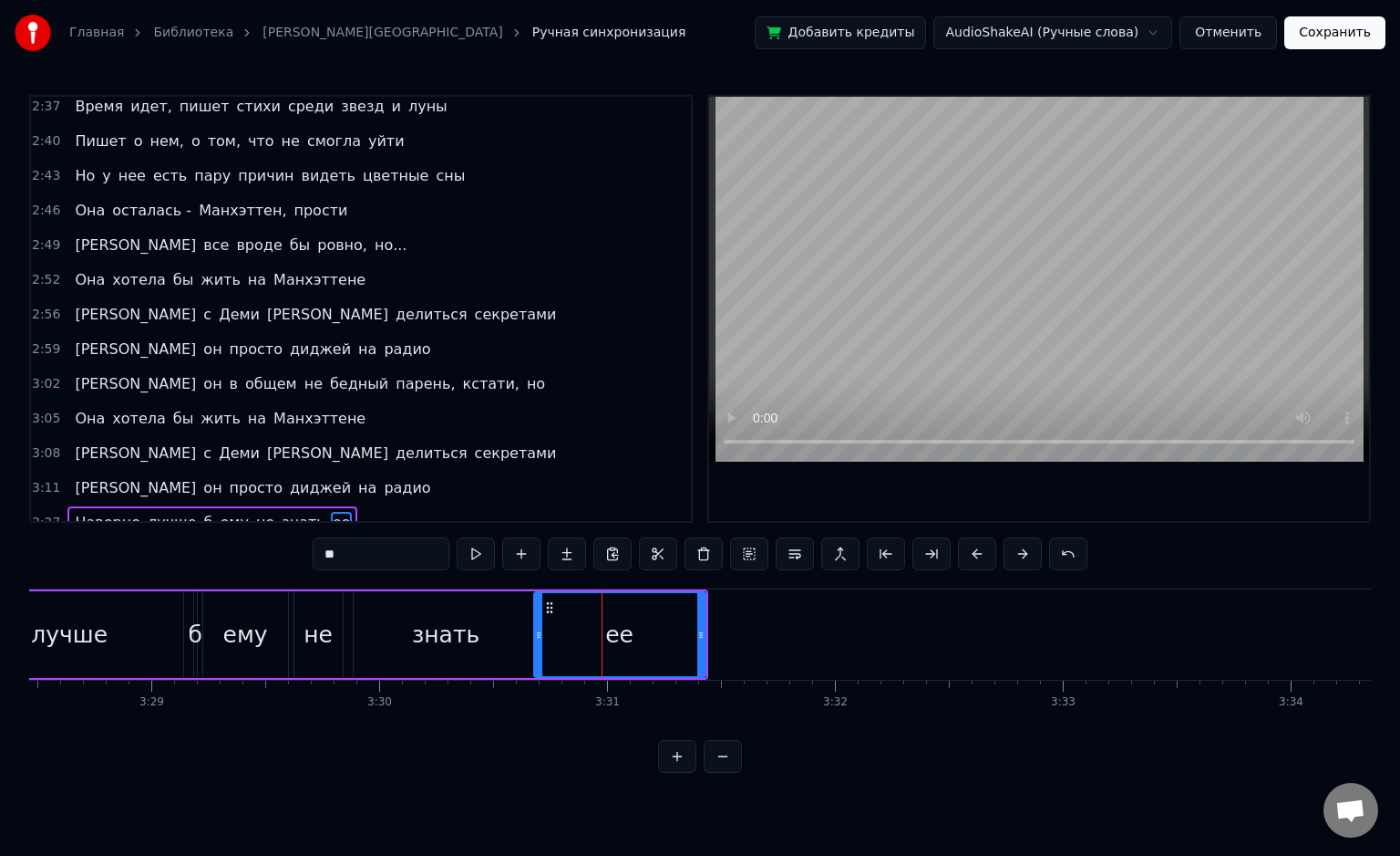
drag, startPoint x: 596, startPoint y: 645, endPoint x: 537, endPoint y: 643, distance: 59.0
click at [536, 645] on div at bounding box center [539, 635] width 7 height 83
drag, startPoint x: 698, startPoint y: 640, endPoint x: 596, endPoint y: 649, distance: 102.4
click at [596, 649] on div at bounding box center [600, 635] width 7 height 83
click at [416, 653] on div "знать" at bounding box center [446, 635] width 185 height 87
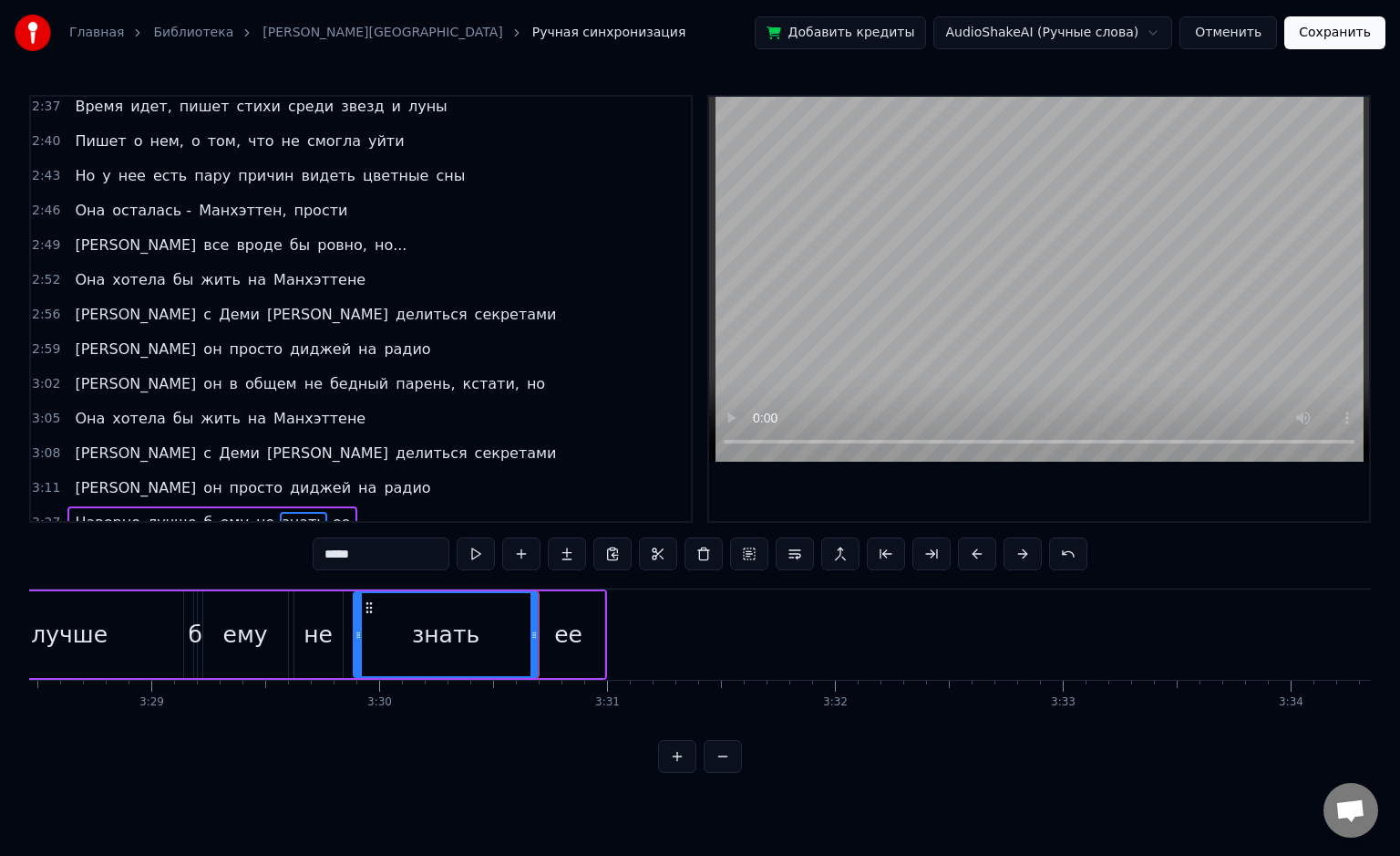
click at [278, 649] on div "ему" at bounding box center [246, 635] width 85 height 87
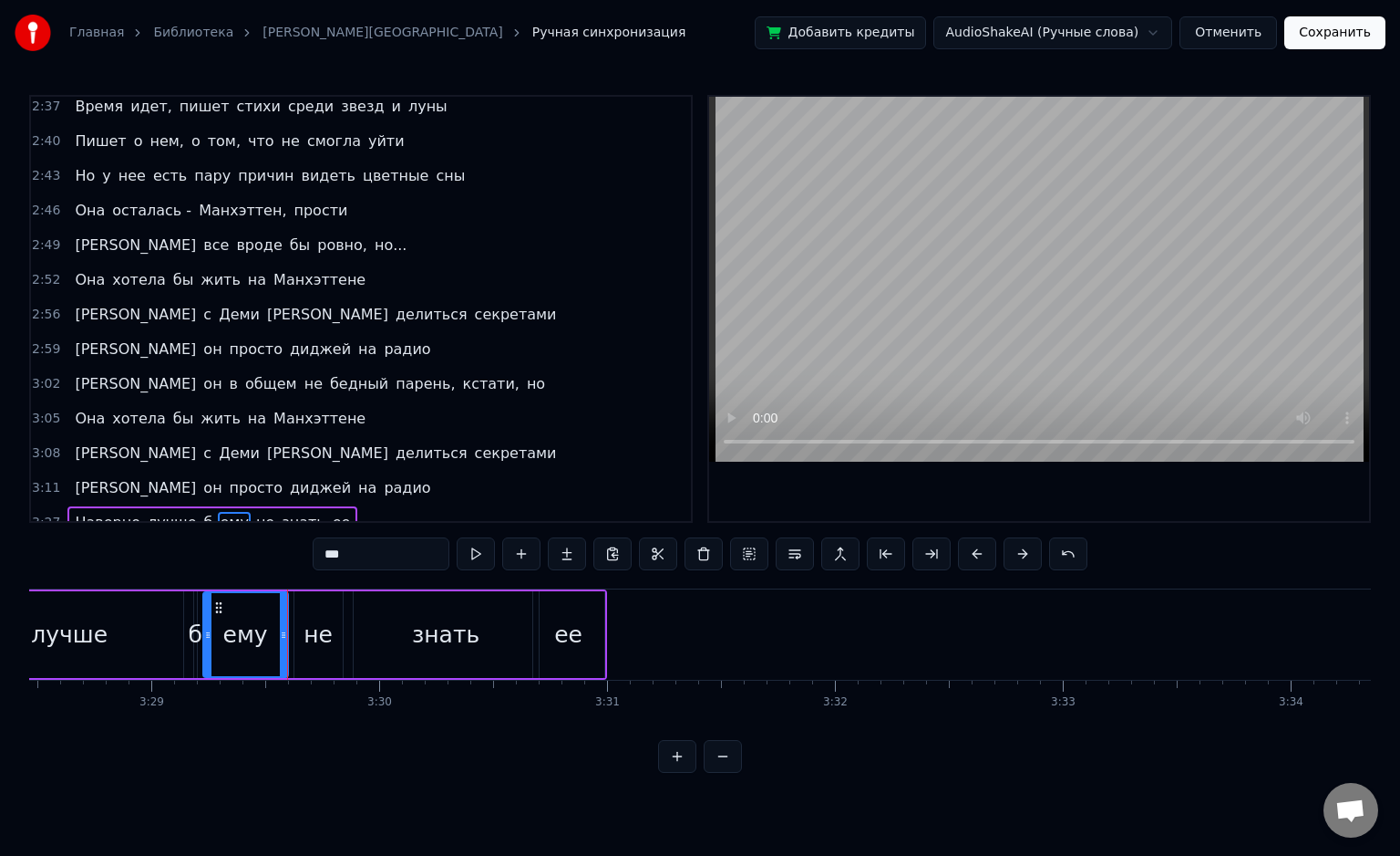
click at [99, 512] on span "Наверно" at bounding box center [107, 522] width 69 height 21
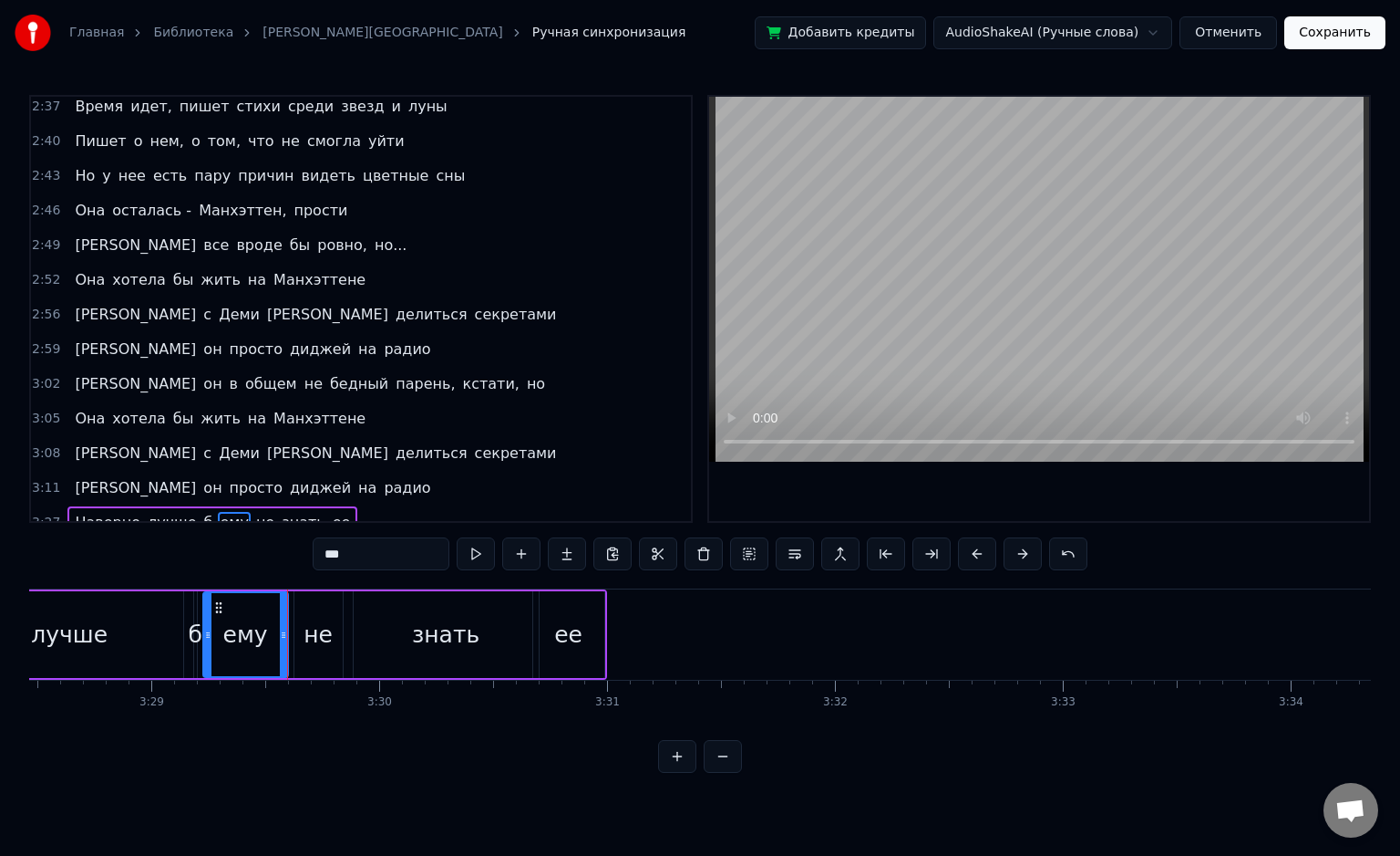
type input "*******"
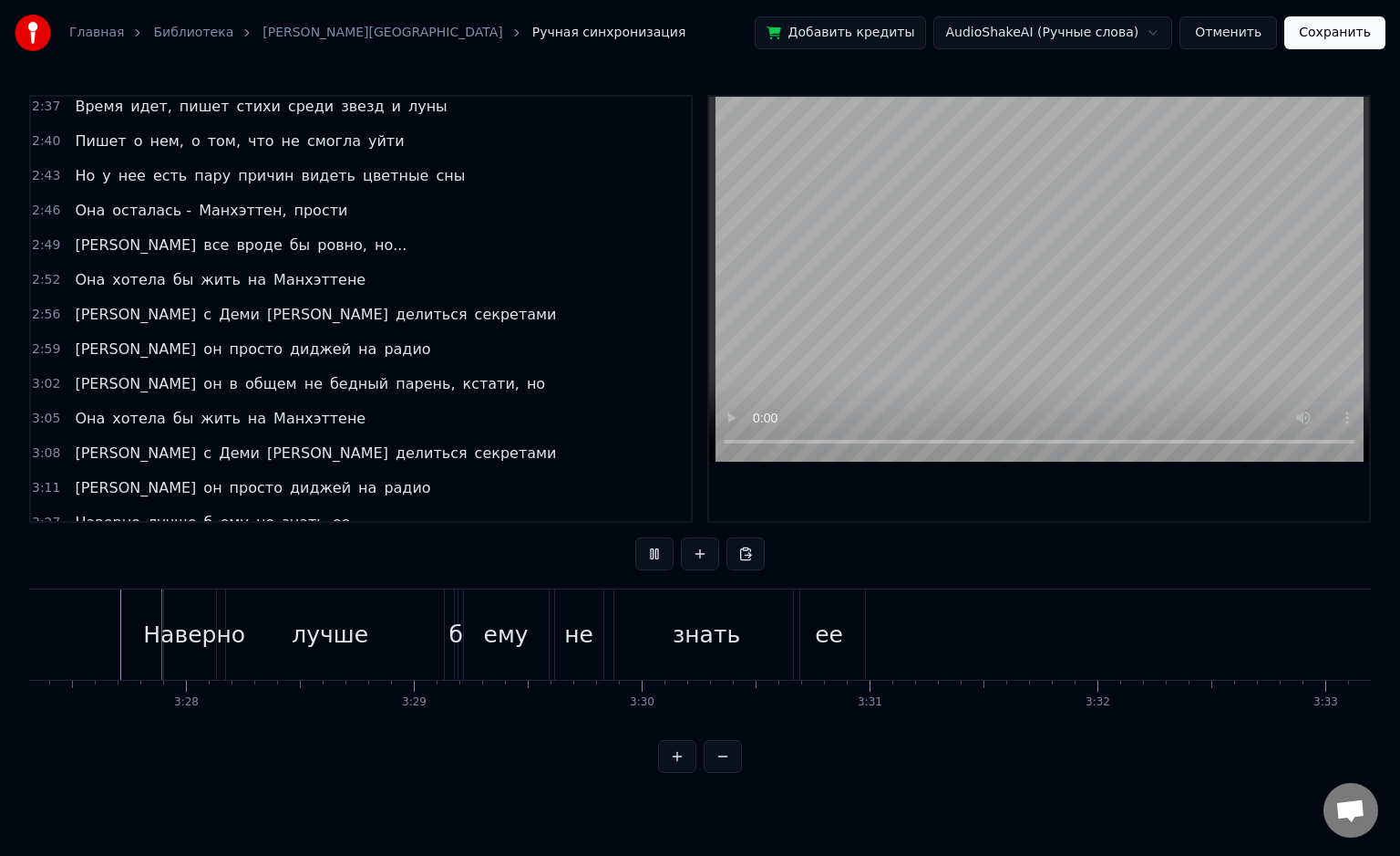
scroll to position [0, 47254]
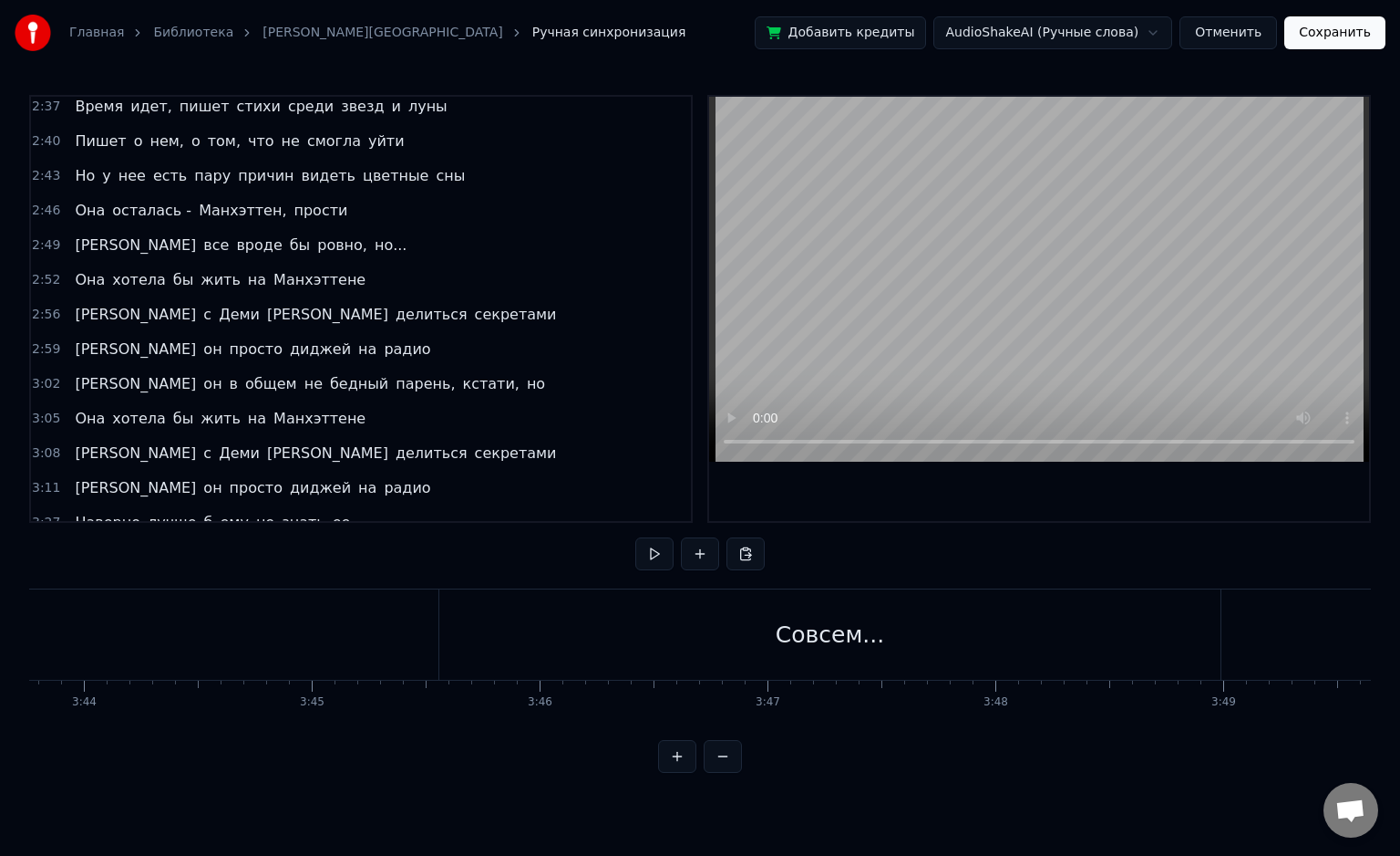
drag, startPoint x: 864, startPoint y: 609, endPoint x: 672, endPoint y: 659, distance: 198.4
click at [864, 609] on div "Совсем..." at bounding box center [831, 635] width 783 height 91
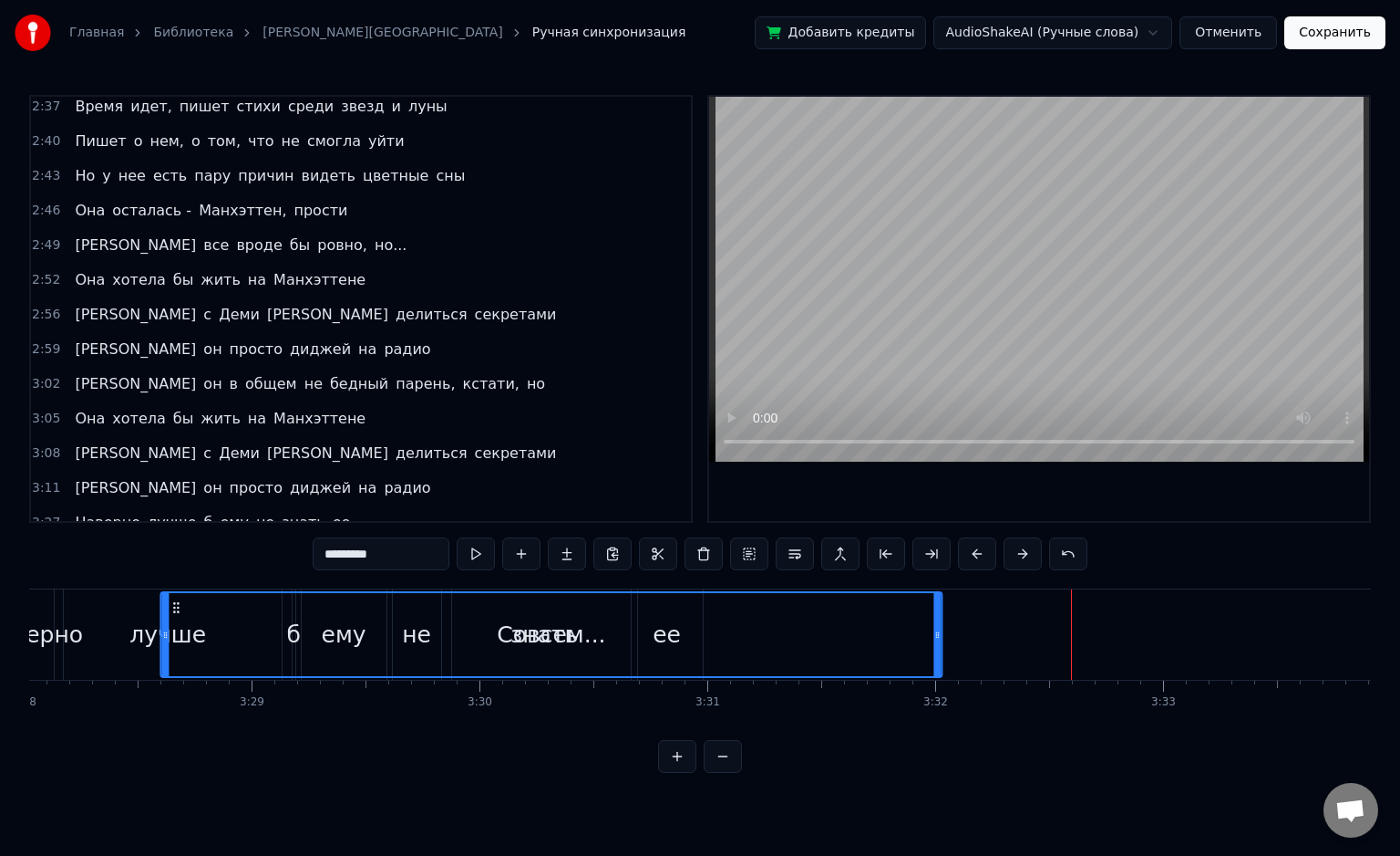
scroll to position [0, 47351]
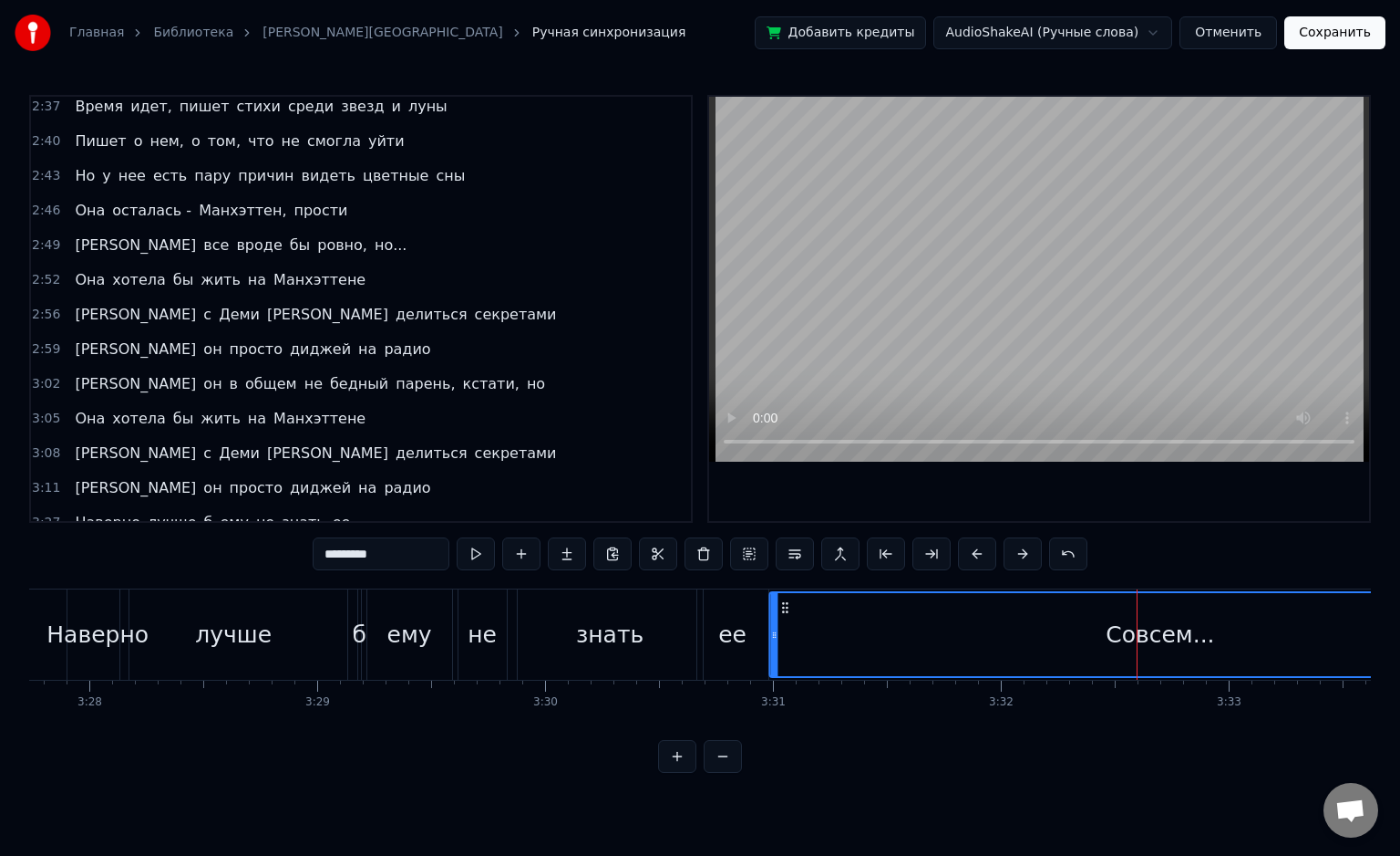
drag, startPoint x: 919, startPoint y: 604, endPoint x: 783, endPoint y: 645, distance: 142.0
click at [783, 645] on div "Совсем..." at bounding box center [1161, 635] width 781 height 83
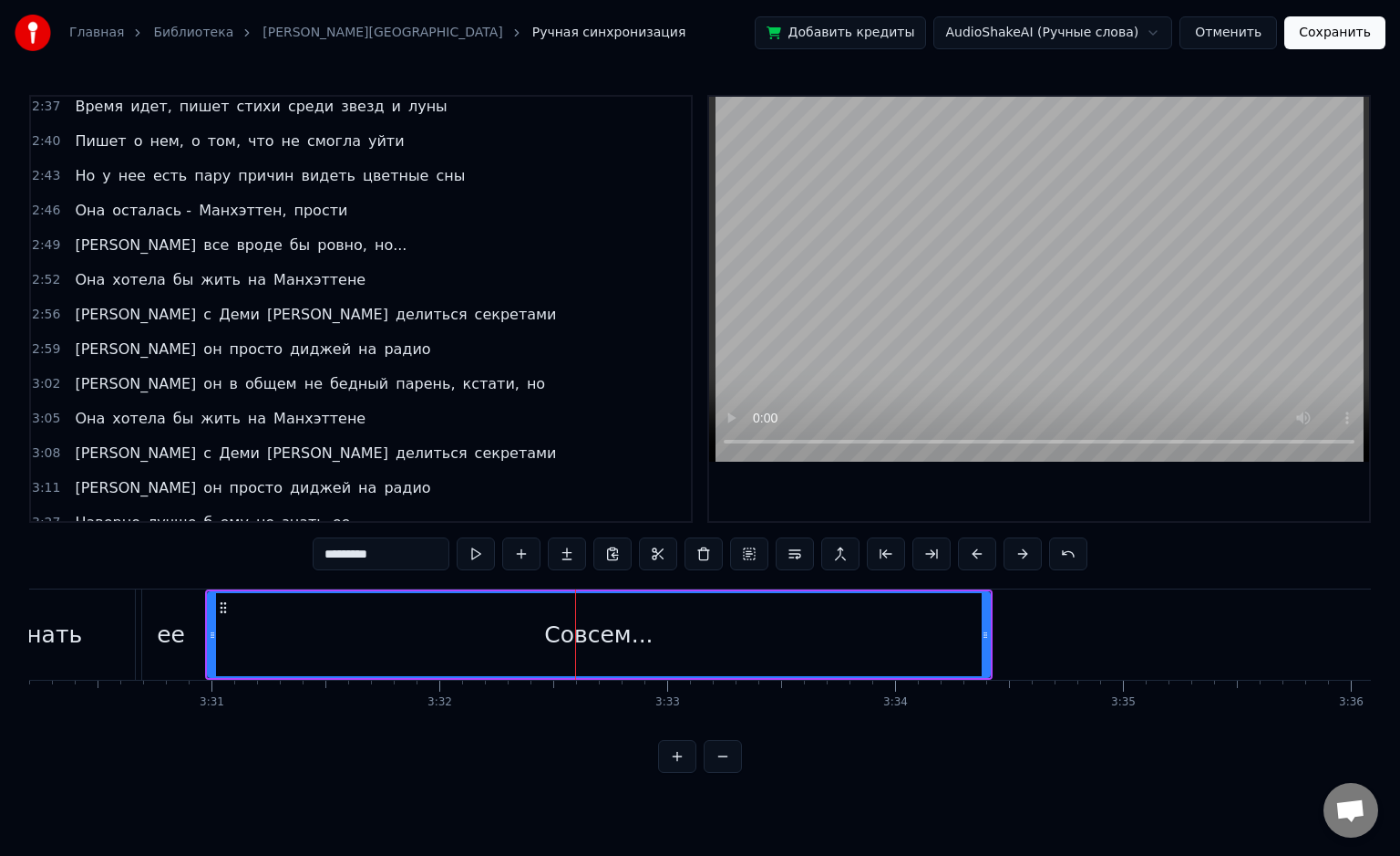
scroll to position [0, 47592]
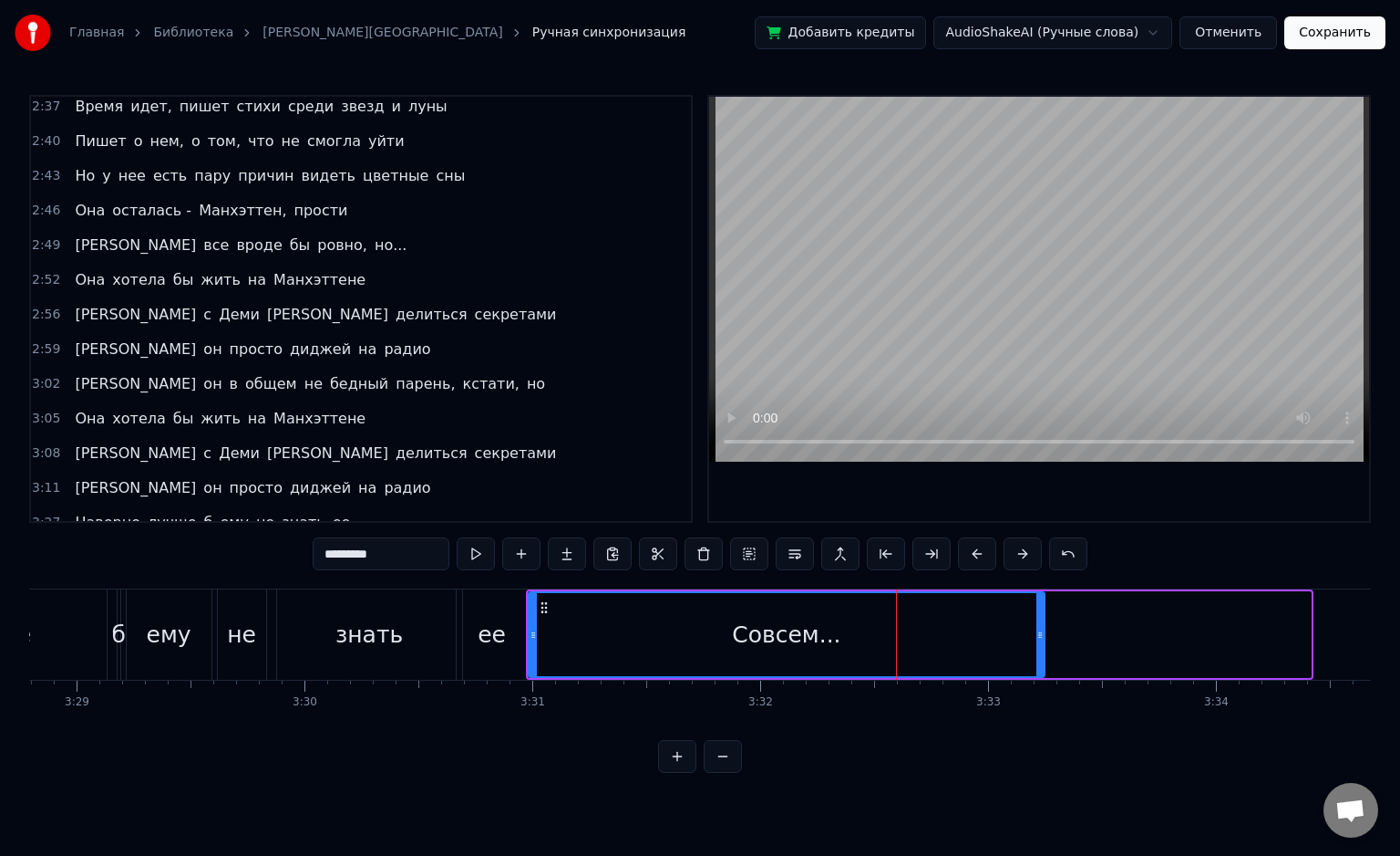
drag, startPoint x: 1308, startPoint y: 639, endPoint x: 1042, endPoint y: 655, distance: 266.5
click at [1042, 655] on div at bounding box center [1040, 635] width 7 height 83
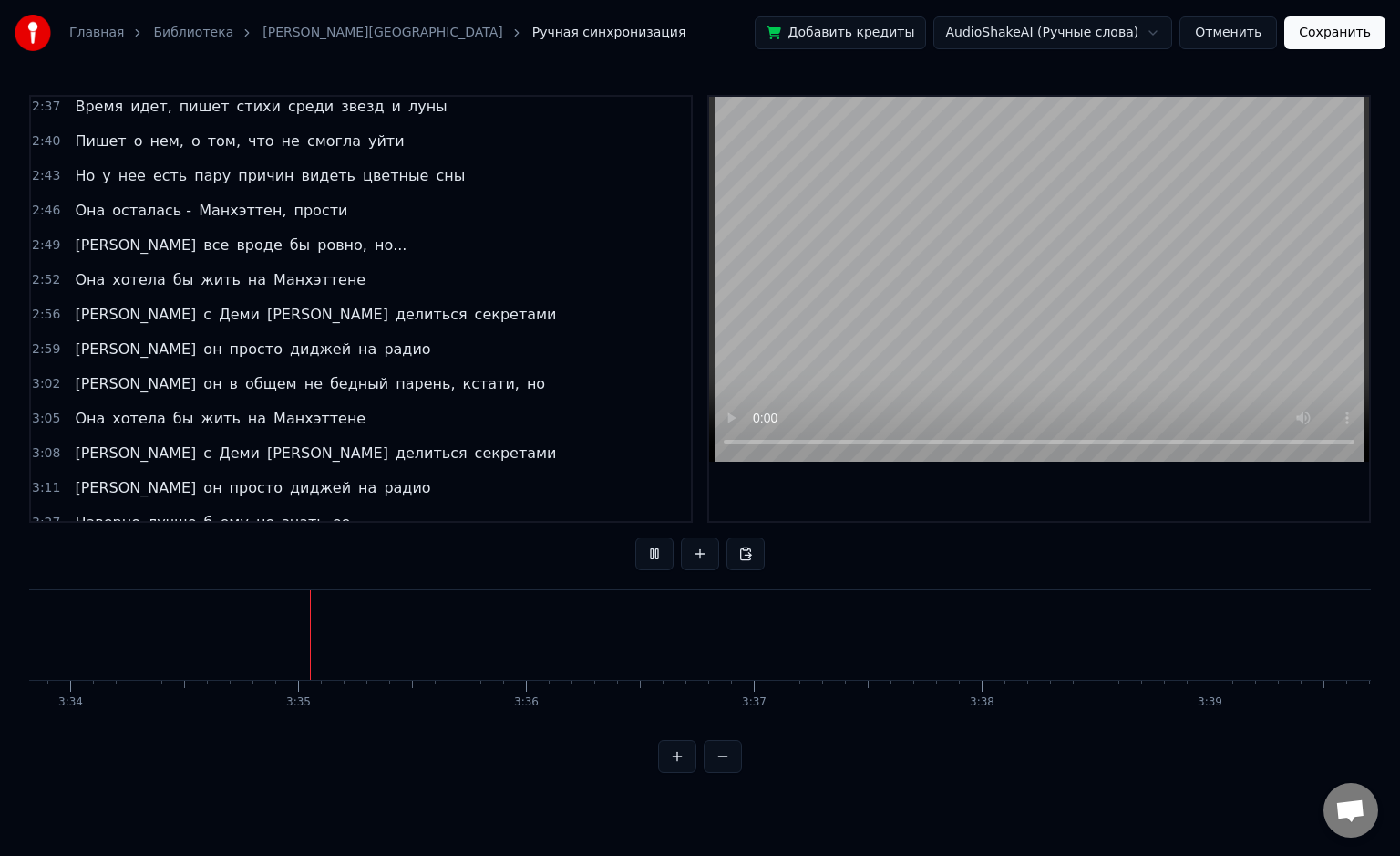
scroll to position [0, 48779]
click at [1344, 32] on button "Сохранить" at bounding box center [1336, 33] width 101 height 33
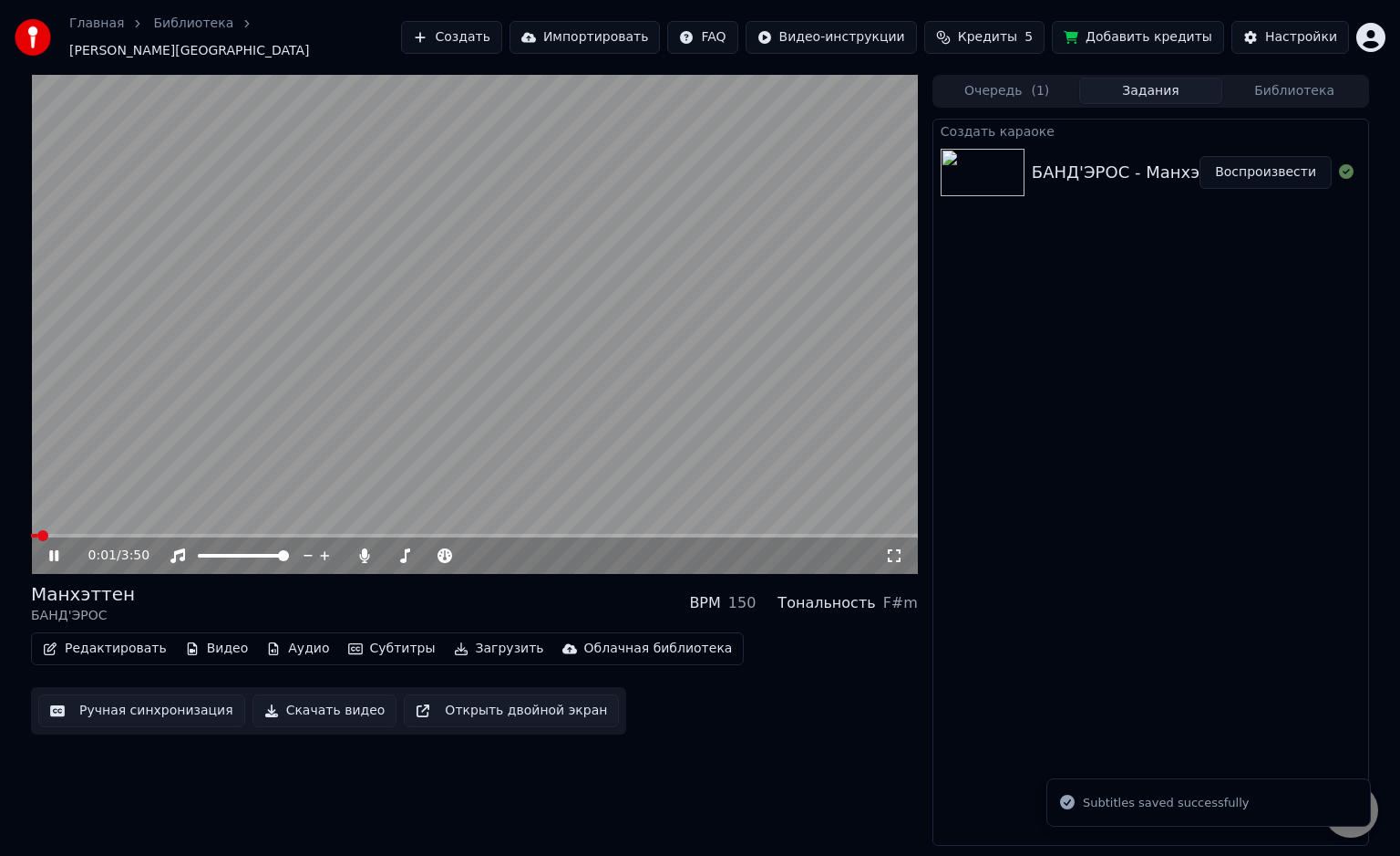
click at [301, 706] on button "Скачать видео" at bounding box center [324, 710] width 145 height 33
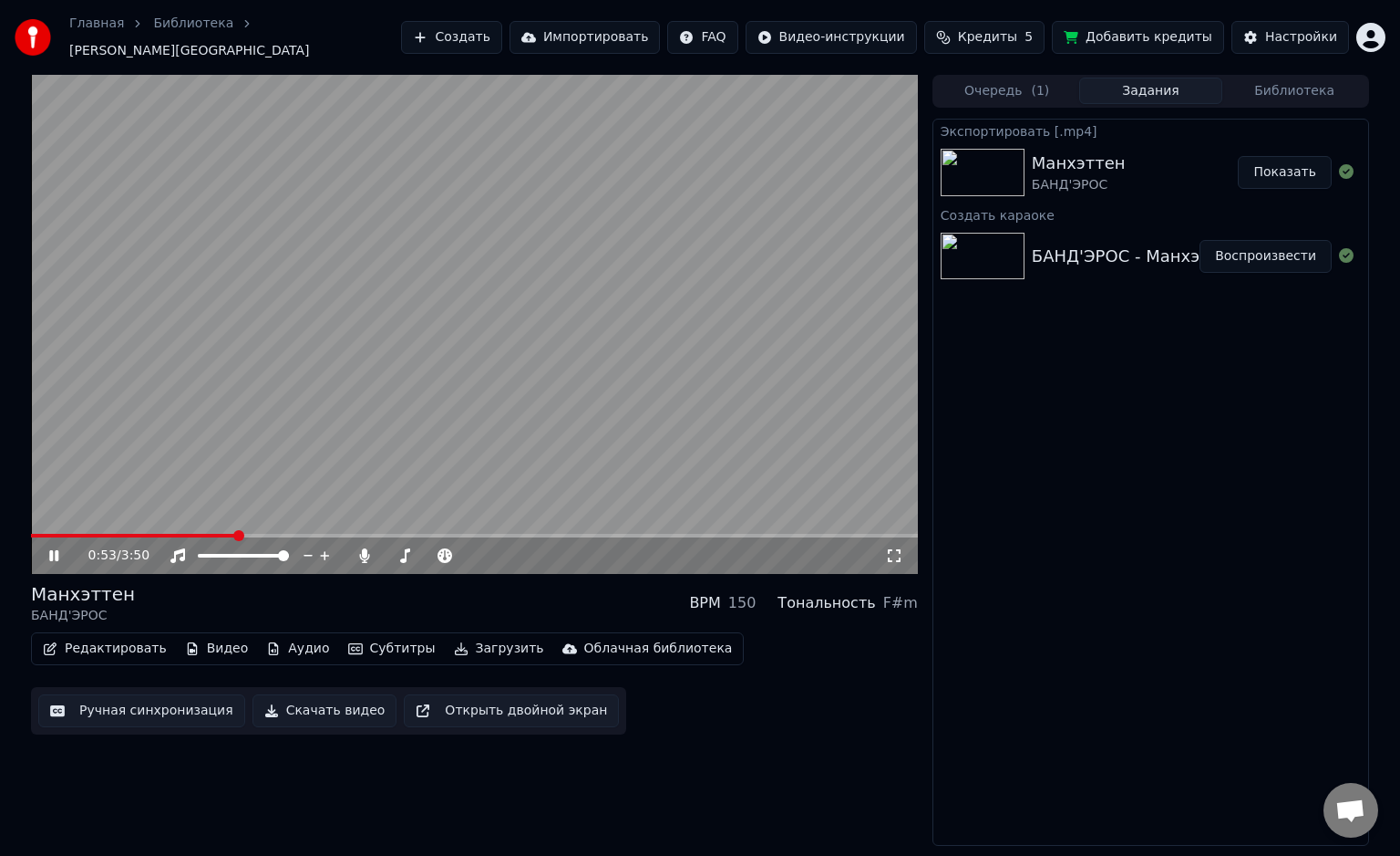
click at [1291, 166] on button "Показать" at bounding box center [1285, 172] width 94 height 33
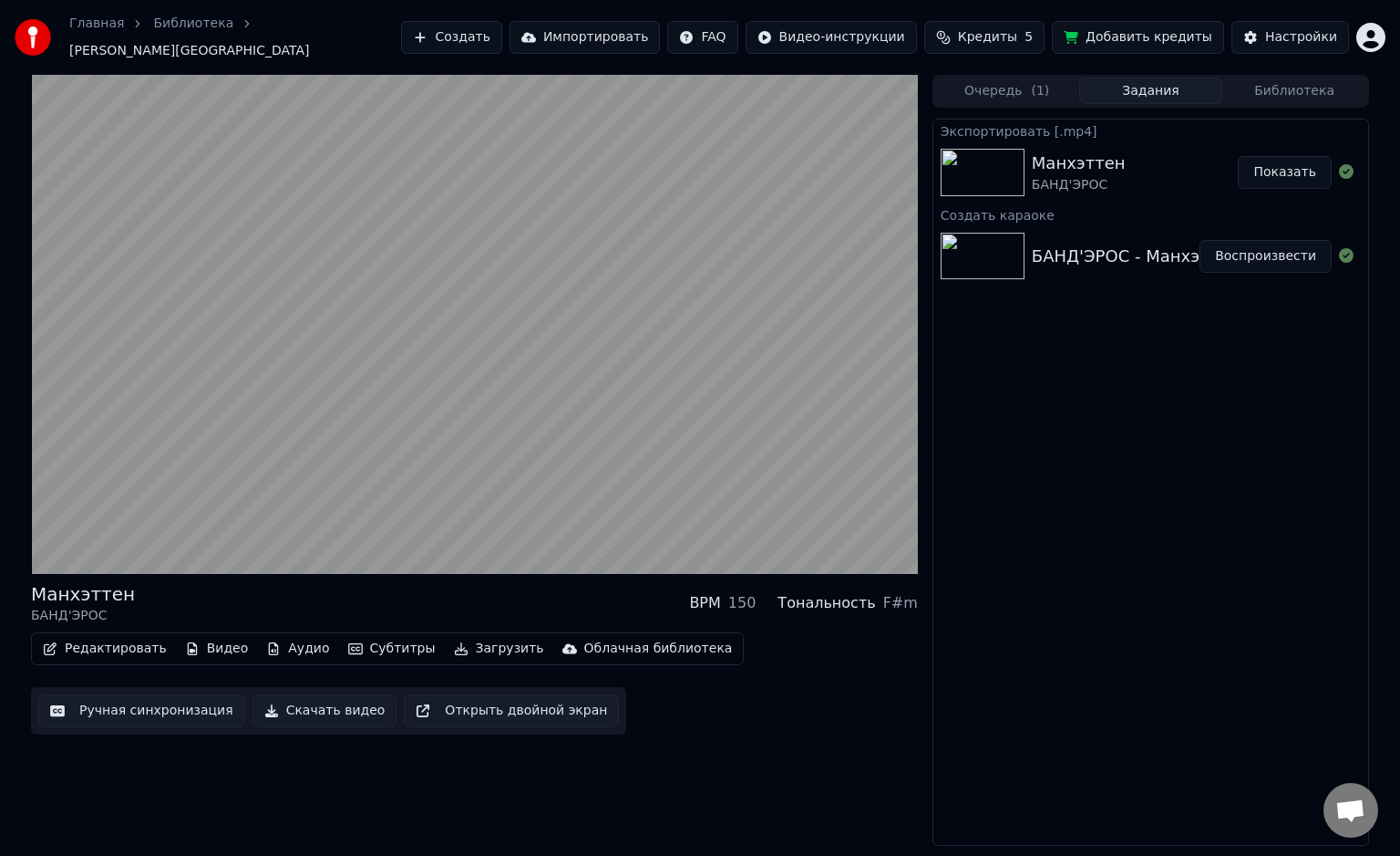
drag, startPoint x: 1316, startPoint y: 575, endPoint x: 1323, endPoint y: 568, distance: 9.9
click at [1317, 571] on div "Экспортировать [.mp4] Манхэттен БАНД'ЭРОС Показать Создать караоке БАНД'ЭРОС - …" at bounding box center [1152, 482] width 437 height 727
click at [1350, 33] on div "Создать Импортировать FAQ Видео-инструкции Кредиты 5 Добавить кредиты Настройки" at bounding box center [894, 36] width 984 height 33
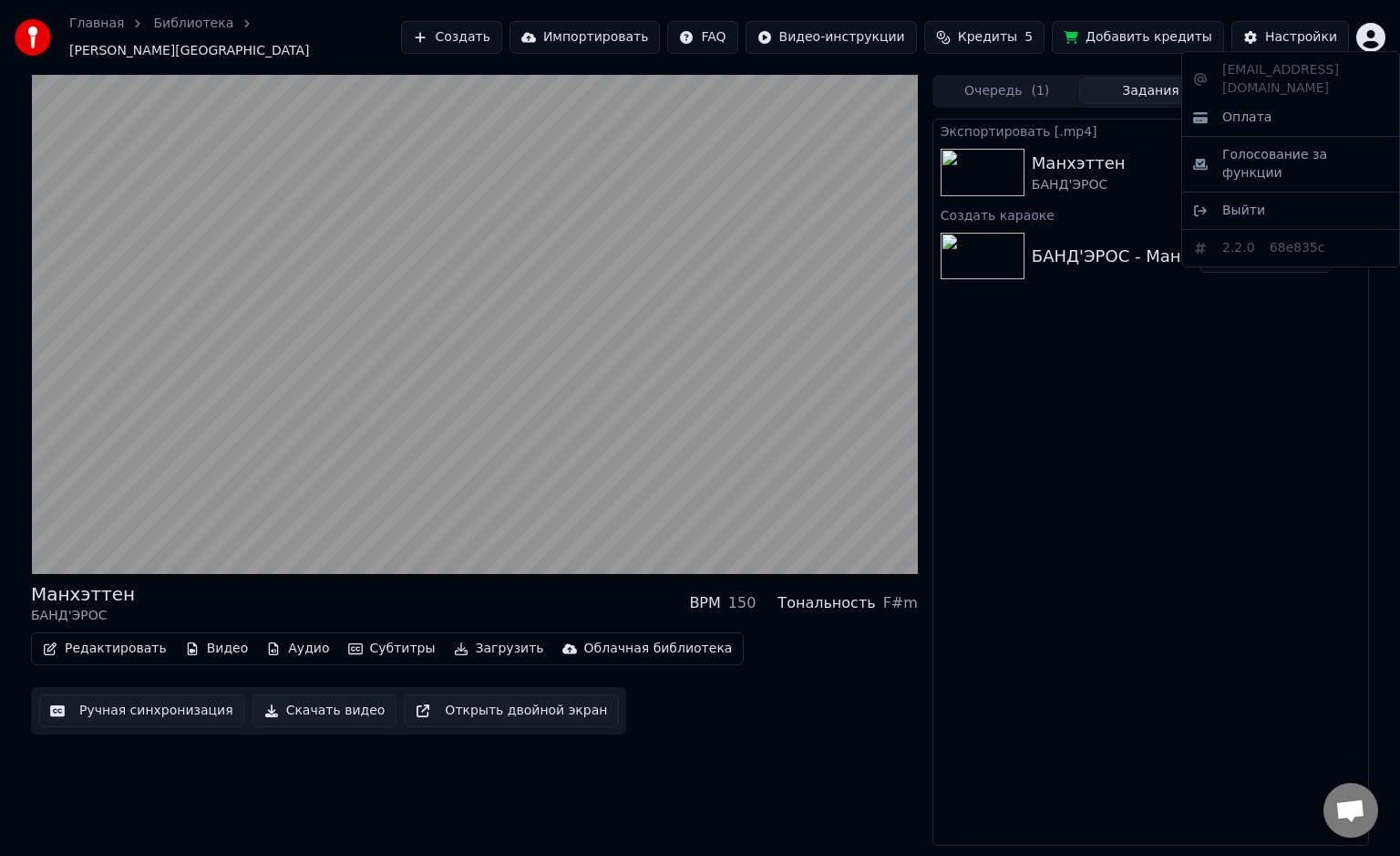
click at [1367, 28] on html "Главная Библиотека Манхэттен • БАНД'[PERSON_NAME] Импортировать FAQ Видео-инстр…" at bounding box center [700, 428] width 1400 height 856
click at [1262, 196] on div "Выйти" at bounding box center [1291, 210] width 210 height 29
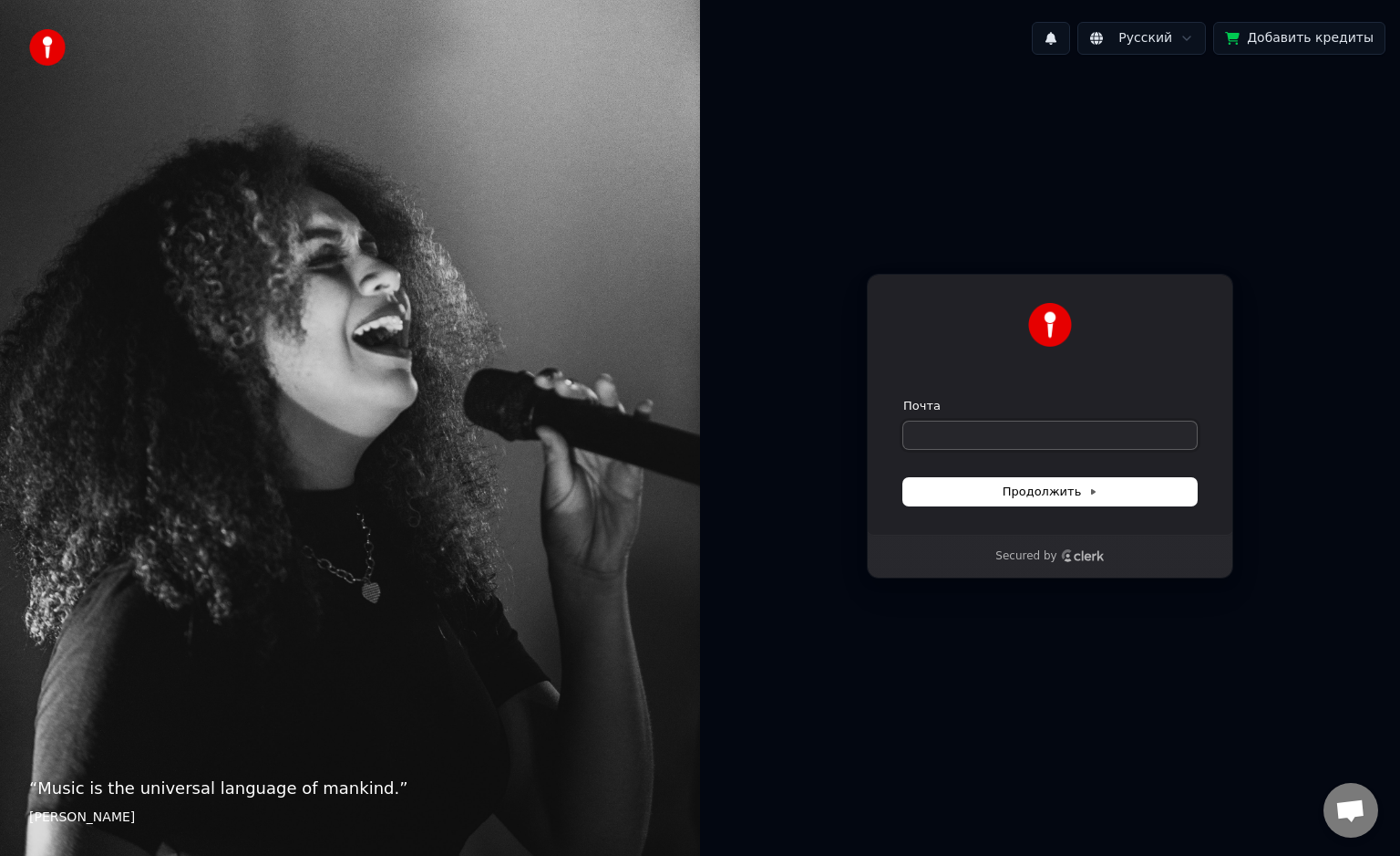
click at [972, 431] on input "Почта" at bounding box center [1050, 435] width 293 height 27
paste input "**********"
click at [1067, 495] on span "Продолжить" at bounding box center [1051, 492] width 96 height 17
type input "**********"
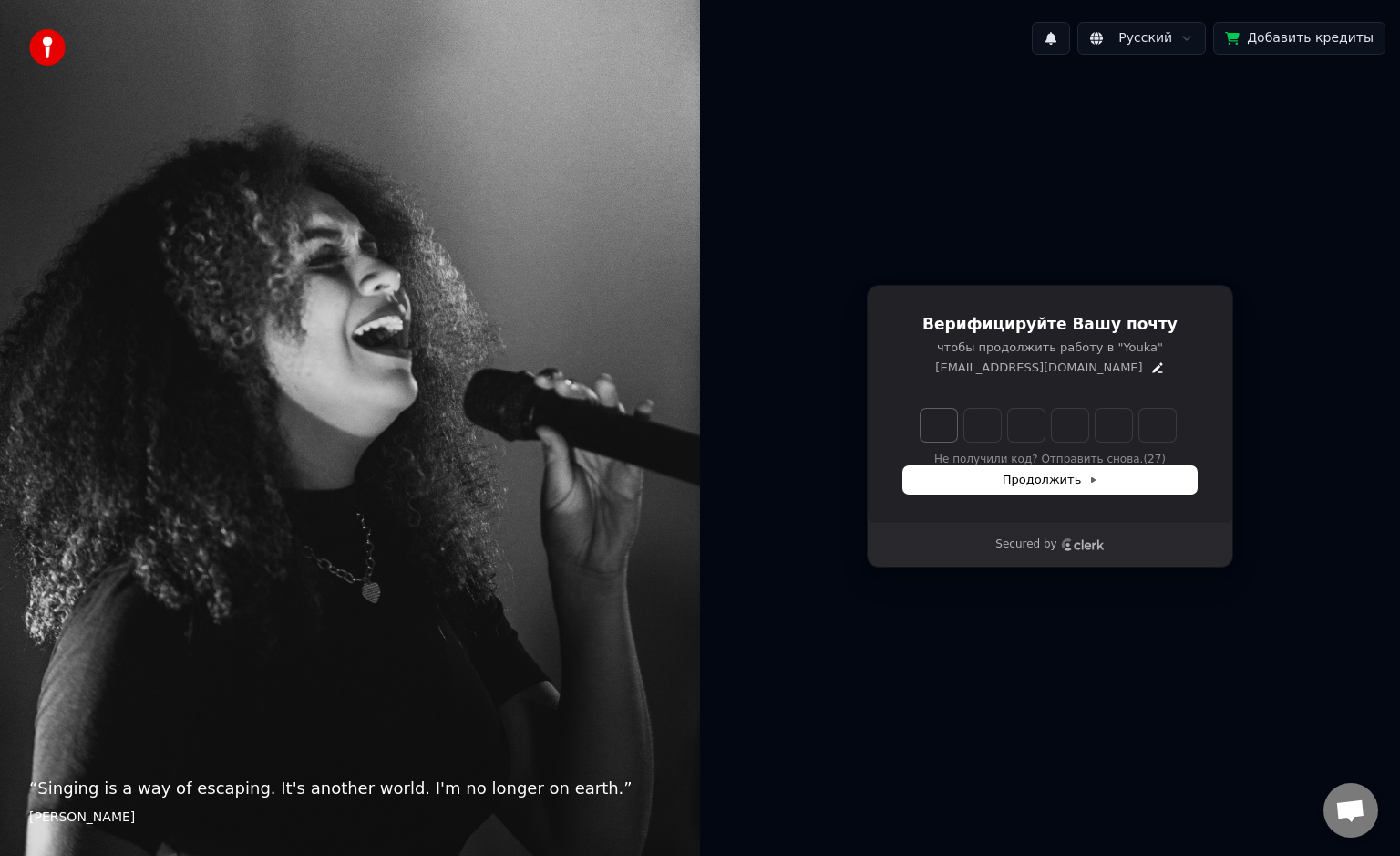
click at [955, 412] on input "Enter verification code. Digit 1" at bounding box center [939, 424] width 36 height 33
type input "*"
type input "**"
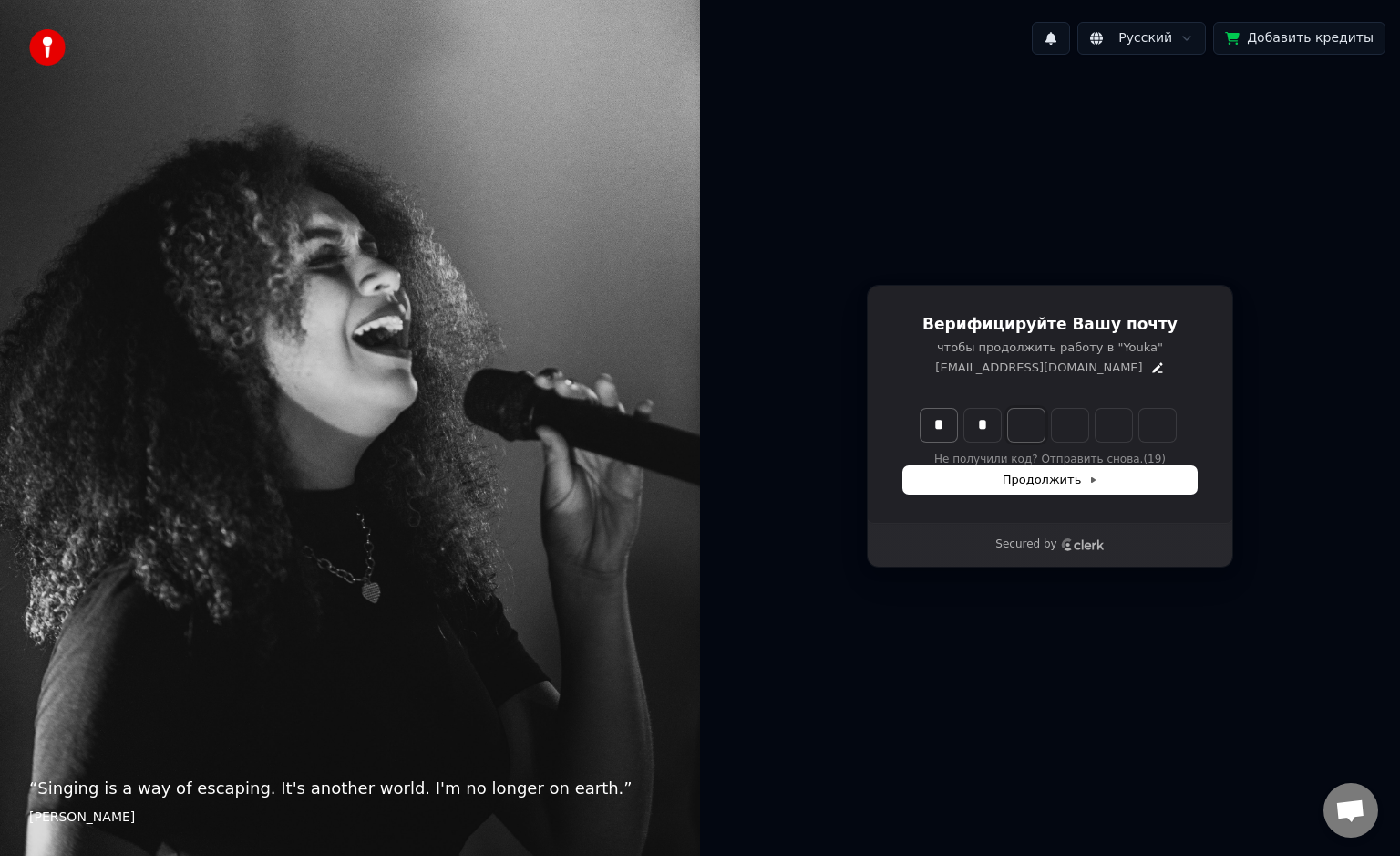
type input "*"
type input "***"
type input "*"
type input "****"
type input "*"
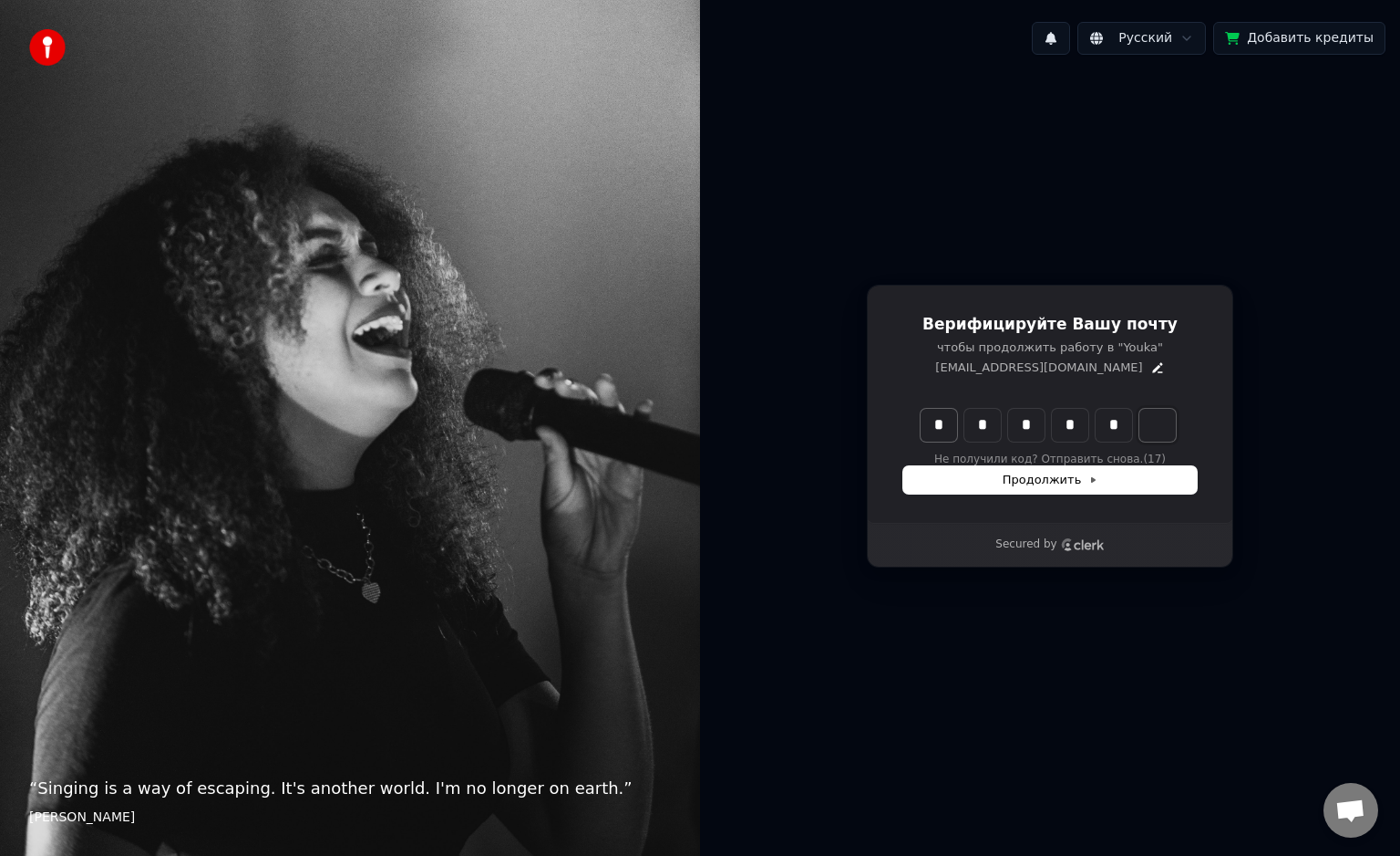
type input "******"
type input "*"
